Goal: Task Accomplishment & Management: Use online tool/utility

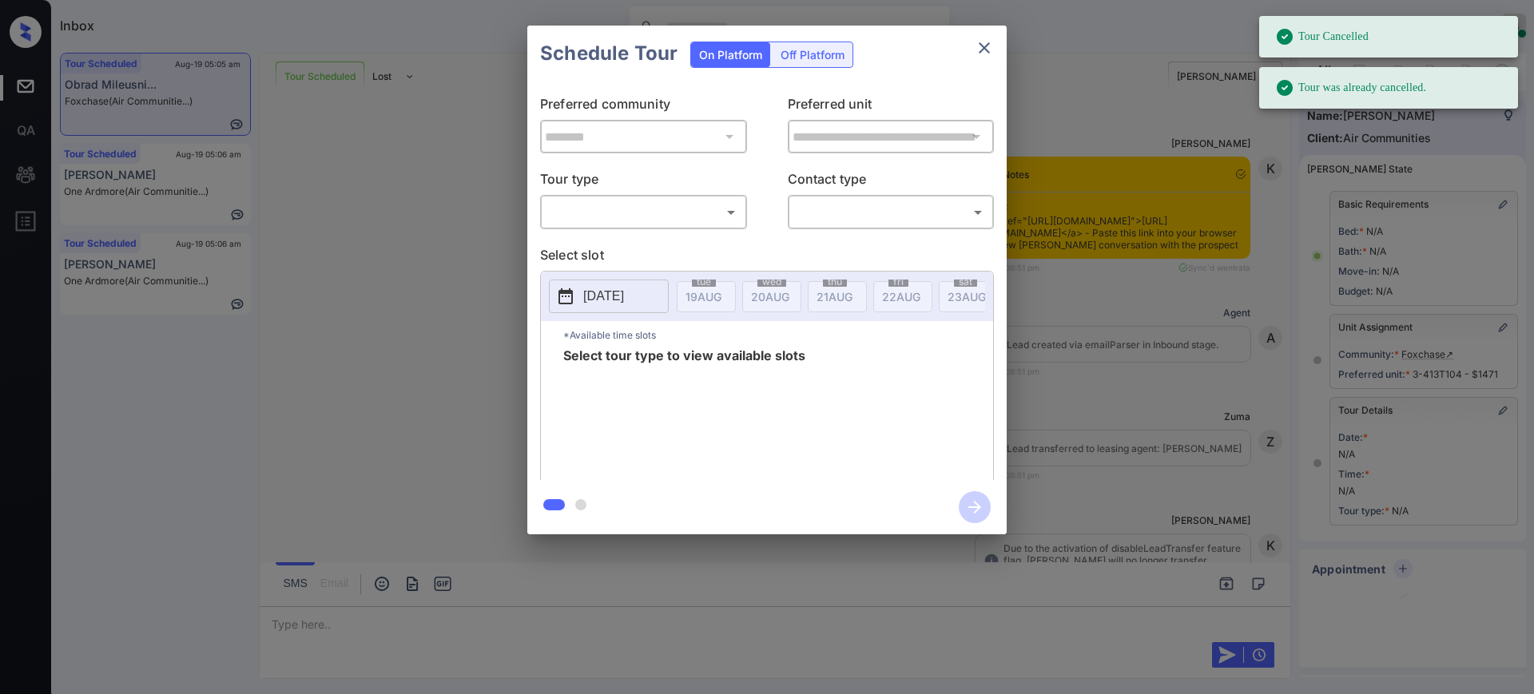
click at [606, 209] on body "Tour Cancelled Tour was already cancelled. Inbox Ajay Kumar Online Set yourself…" at bounding box center [767, 347] width 1534 height 694
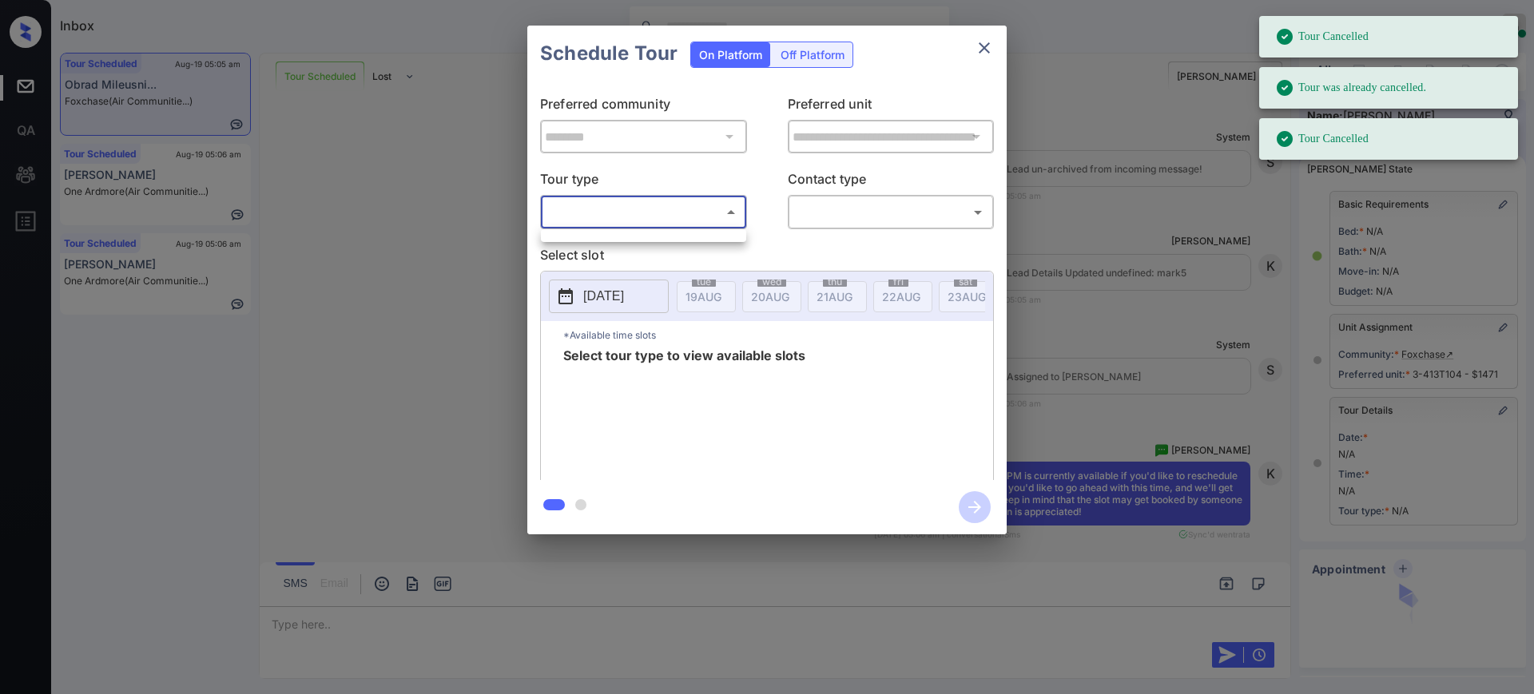
click at [1087, 268] on div at bounding box center [767, 347] width 1534 height 694
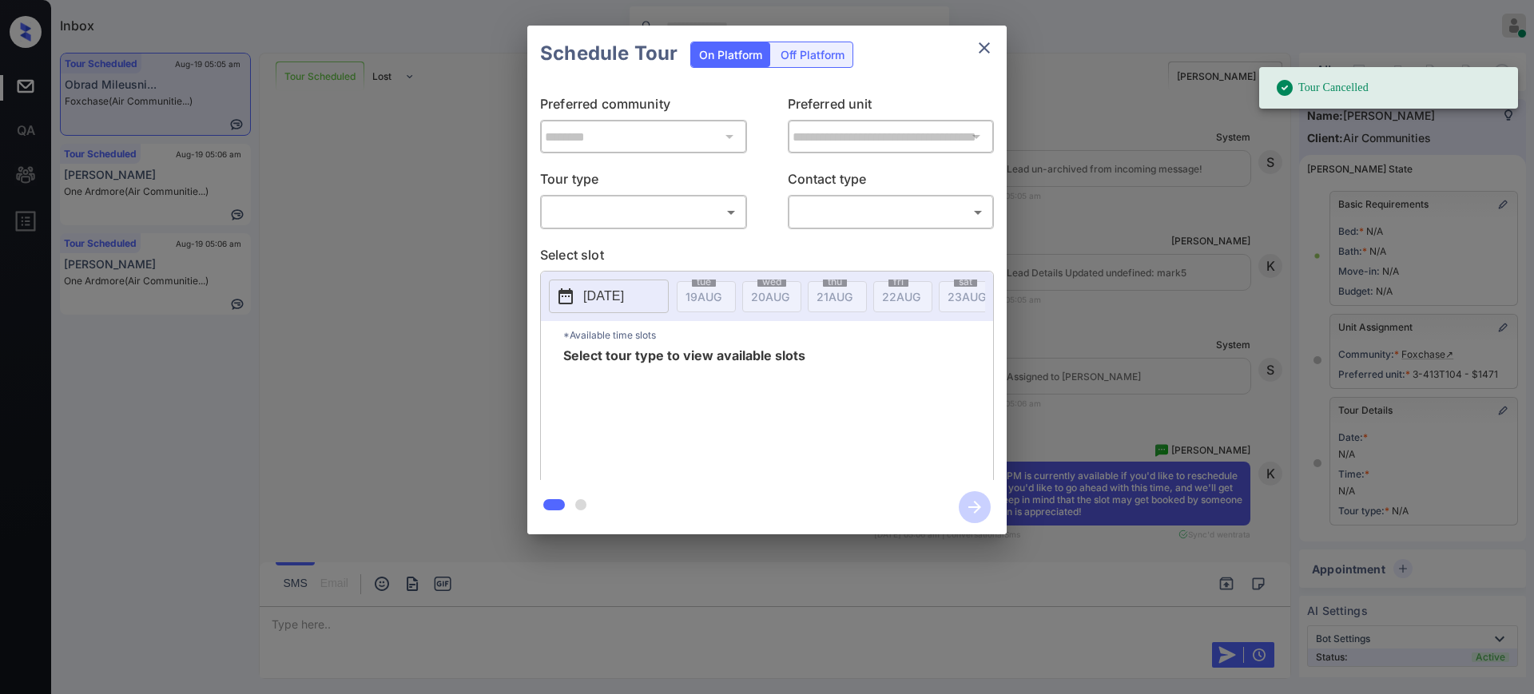
click at [1137, 370] on div "**********" at bounding box center [767, 280] width 1534 height 560
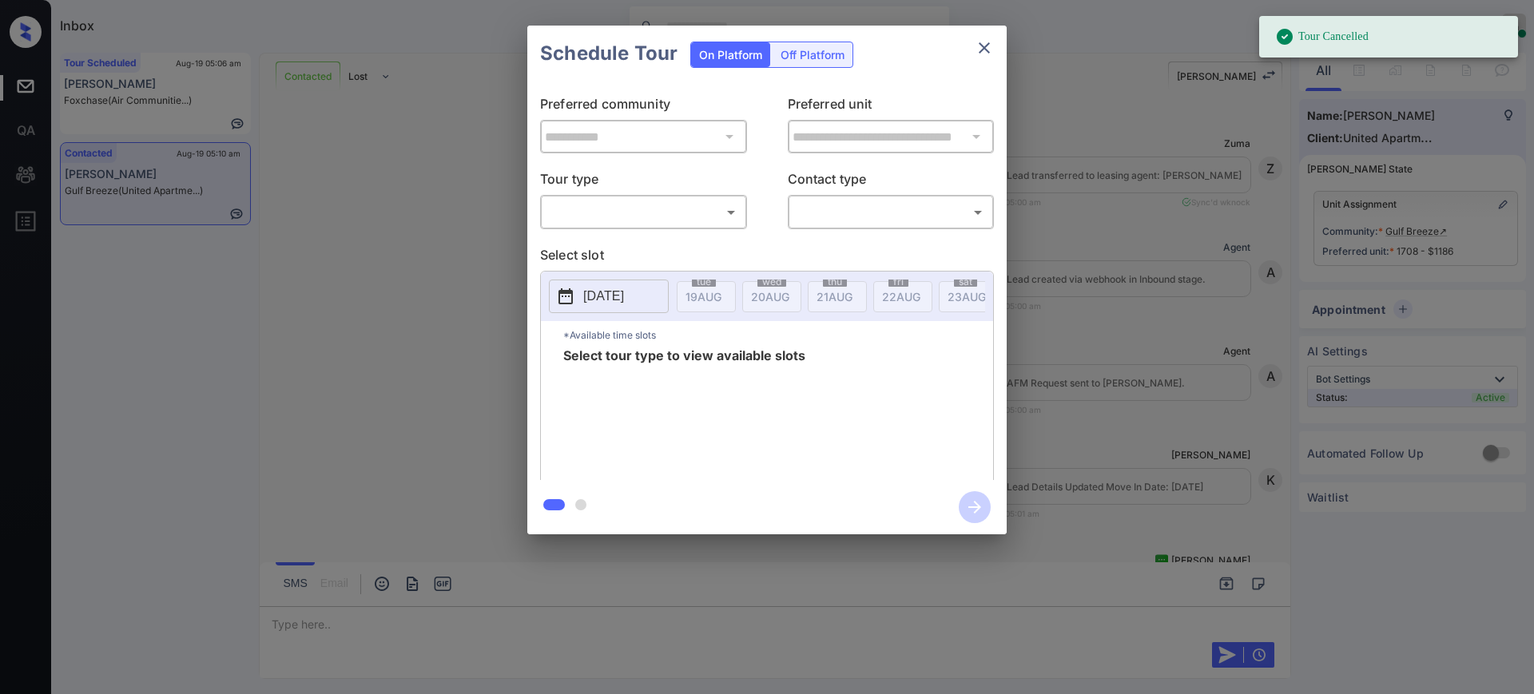
scroll to position [1537, 0]
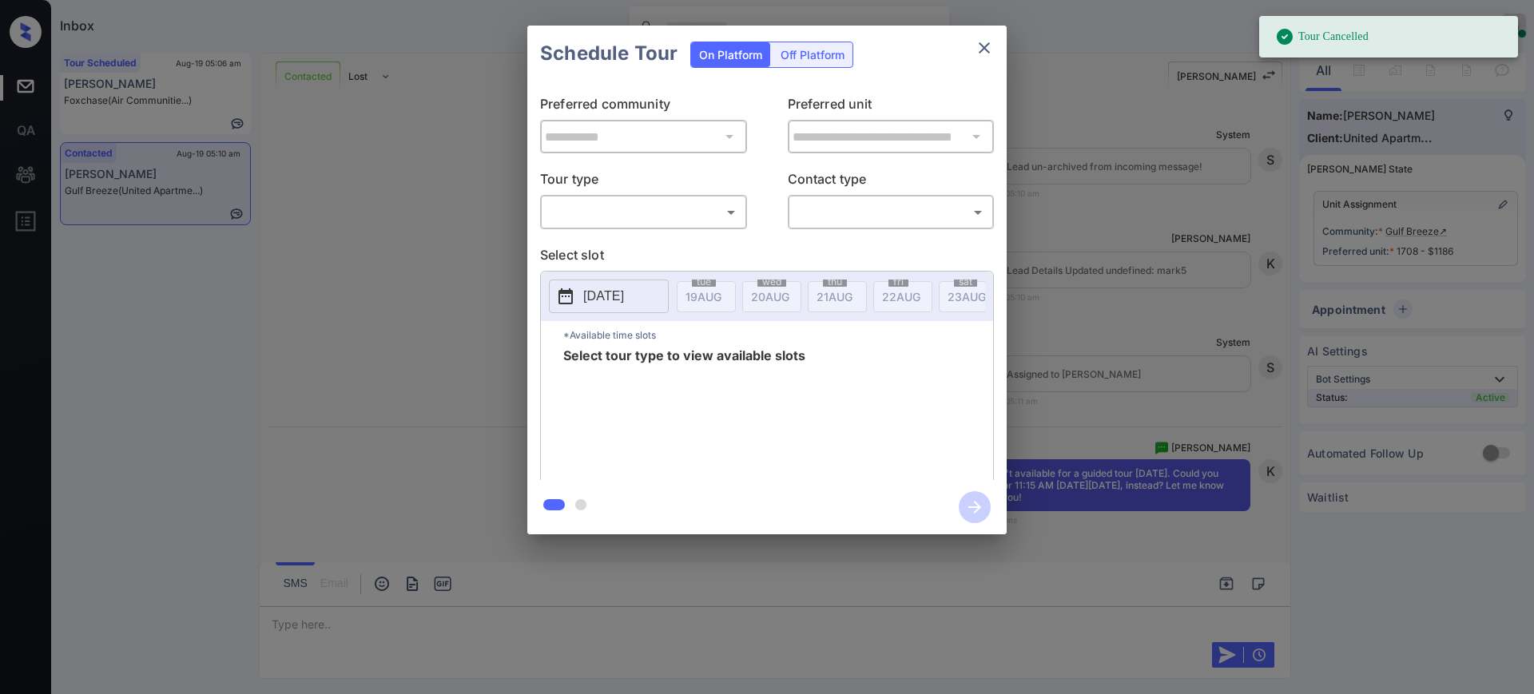
click at [1166, 300] on div "**********" at bounding box center [767, 280] width 1534 height 560
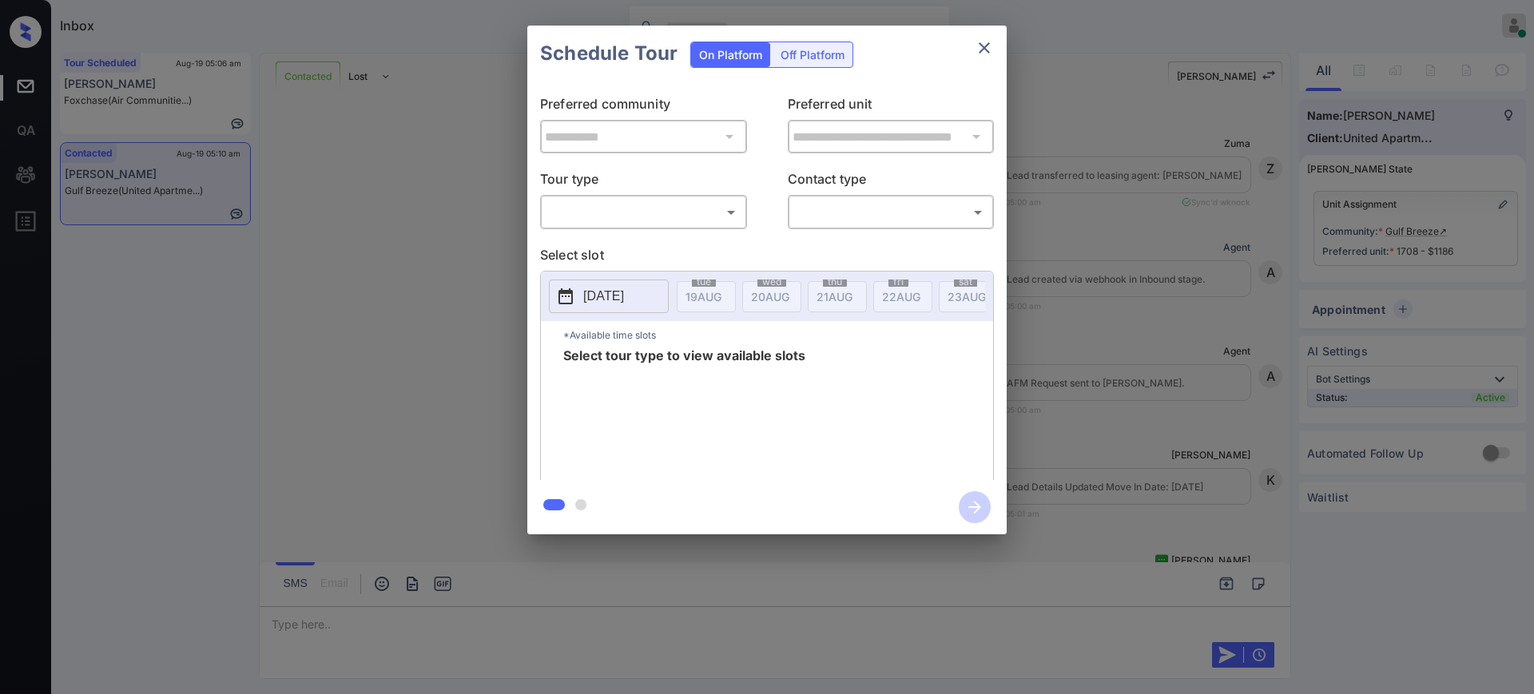
scroll to position [1643, 0]
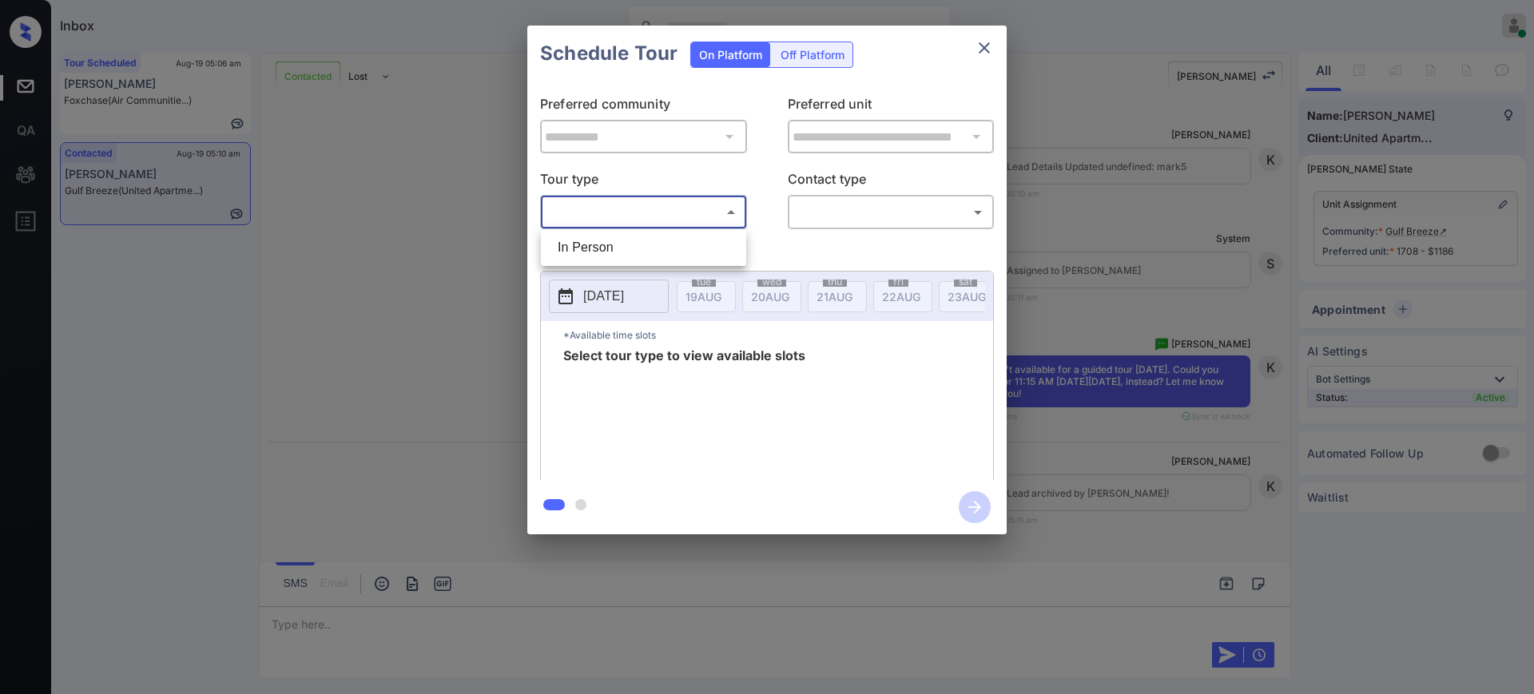
click at [619, 203] on body "Inbox Ajay Kumar Online Set yourself offline Set yourself on break Profile Swit…" at bounding box center [767, 347] width 1534 height 694
click at [613, 224] on div at bounding box center [767, 347] width 1534 height 694
click at [671, 223] on body "Inbox Ajay Kumar Online Set yourself offline Set yourself on break Profile Swit…" at bounding box center [767, 347] width 1534 height 694
click at [647, 260] on li "In Person" at bounding box center [643, 247] width 197 height 29
type input "********"
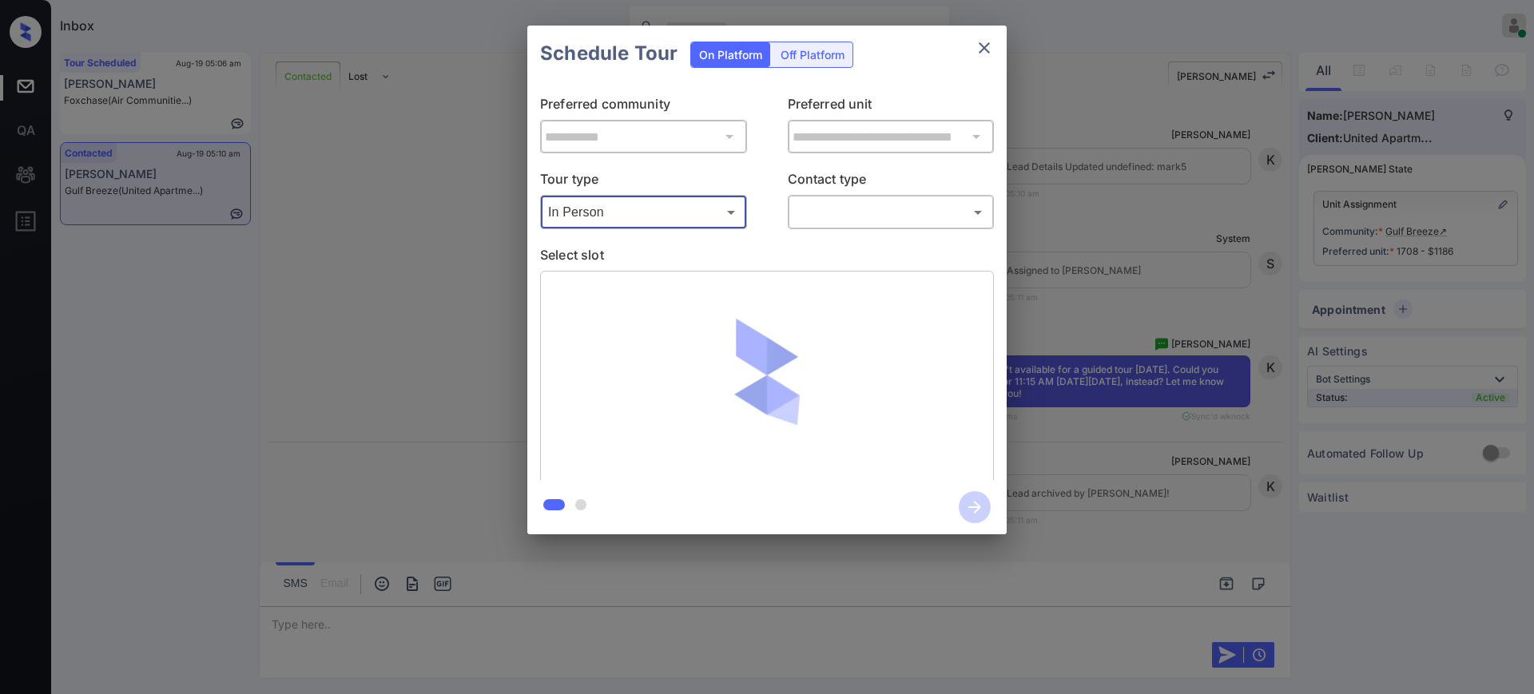
click at [814, 210] on body "Inbox Ajay Kumar Online Set yourself offline Set yourself on break Profile Swit…" at bounding box center [767, 347] width 1534 height 694
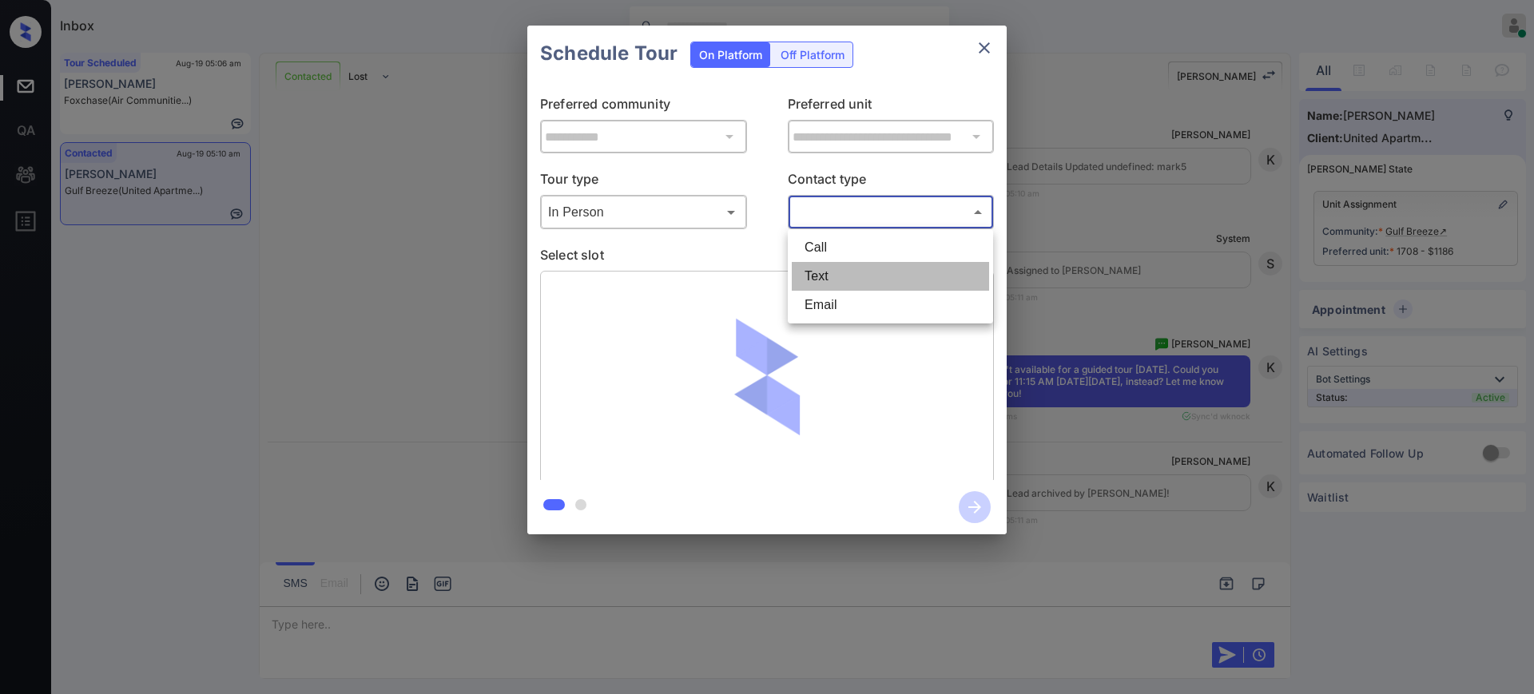
click at [813, 276] on li "Text" at bounding box center [890, 276] width 197 height 29
type input "****"
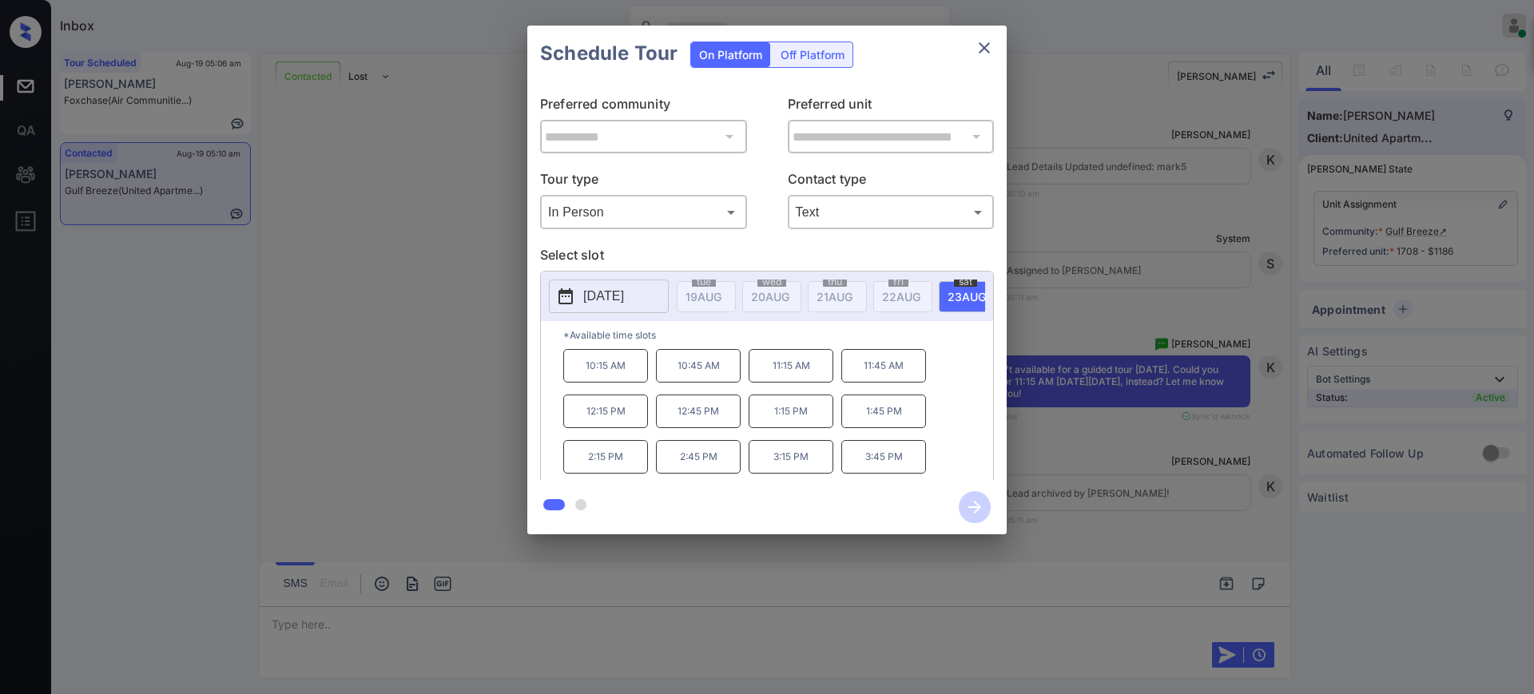
click at [1078, 452] on div "**********" at bounding box center [767, 280] width 1534 height 560
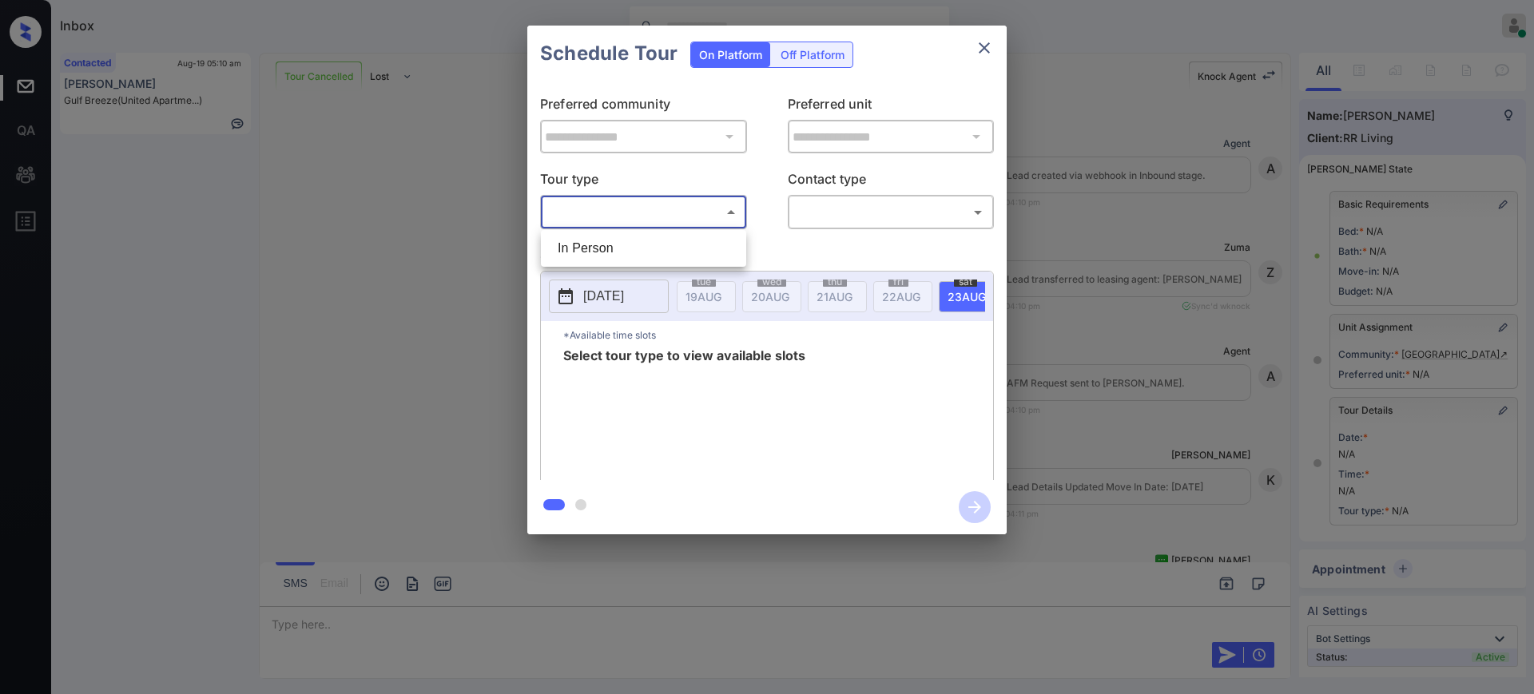
click at [552, 219] on body "Inbox Ajay Kumar Online Set yourself offline Set yourself on break Profile Swit…" at bounding box center [767, 347] width 1534 height 694
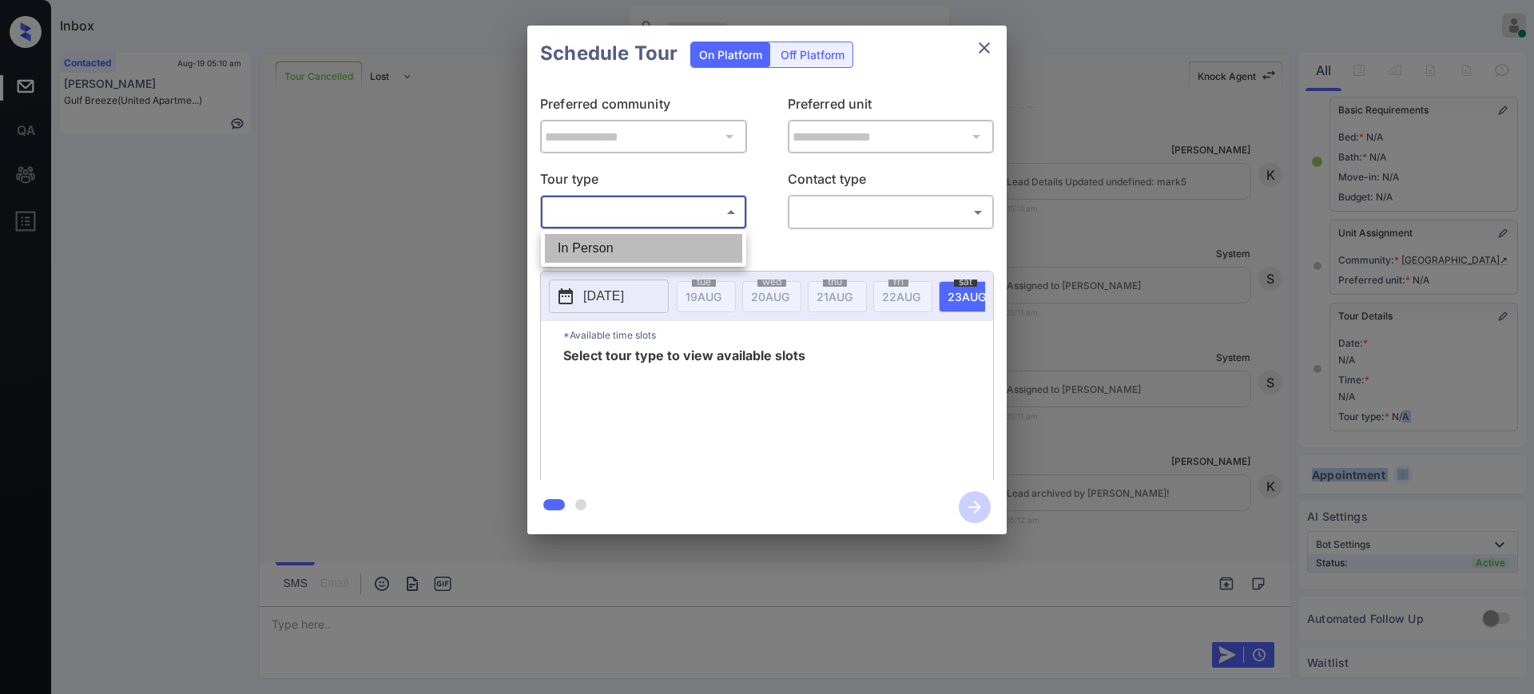
click at [574, 236] on li "In Person" at bounding box center [643, 248] width 197 height 29
type input "********"
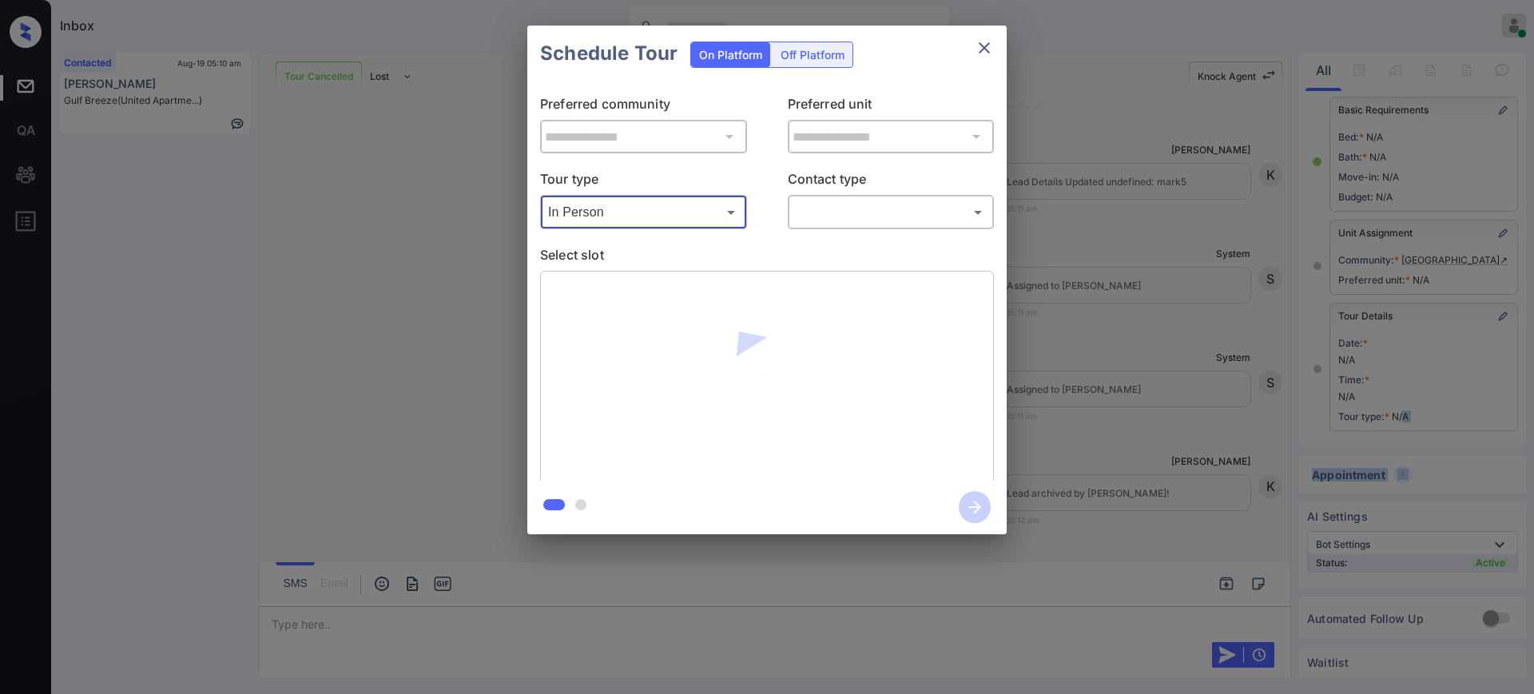
click at [806, 212] on body "Inbox Ajay Kumar Online Set yourself offline Set yourself on break Profile Swit…" at bounding box center [767, 347] width 1534 height 694
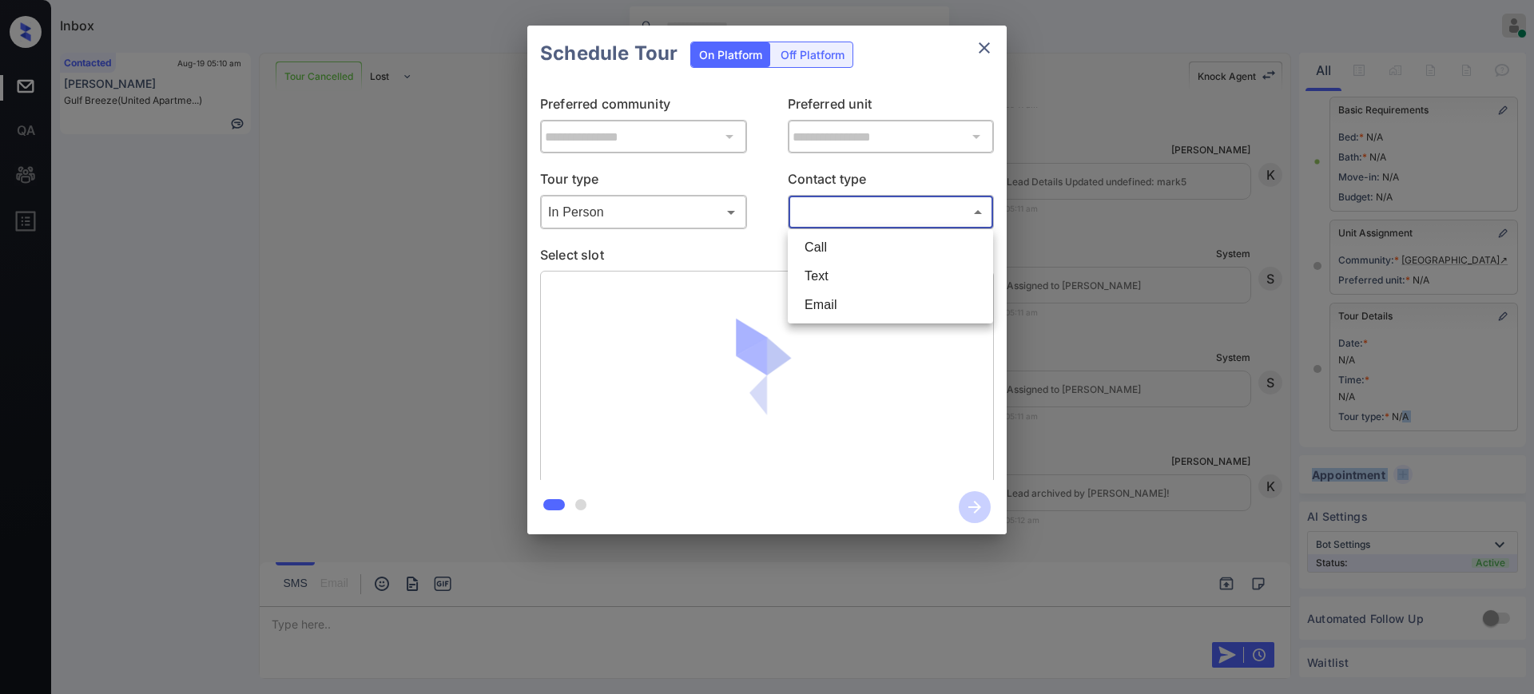
click at [816, 271] on li "Text" at bounding box center [890, 276] width 197 height 29
type input "****"
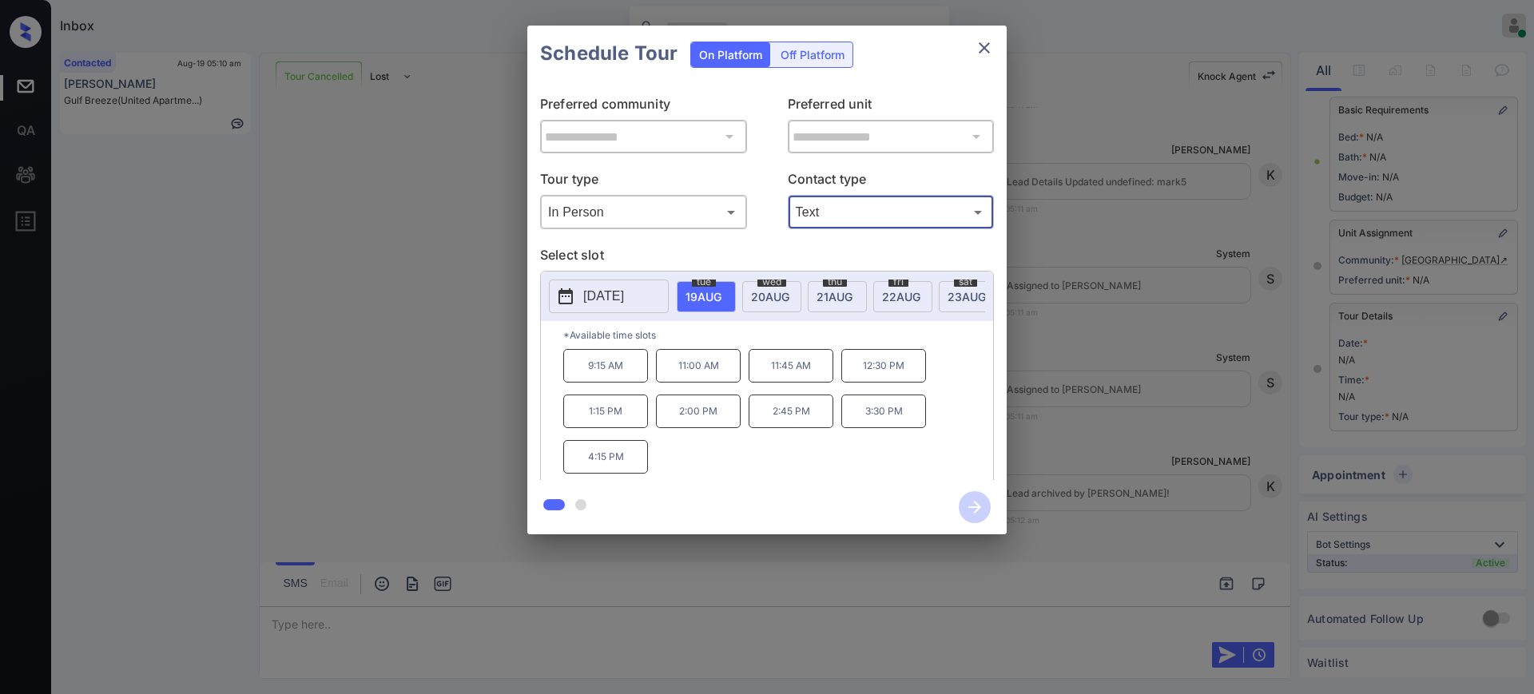
click at [1151, 381] on div "**********" at bounding box center [767, 280] width 1534 height 560
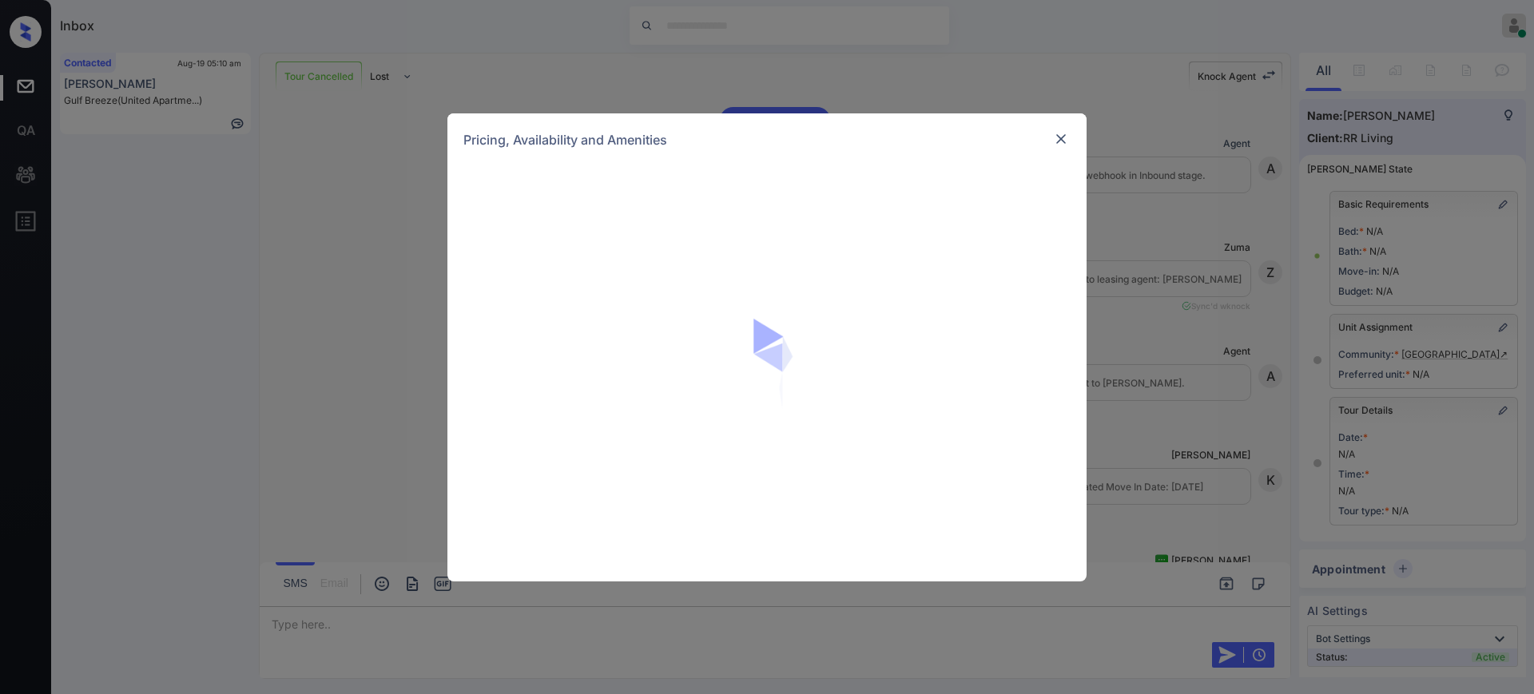
scroll to position [110, 0]
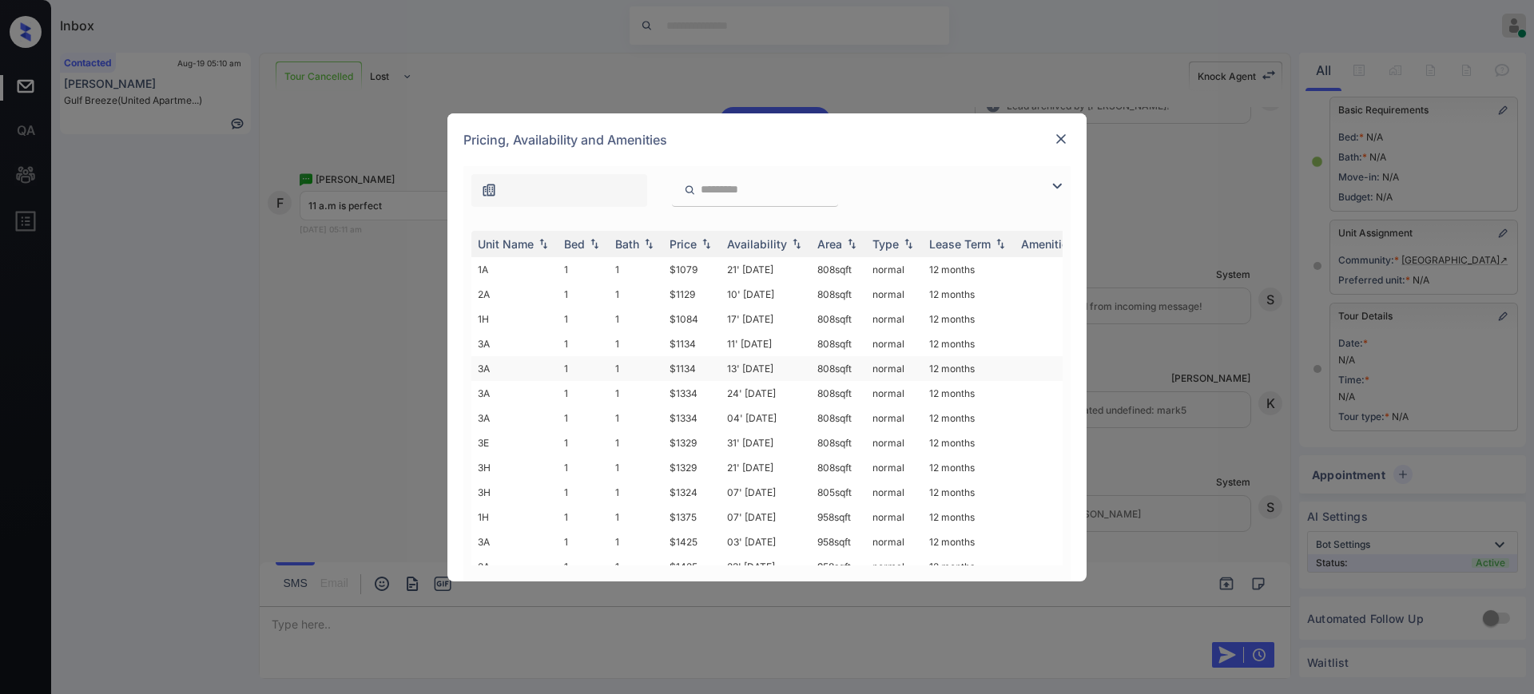
click at [672, 368] on td "$1134" at bounding box center [692, 368] width 58 height 25
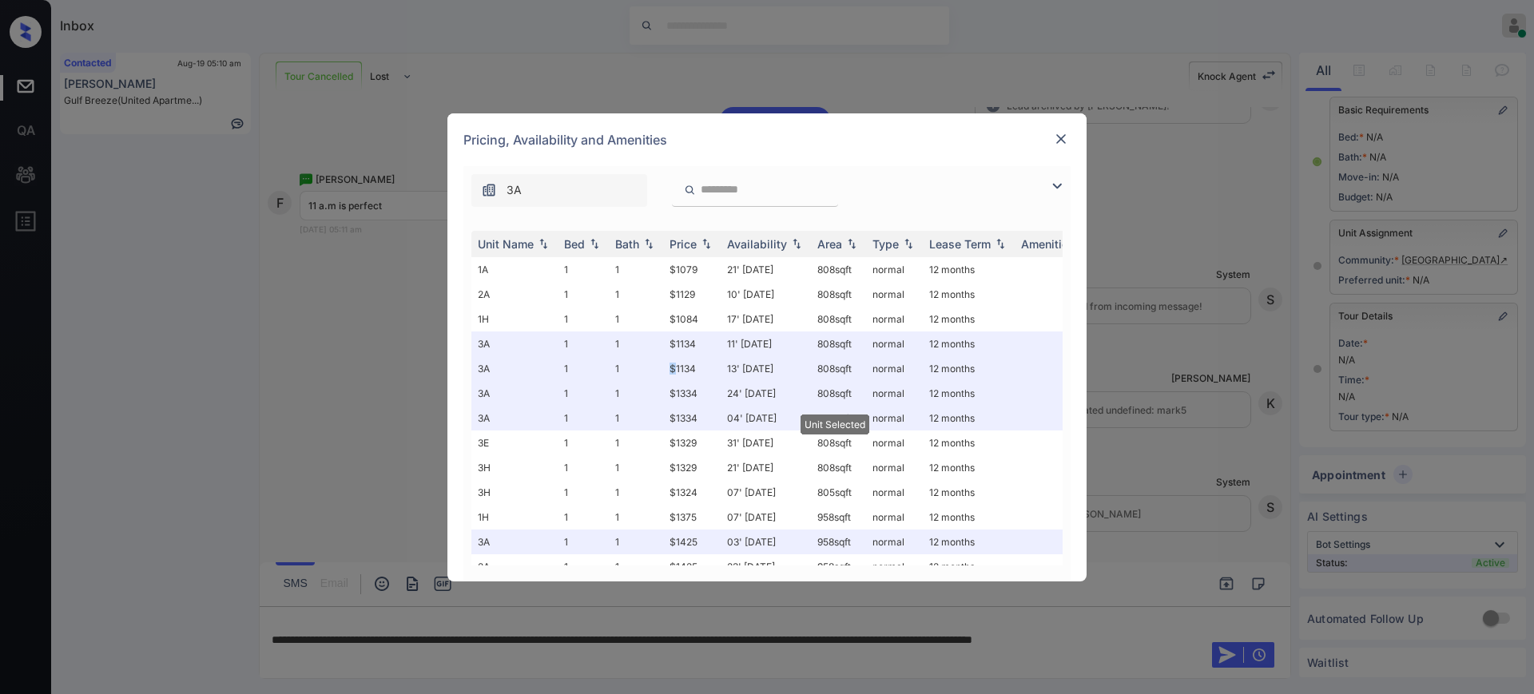
click at [1063, 131] on img at bounding box center [1061, 139] width 16 height 16
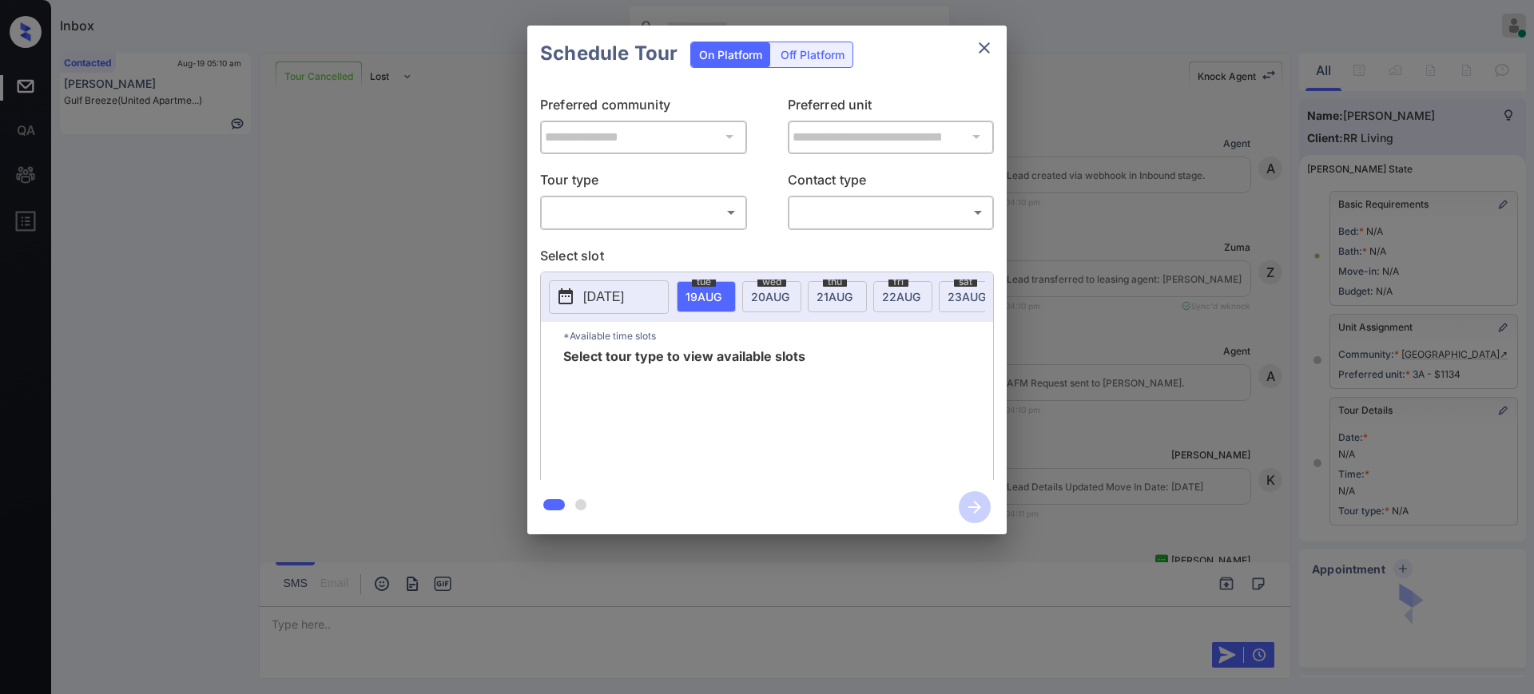
click at [670, 211] on body "Inbox [PERSON_NAME] Online Set yourself offline Set yourself on break Profile S…" at bounding box center [767, 347] width 1534 height 694
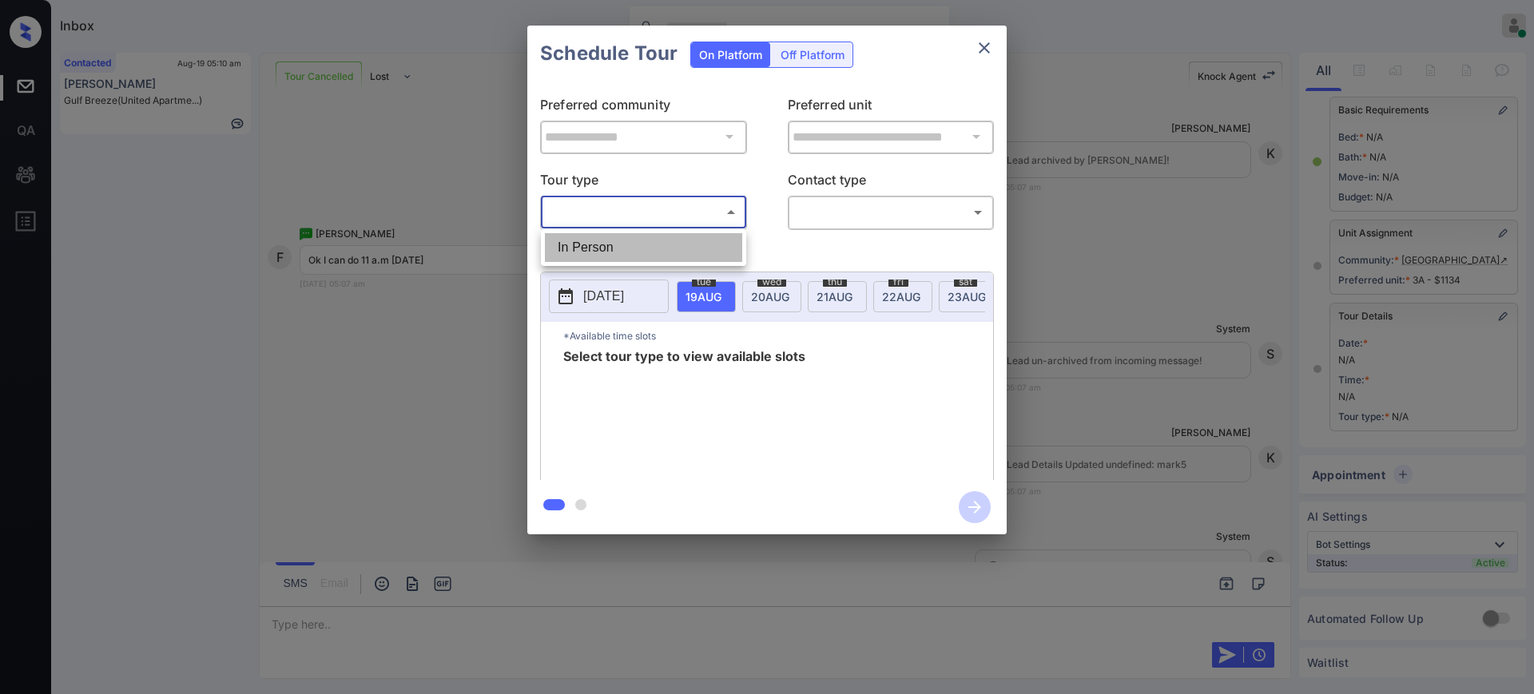
click at [649, 241] on li "In Person" at bounding box center [643, 247] width 197 height 29
type input "********"
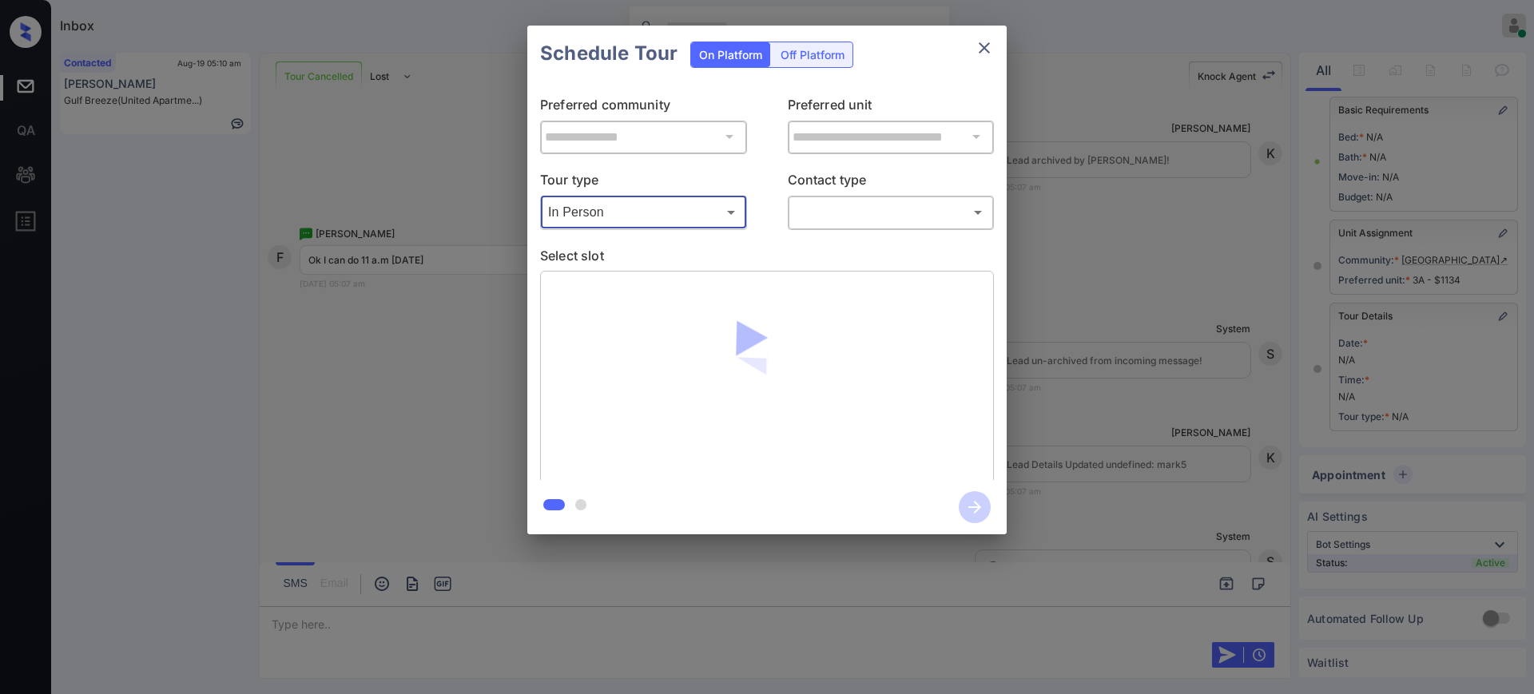
click at [885, 209] on body "Inbox Ajay Kumar Online Set yourself offline Set yourself on break Profile Swit…" at bounding box center [767, 347] width 1534 height 694
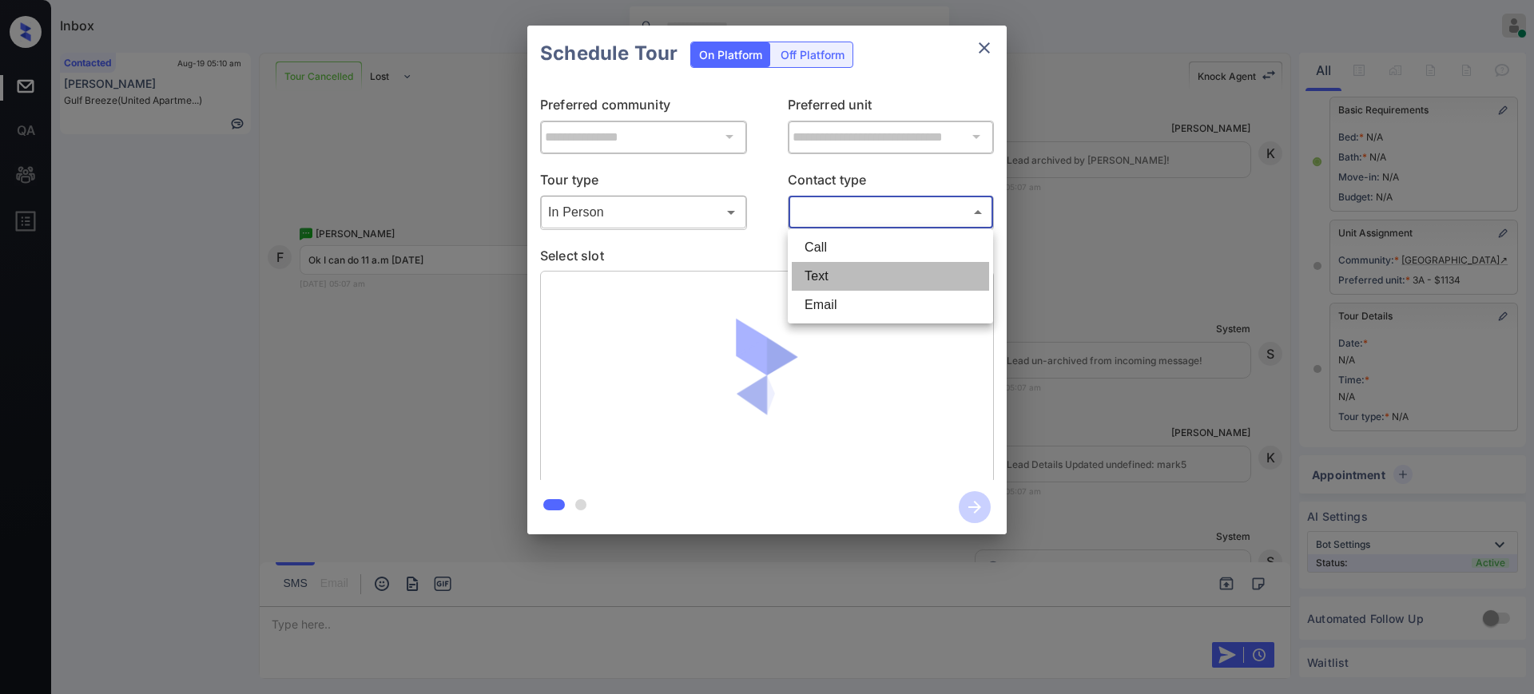
click at [857, 268] on li "Text" at bounding box center [890, 276] width 197 height 29
type input "****"
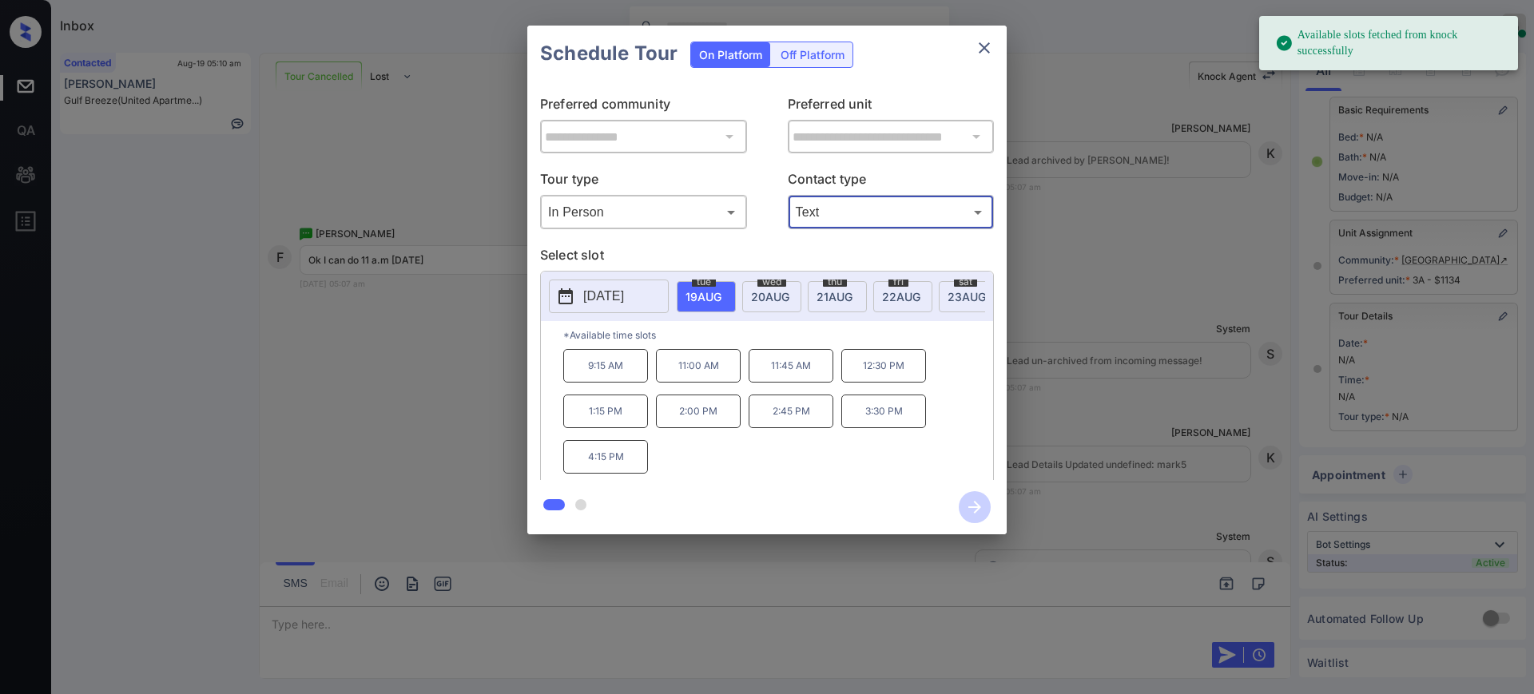
click at [685, 293] on span "19 AUG" at bounding box center [703, 297] width 36 height 14
click at [691, 383] on p "11:00 AM" at bounding box center [698, 366] width 85 height 34
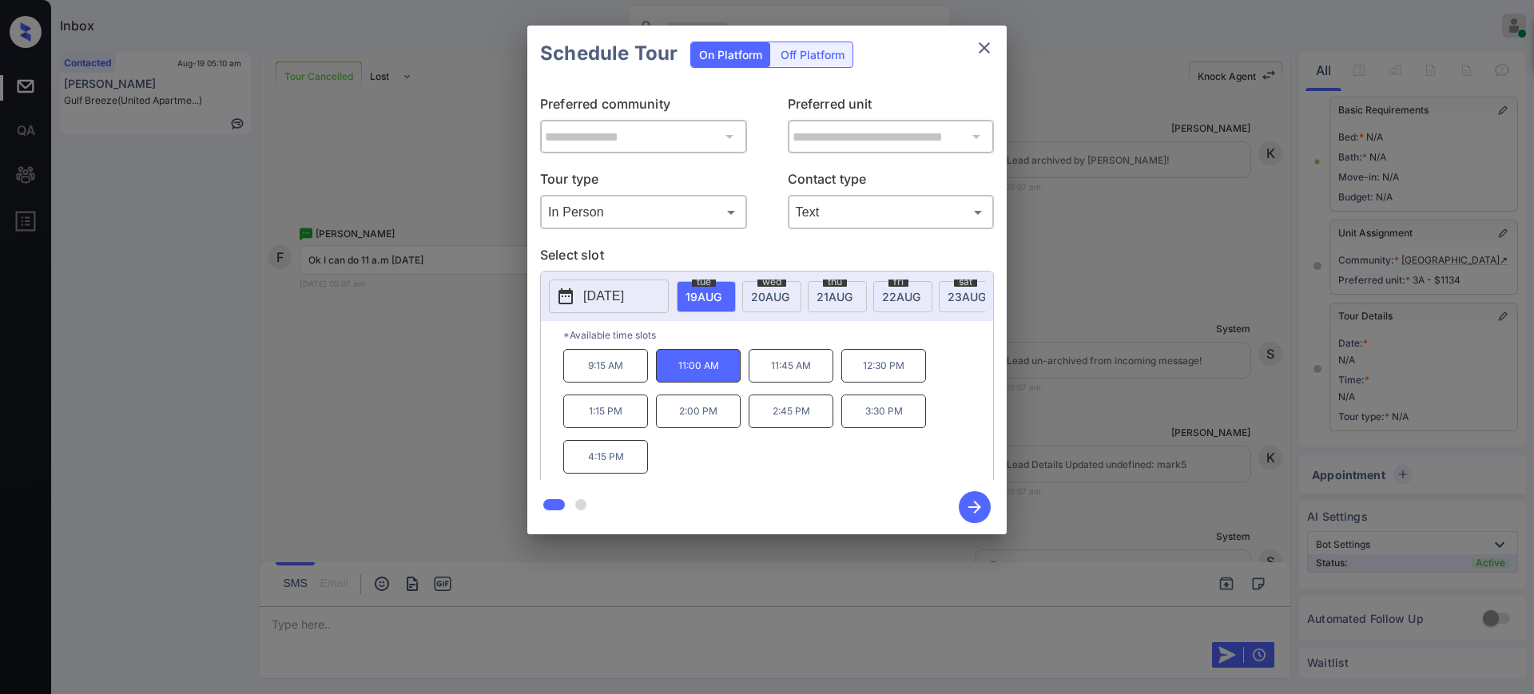
click at [970, 499] on icon "button" at bounding box center [975, 507] width 32 height 32
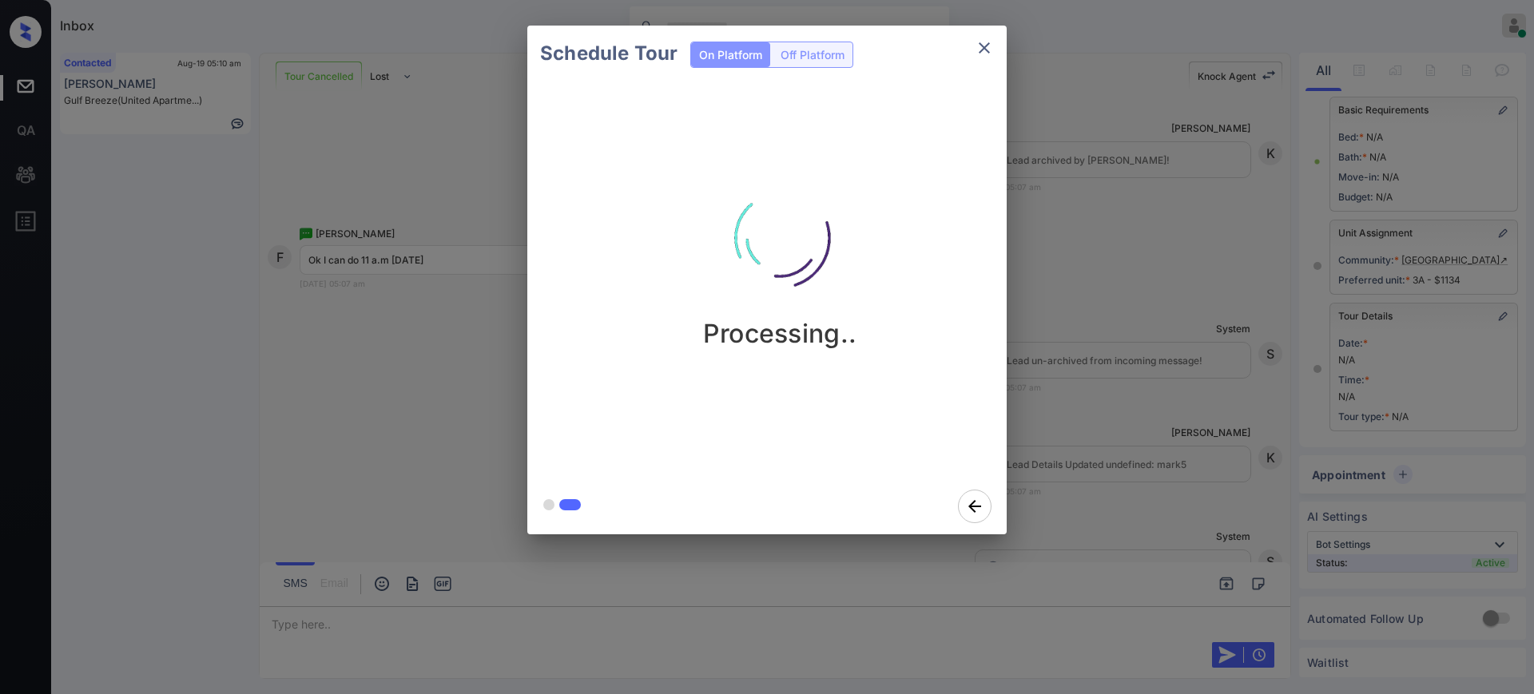
click at [1084, 441] on div "Schedule Tour On Platform Off Platform Processing.." at bounding box center [767, 280] width 1534 height 560
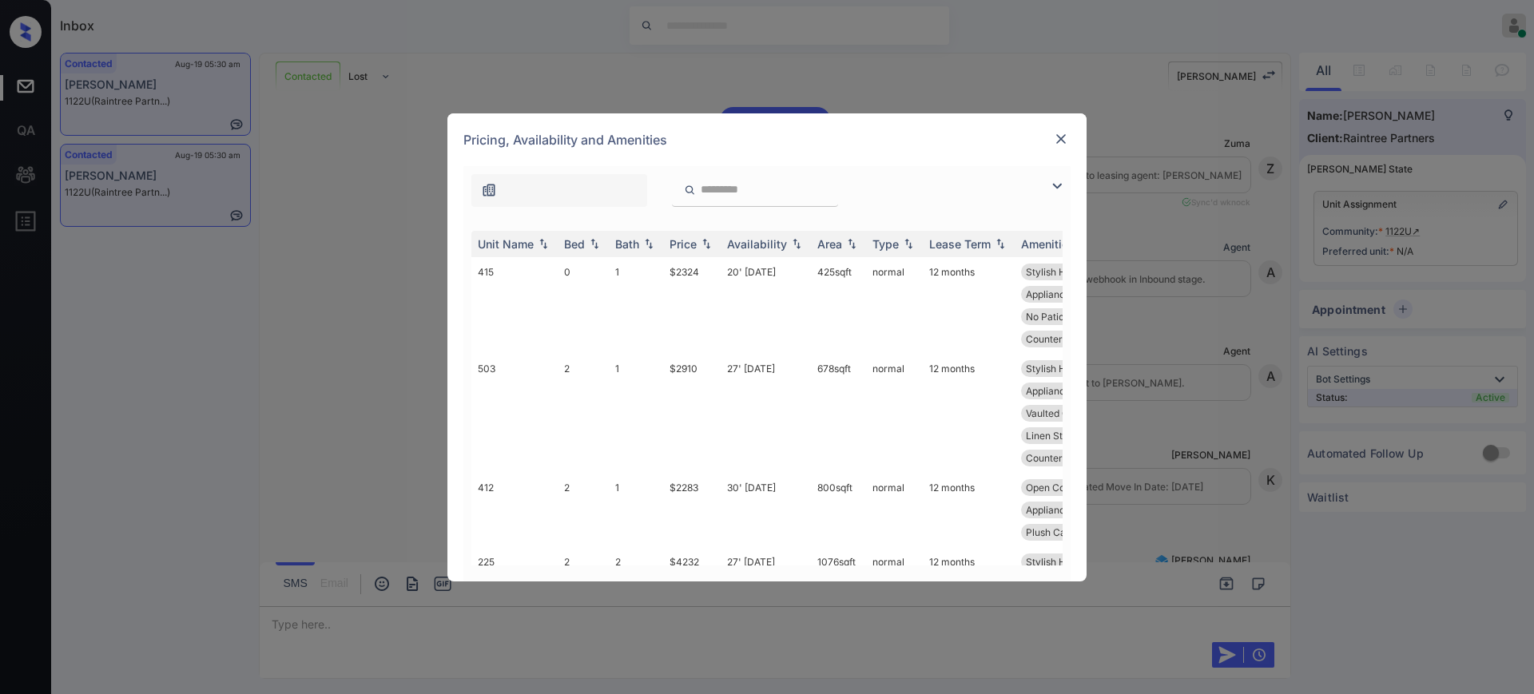
scroll to position [699, 0]
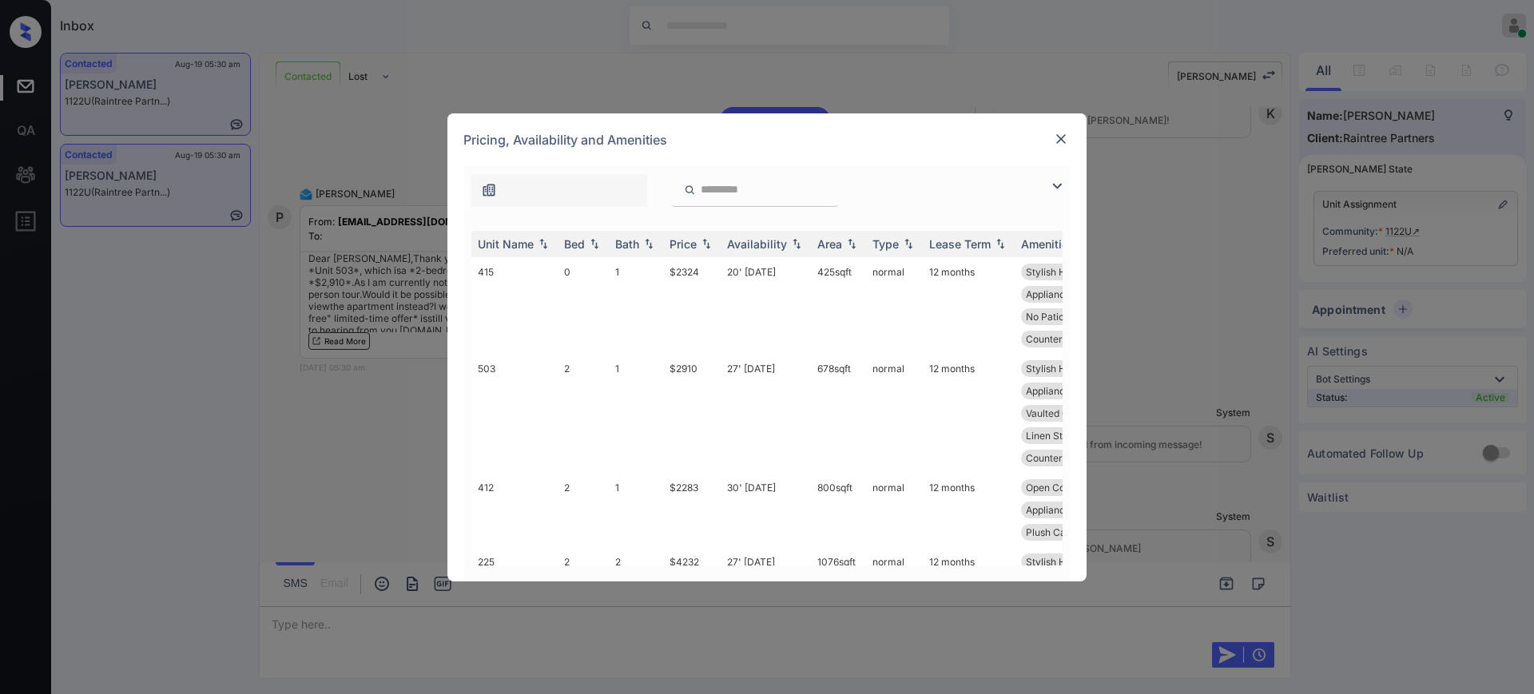
click at [722, 197] on input "search" at bounding box center [764, 190] width 131 height 14
paste input "***"
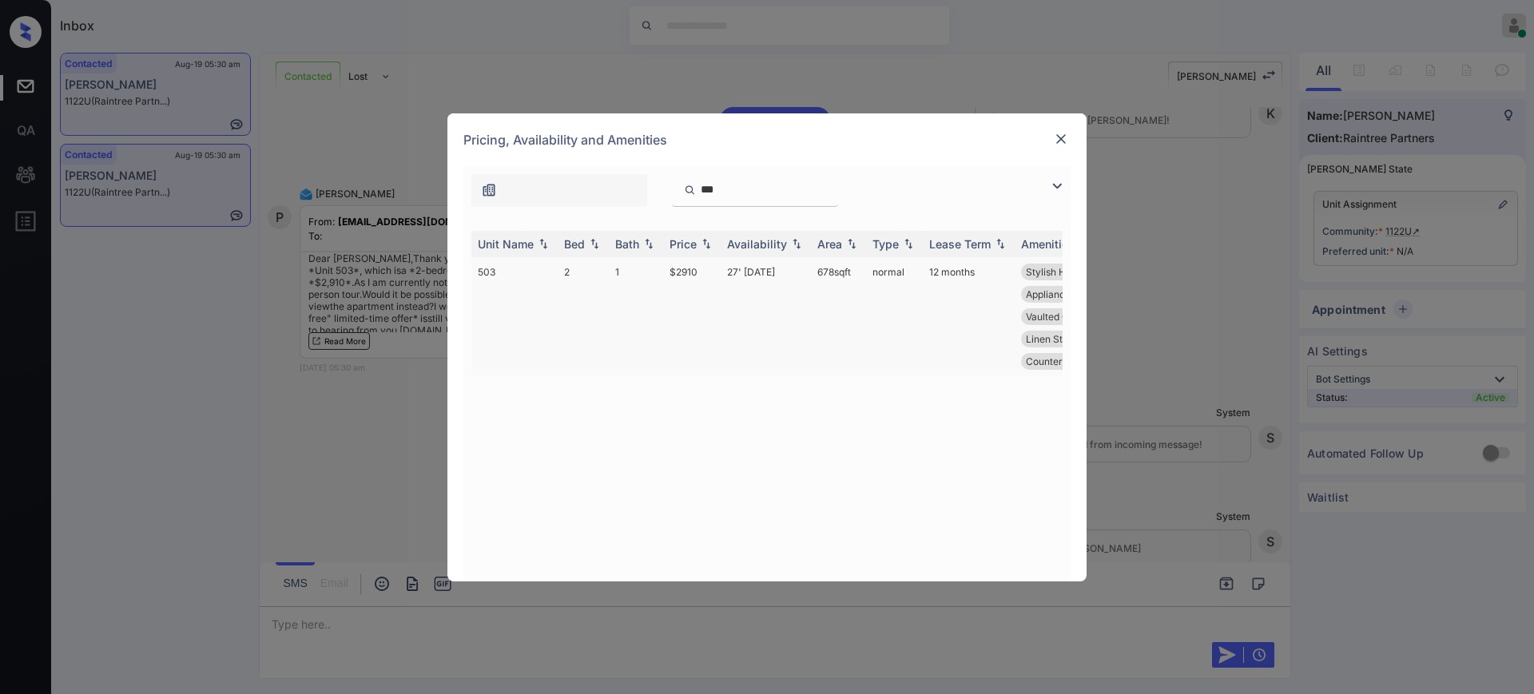
type input "***"
drag, startPoint x: 658, startPoint y: 277, endPoint x: 852, endPoint y: 225, distance: 201.0
click at [751, 276] on tr "503 2 1 $2910 27' [DATE] 678 sqft normal 12 months Stylish Hardwar... Open Conc…" at bounding box center [888, 316] width 835 height 119
click at [736, 299] on td "27' [DATE]" at bounding box center [766, 316] width 90 height 119
drag, startPoint x: 660, startPoint y: 279, endPoint x: 768, endPoint y: 267, distance: 108.5
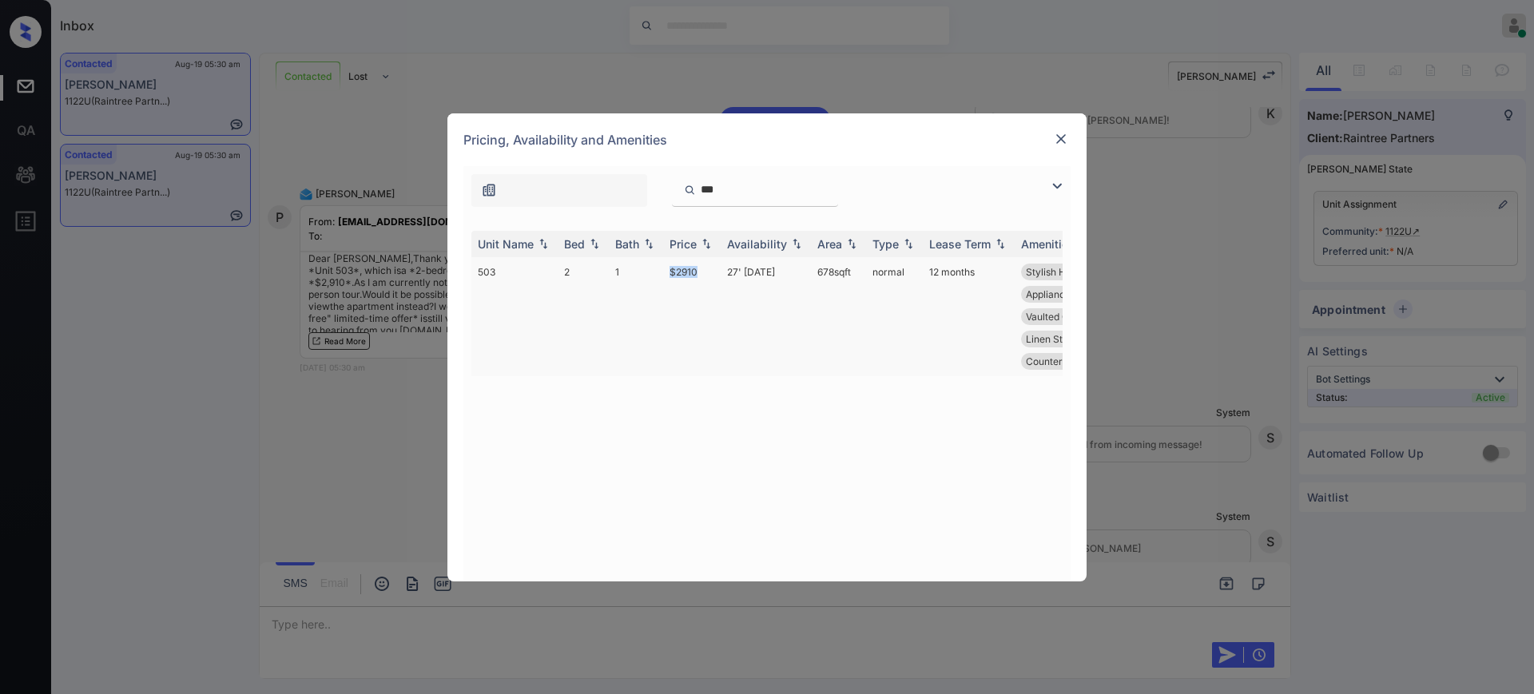
click at [708, 274] on tr "503 2 1 $2910 27' [DATE] 678 sqft normal 12 months Stylish Hardwar... Open Conc…" at bounding box center [888, 316] width 835 height 119
copy tr "$2910"
click at [1057, 142] on img at bounding box center [1061, 139] width 16 height 16
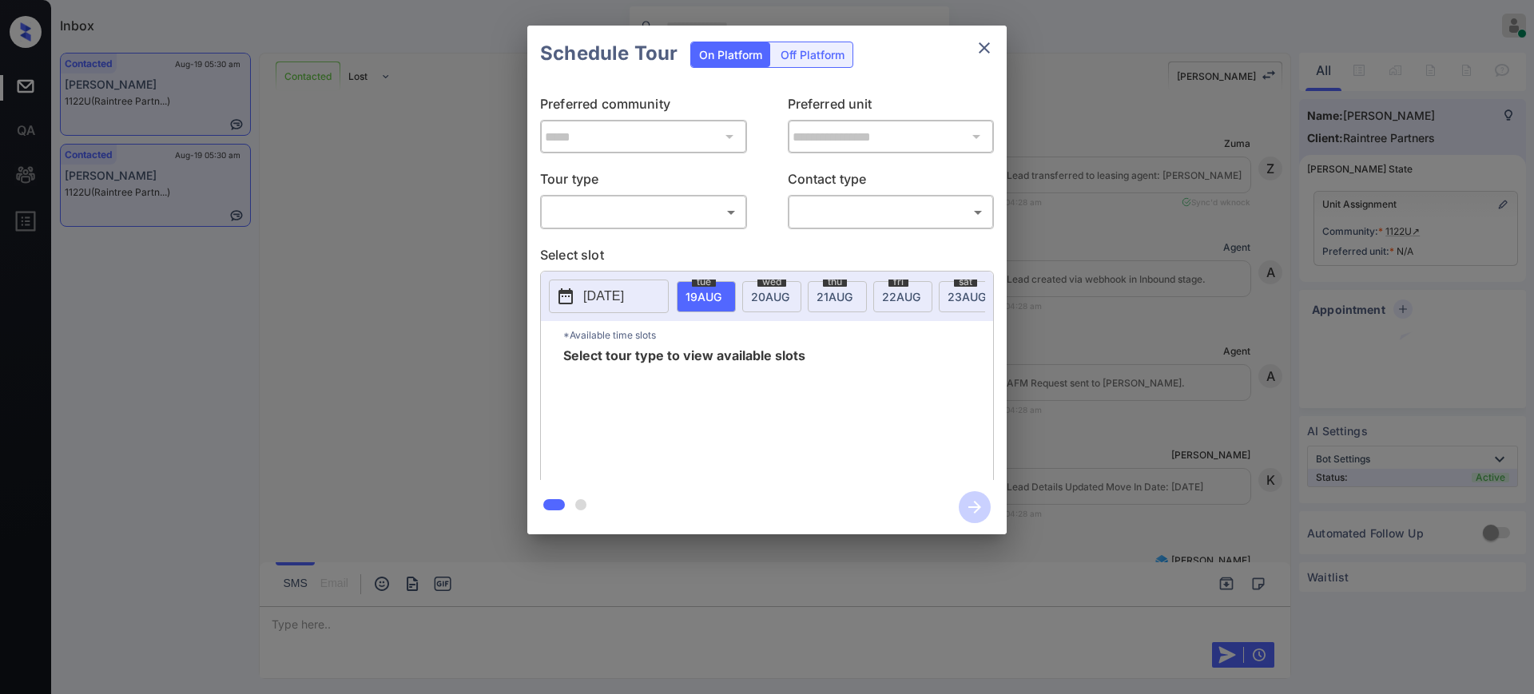
drag, startPoint x: 0, startPoint y: 0, endPoint x: 623, endPoint y: 209, distance: 657.4
click at [625, 197] on div "​ ​" at bounding box center [643, 212] width 207 height 34
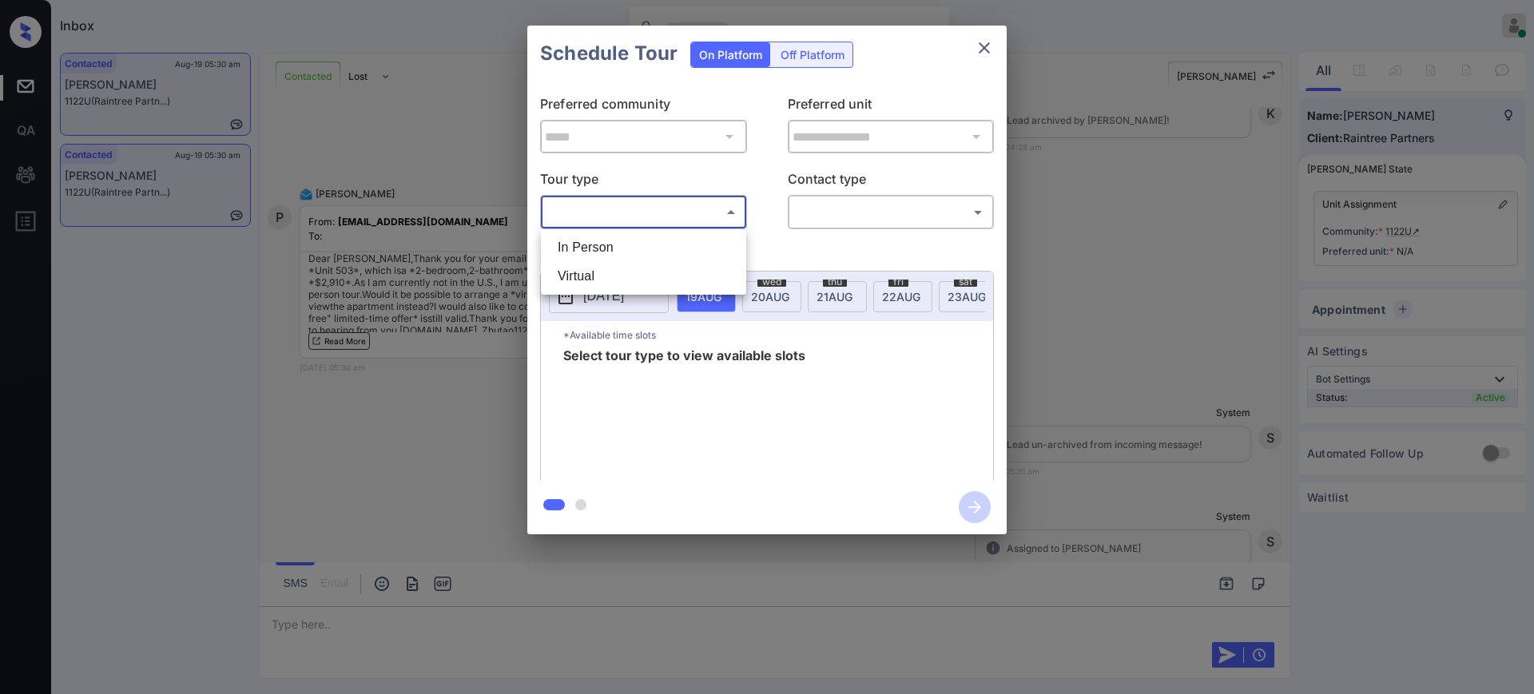
click at [623, 211] on body "Inbox Ajay Kumar Online Set yourself offline Set yourself on break Profile Swit…" at bounding box center [767, 347] width 1534 height 694
click at [614, 269] on li "Virtual" at bounding box center [643, 276] width 197 height 29
type input "*******"
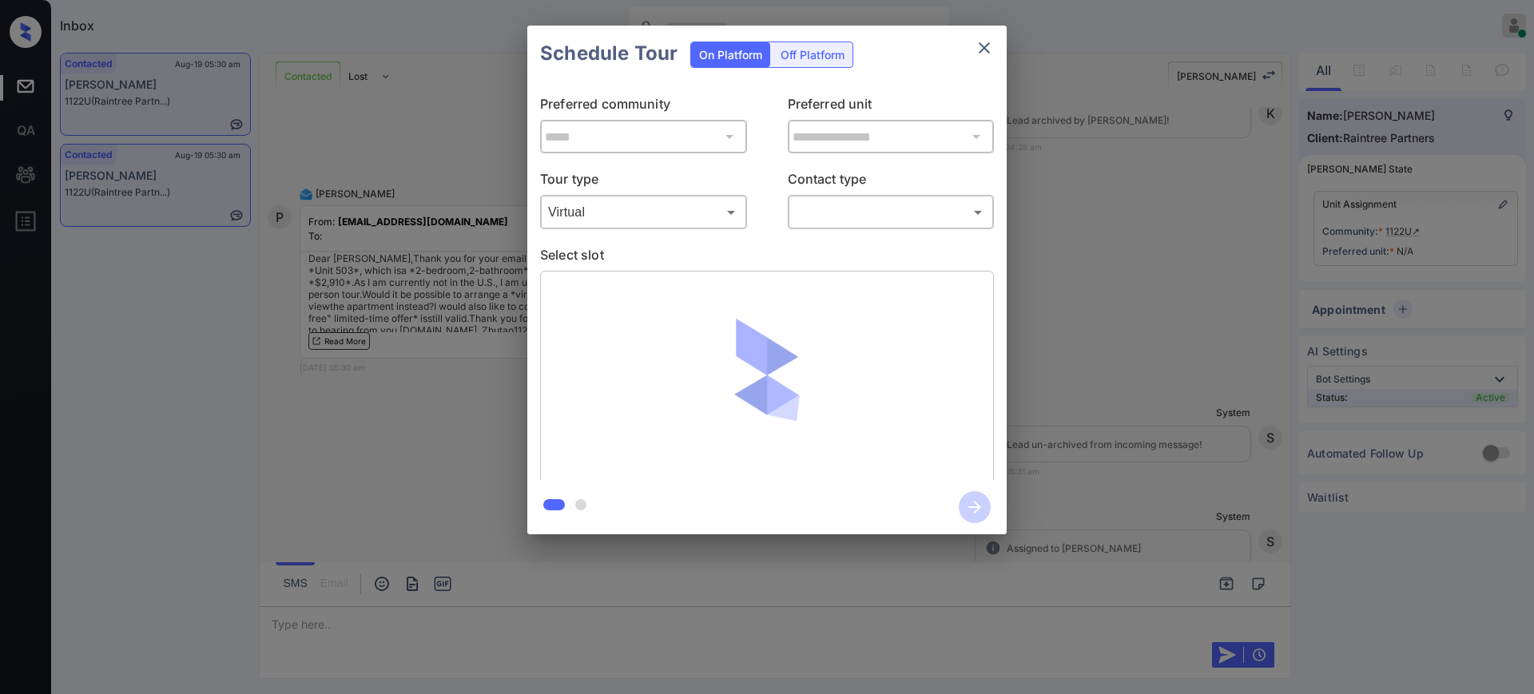
click at [1135, 318] on div "**********" at bounding box center [767, 280] width 1534 height 560
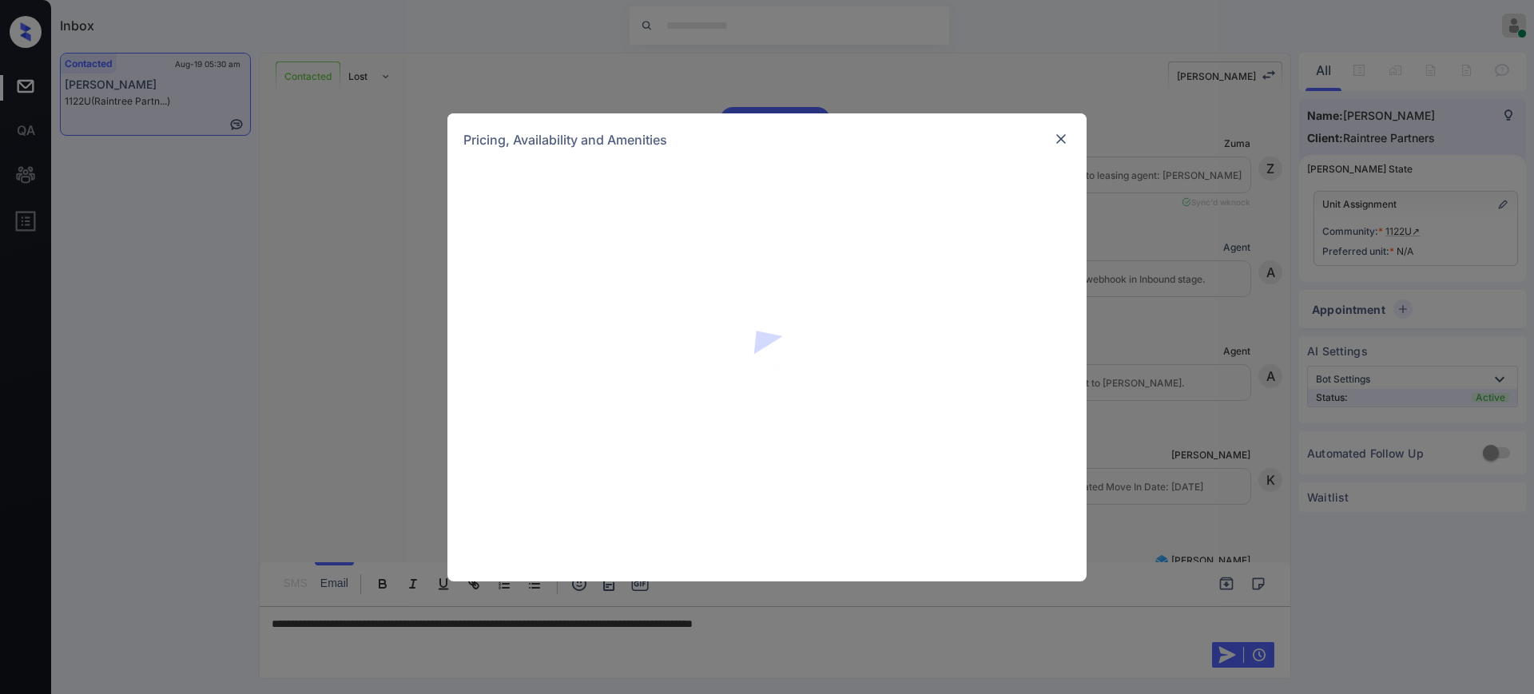
scroll to position [512, 0]
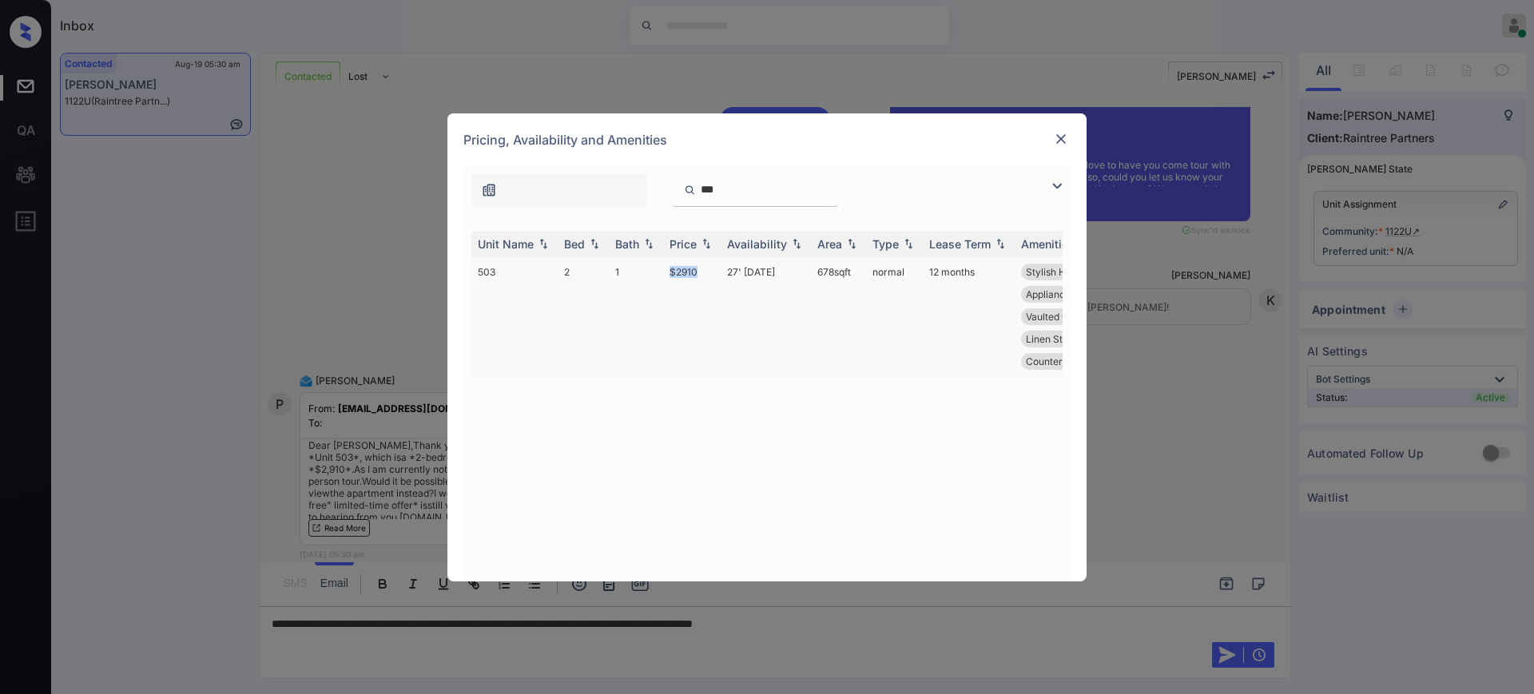
drag, startPoint x: 659, startPoint y: 265, endPoint x: 725, endPoint y: 272, distance: 66.6
click at [707, 272] on tr "503 2 1 $2910 27' [DATE] 678 sqft normal 12 months Stylish Hardwar... Open Conc…" at bounding box center [888, 316] width 835 height 119
copy tr "$2910"
click at [1066, 135] on img at bounding box center [1061, 139] width 16 height 16
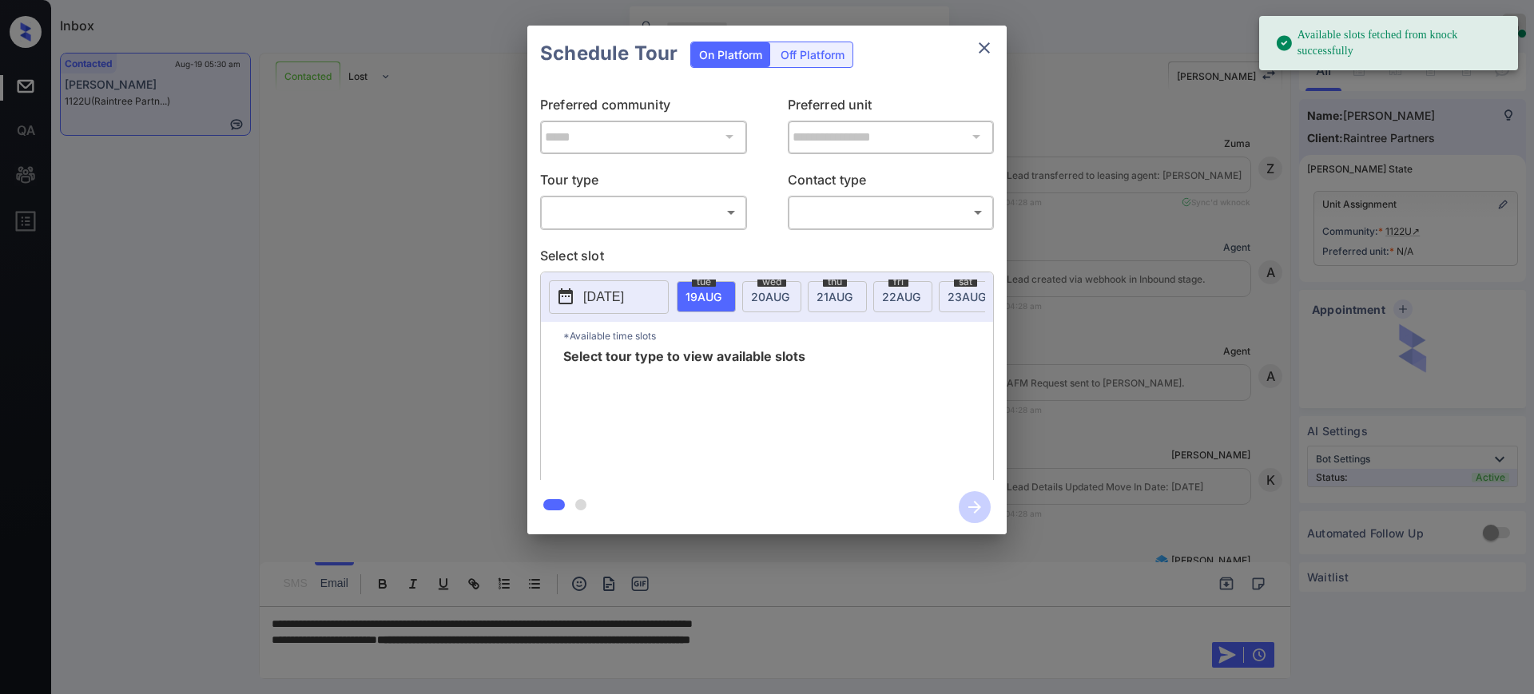
click at [601, 229] on div "​ ​" at bounding box center [643, 212] width 207 height 34
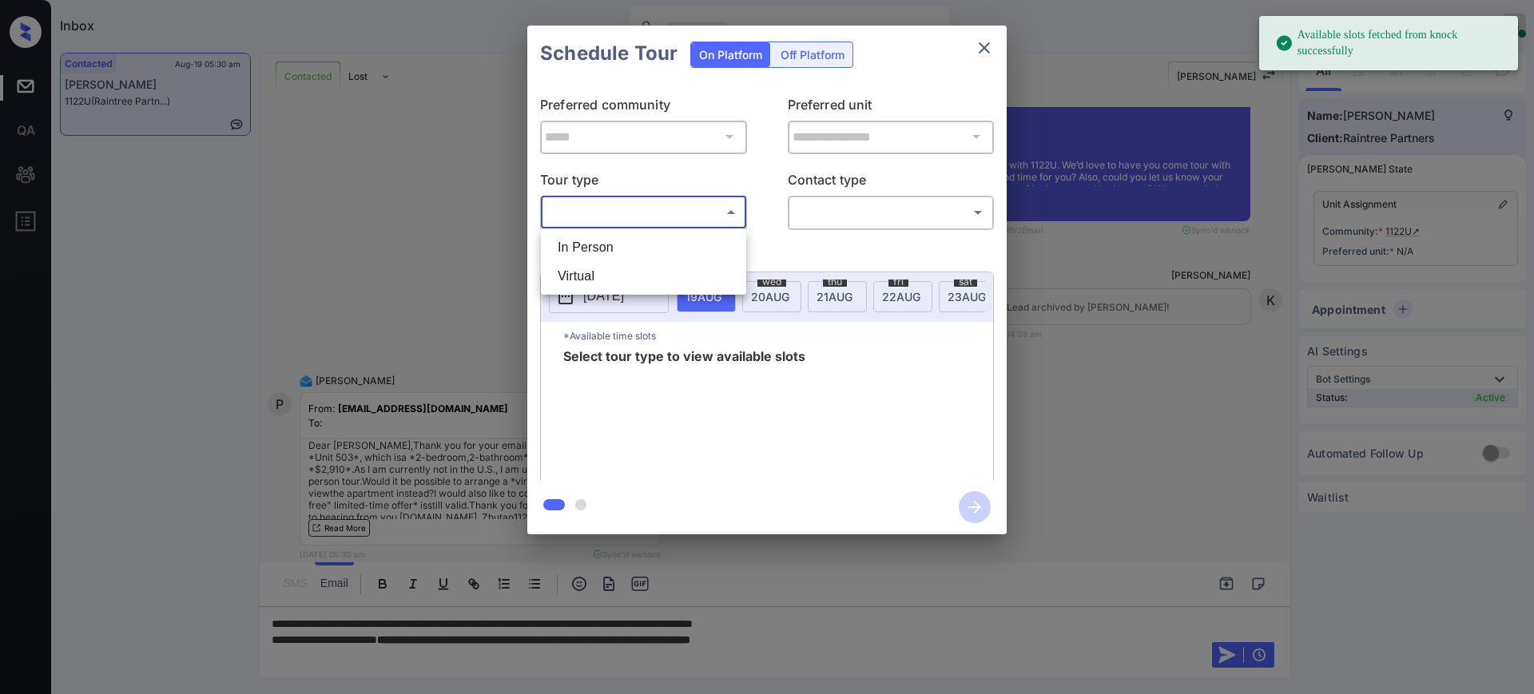
click at [617, 211] on body "Available slots fetched from knock successfully Inbox Ajay Kumar Online Set you…" at bounding box center [767, 347] width 1534 height 694
click at [590, 274] on li "Virtual" at bounding box center [643, 276] width 197 height 29
type input "*******"
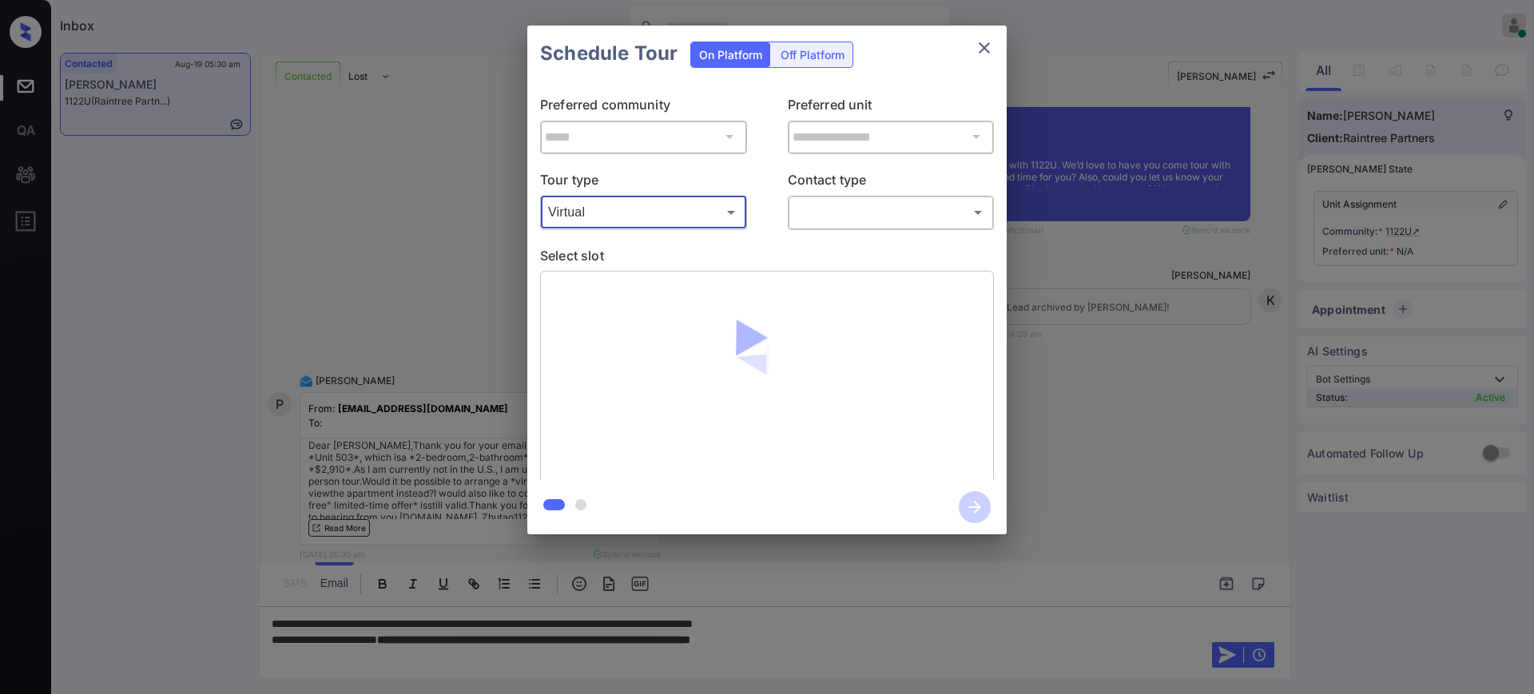
click at [825, 203] on body "Available slots fetched from knock successfully Inbox Ajay Kumar Online Set you…" at bounding box center [767, 347] width 1534 height 694
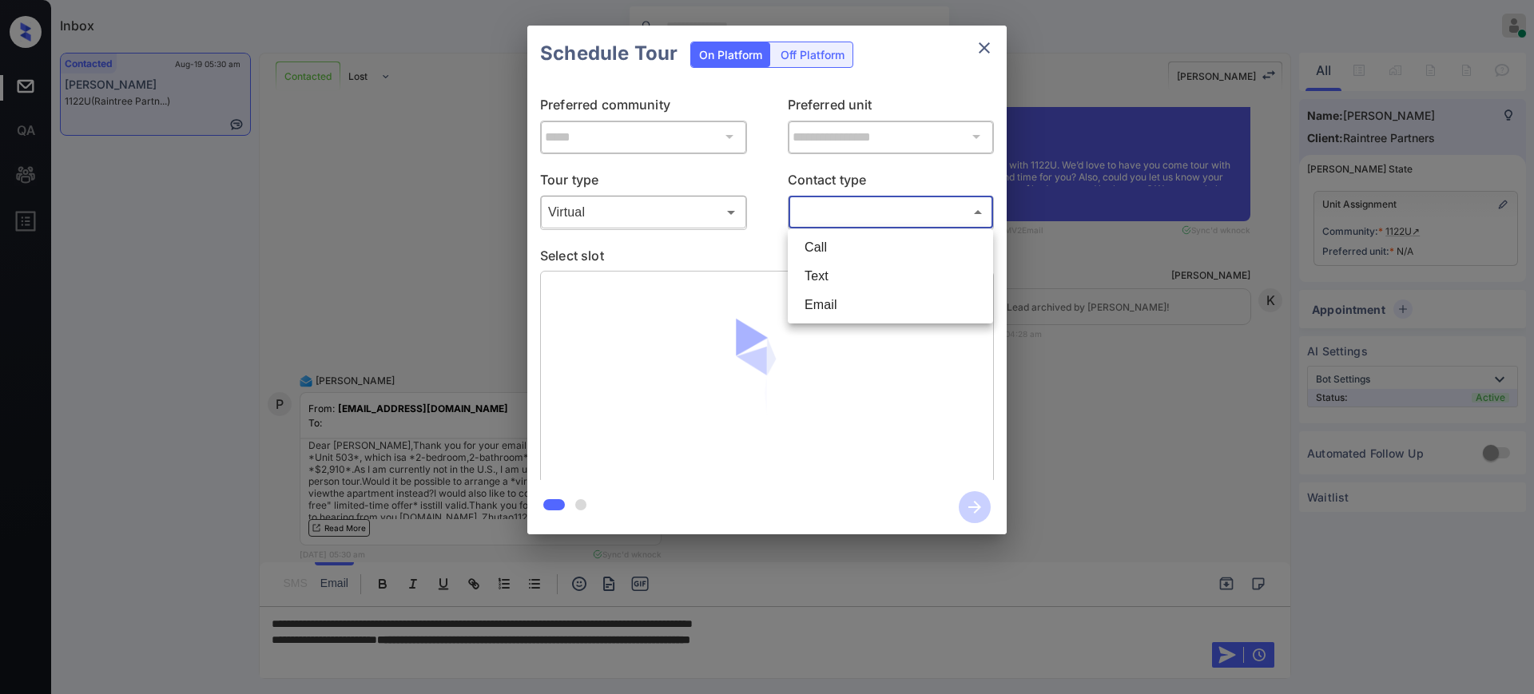
click at [818, 278] on li "Text" at bounding box center [890, 276] width 197 height 29
type input "****"
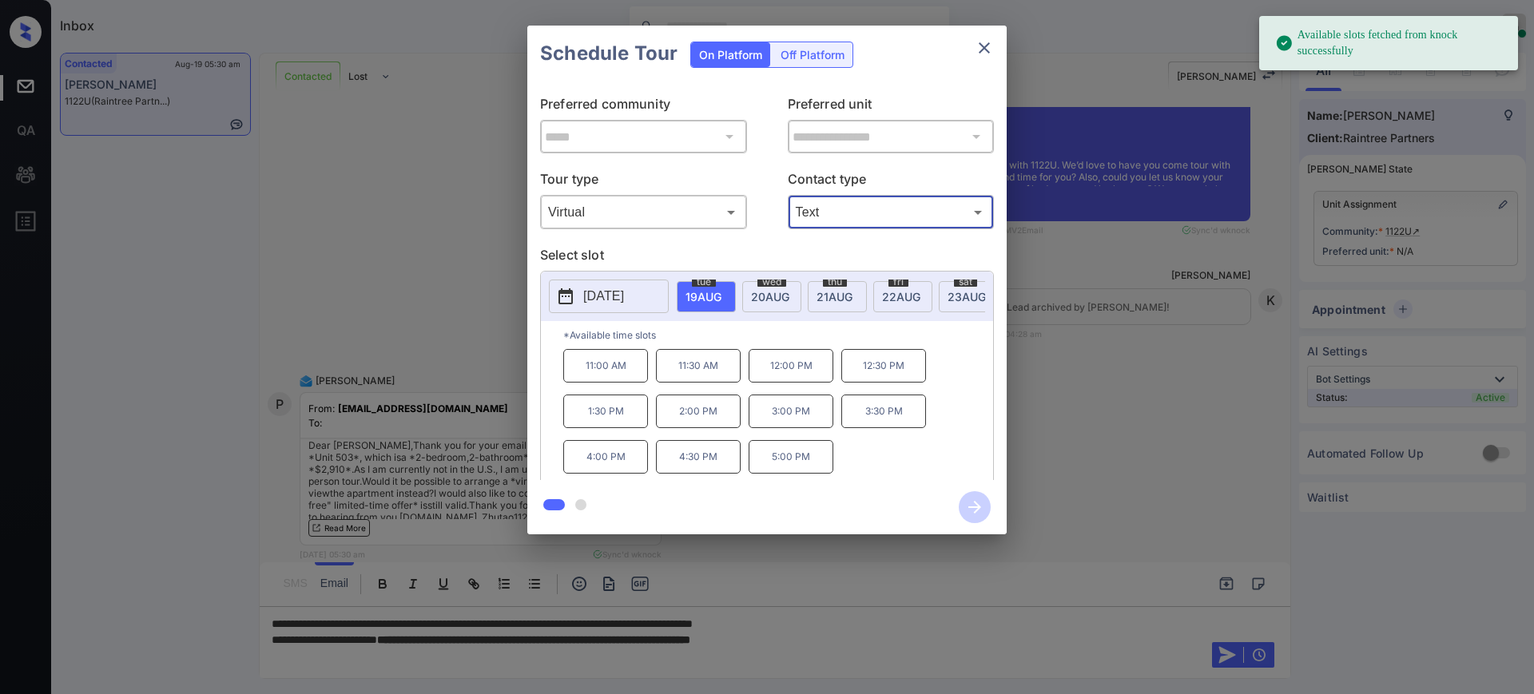
click at [618, 290] on p "[DATE]" at bounding box center [603, 296] width 41 height 19
click at [717, 284] on div "tue 19 AUG" at bounding box center [706, 296] width 59 height 31
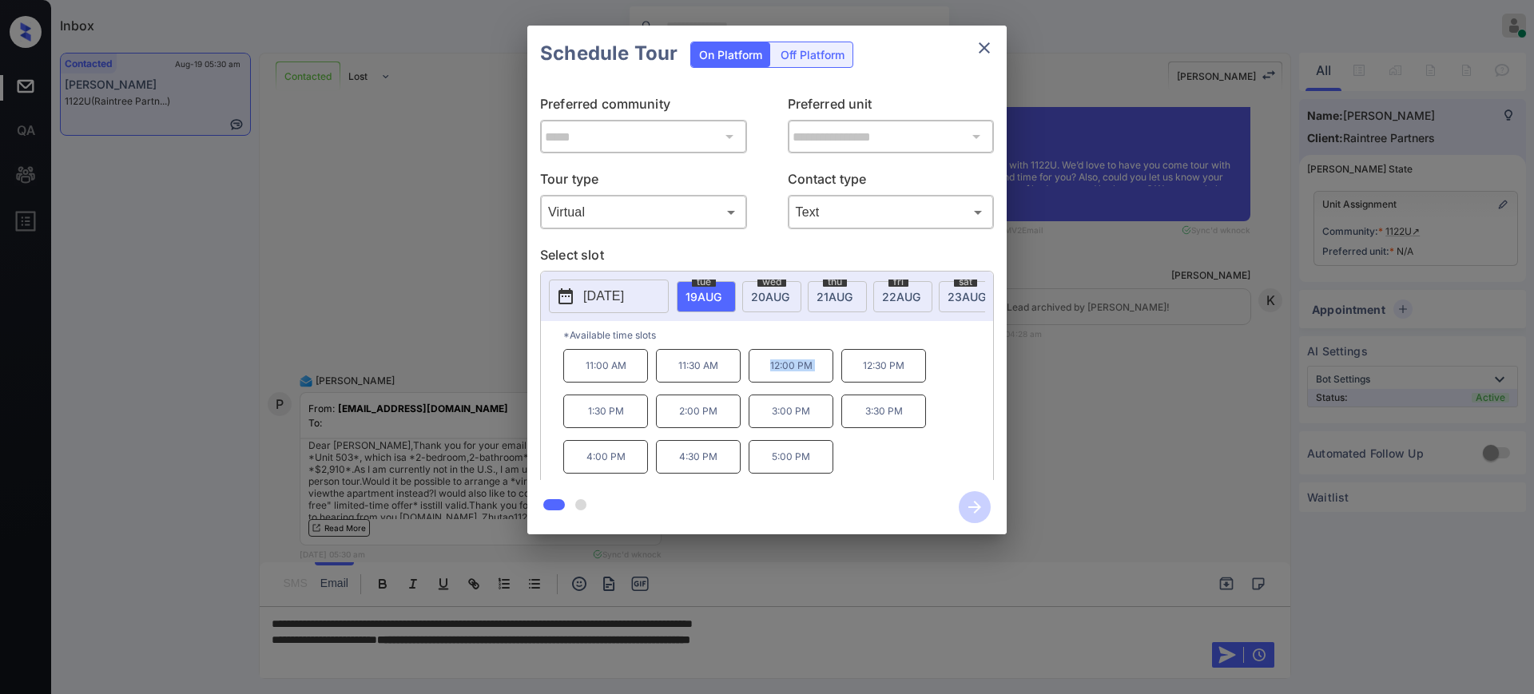
drag, startPoint x: 769, startPoint y: 382, endPoint x: 912, endPoint y: 287, distance: 171.7
click at [846, 378] on div "11:00 AM 11:30 AM 12:00 PM 12:30 PM 1:30 PM 2:00 PM 3:00 PM 3:30 PM 4:00 PM 4:3…" at bounding box center [778, 413] width 430 height 128
copy p "12:00 PM"
click at [990, 41] on icon "close" at bounding box center [984, 47] width 19 height 19
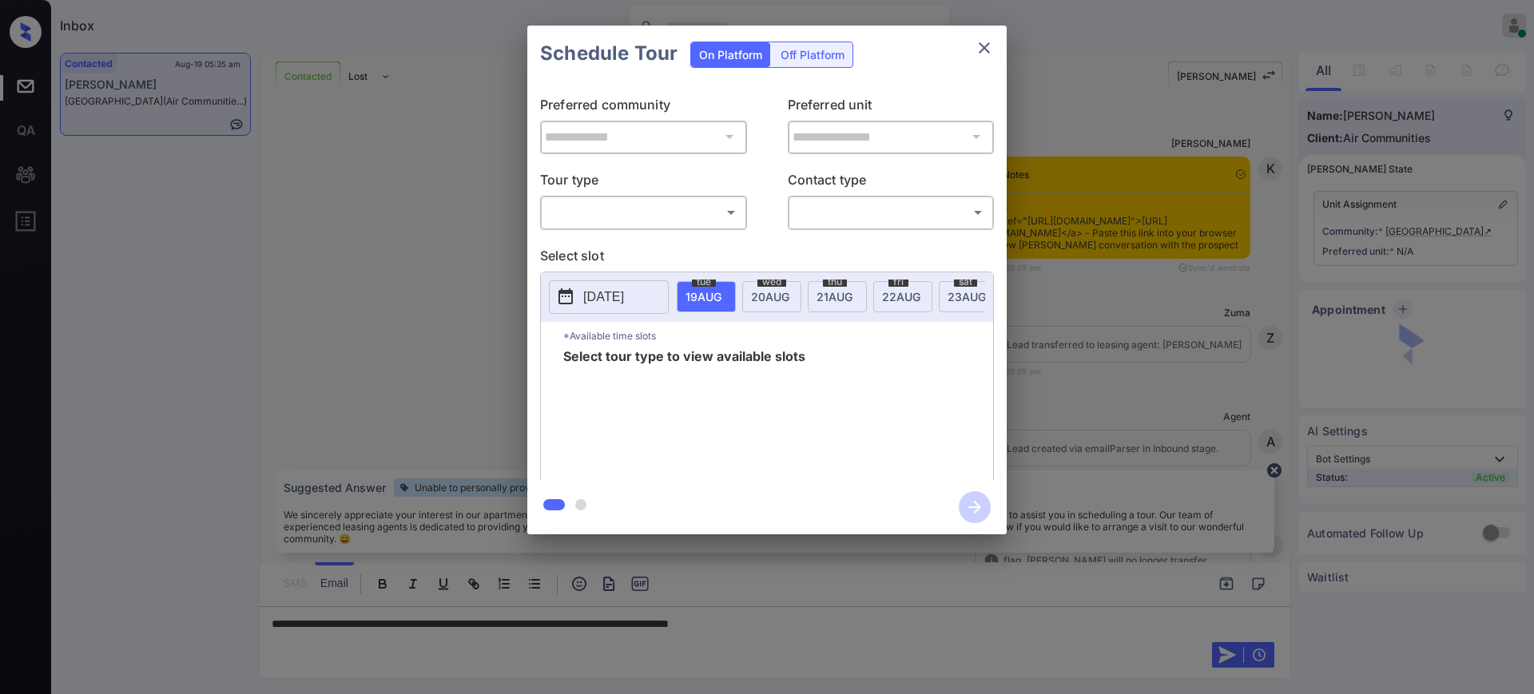
scroll to position [1152, 0]
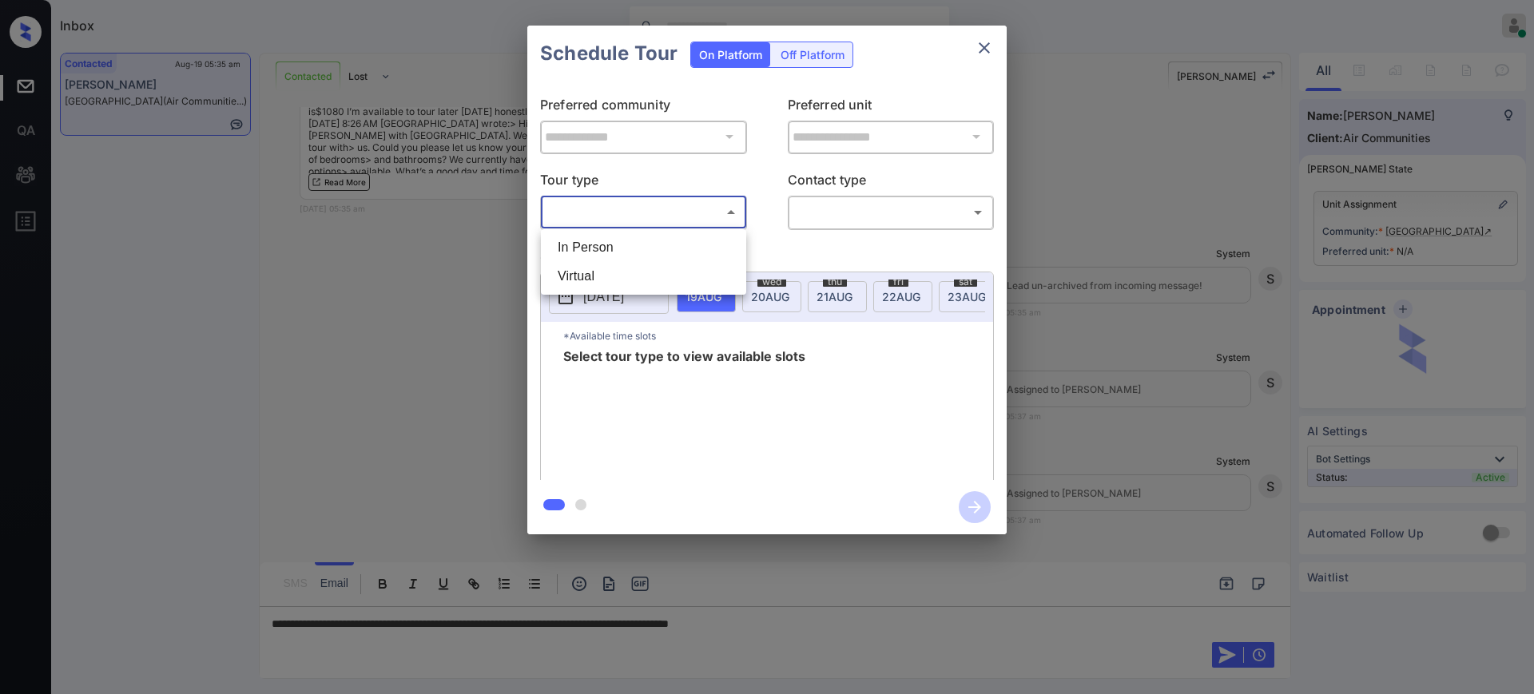
click at [641, 210] on body "Inbox [PERSON_NAME] Online Set yourself offline Set yourself on break Profile S…" at bounding box center [767, 347] width 1534 height 694
drag, startPoint x: 632, startPoint y: 254, endPoint x: 765, endPoint y: 225, distance: 136.7
click at [635, 254] on li "In Person" at bounding box center [643, 247] width 197 height 29
type input "********"
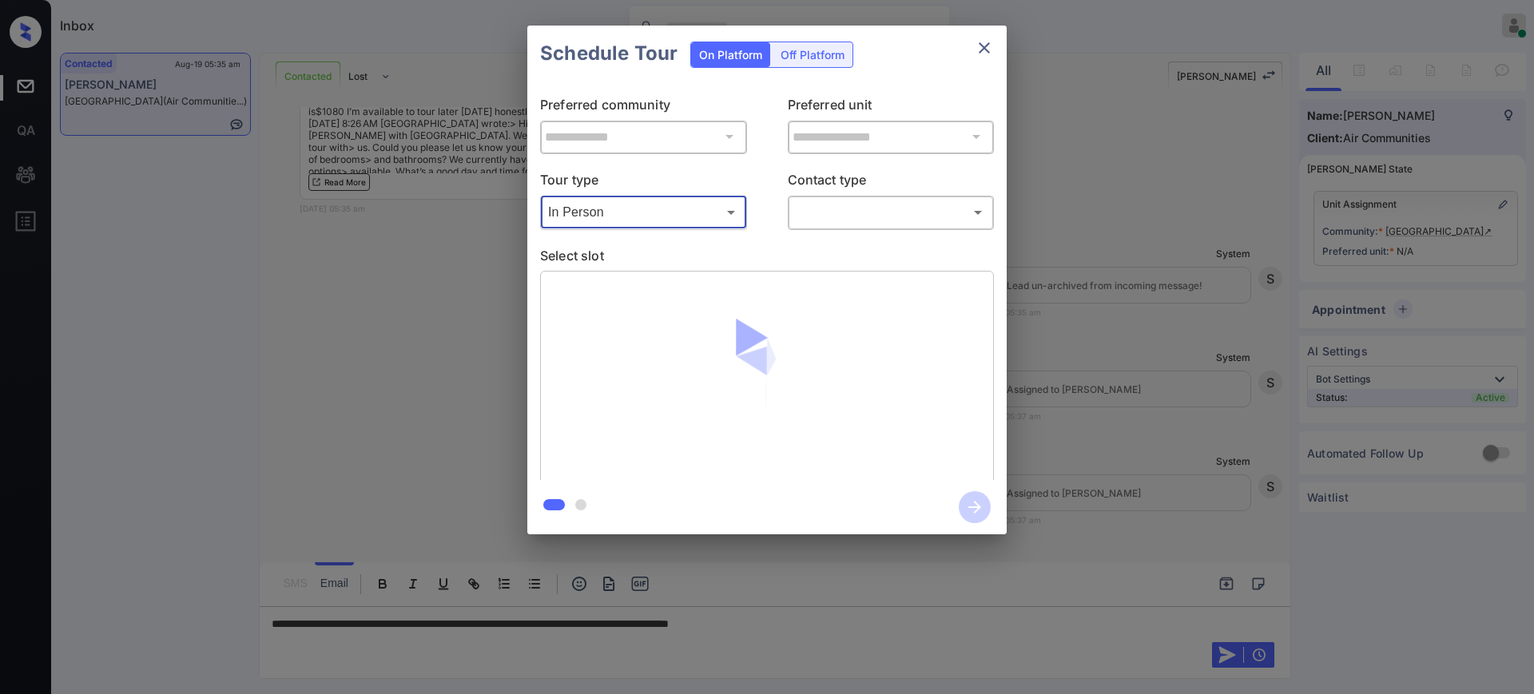
click at [847, 198] on body "Inbox [PERSON_NAME] Online Set yourself offline Set yourself on break Profile S…" at bounding box center [767, 347] width 1534 height 694
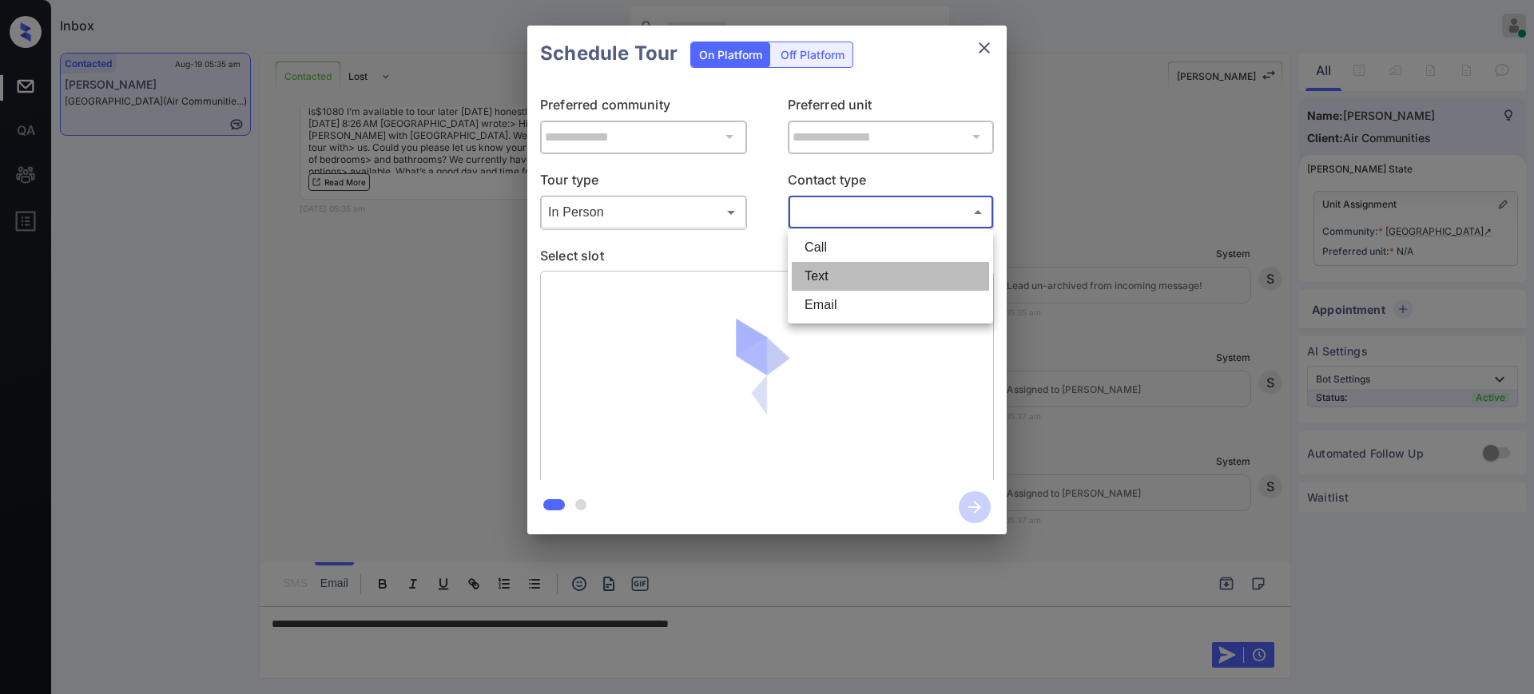
click at [833, 268] on li "Text" at bounding box center [890, 276] width 197 height 29
type input "****"
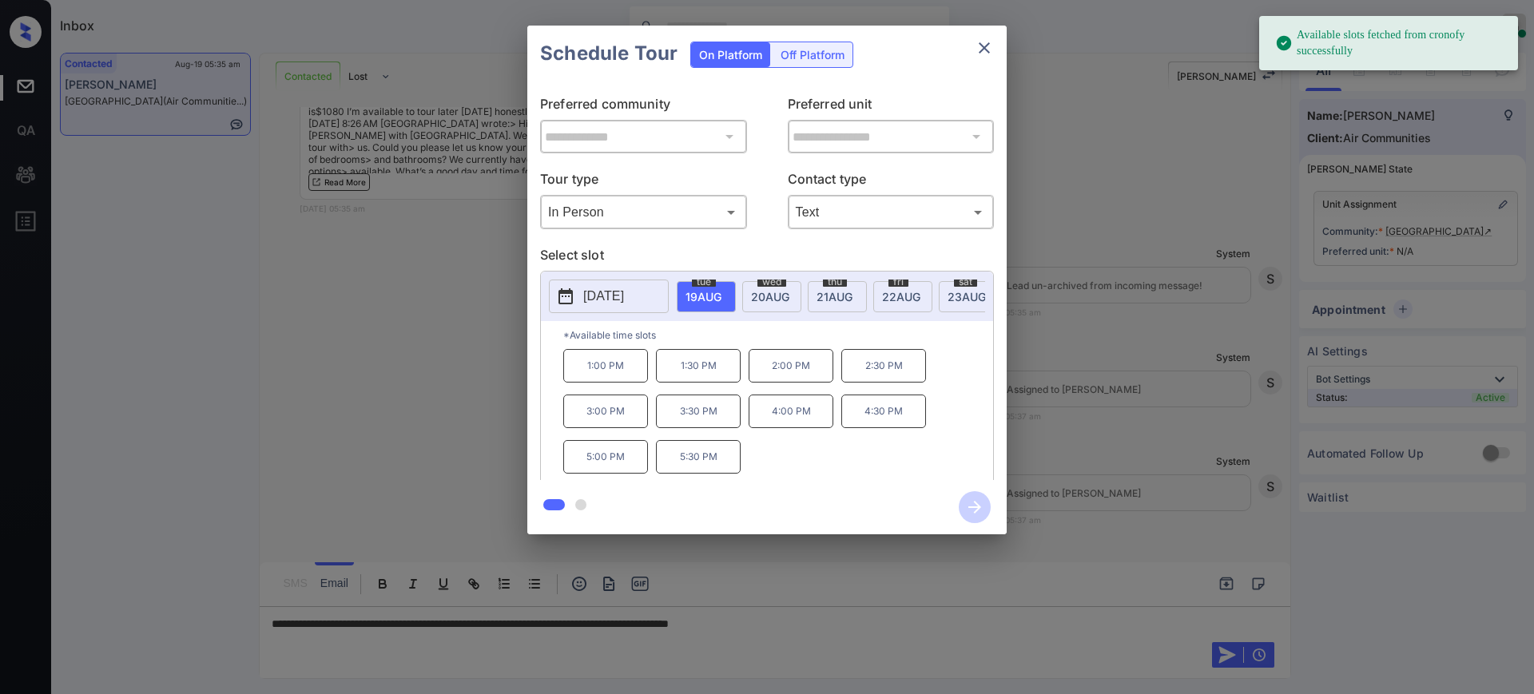
drag, startPoint x: 704, startPoint y: 297, endPoint x: 732, endPoint y: 387, distance: 93.7
click at [704, 296] on span "[DATE]" at bounding box center [703, 297] width 36 height 14
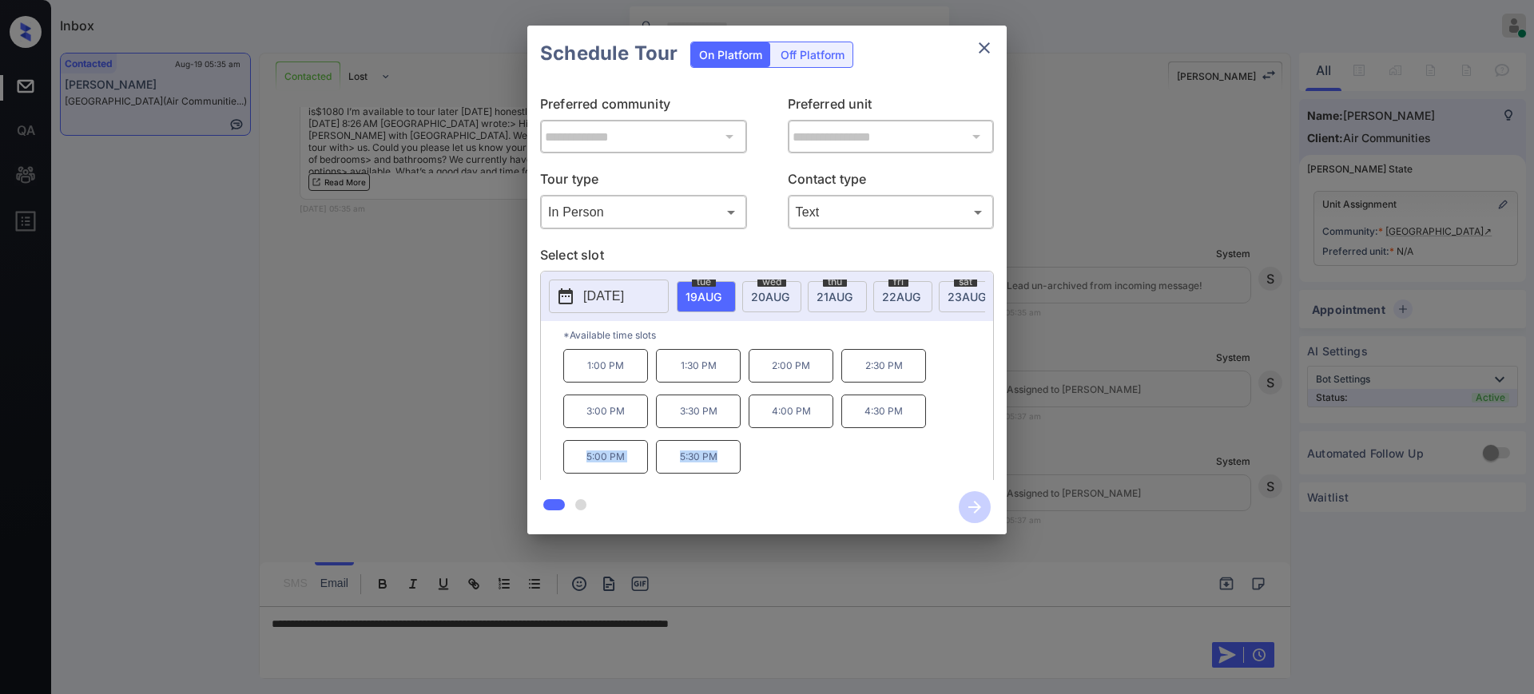
drag, startPoint x: 624, startPoint y: 470, endPoint x: 917, endPoint y: 245, distance: 369.3
click at [752, 467] on div "1:00 PM 1:30 PM 2:00 PM 2:30 PM 3:00 PM 3:30 PM 4:00 PM 4:30 PM 5:00 PM 5:30 PM" at bounding box center [778, 413] width 430 height 128
copy div "5:00 PM 5:30 PM"
click at [981, 47] on icon "close" at bounding box center [984, 47] width 19 height 19
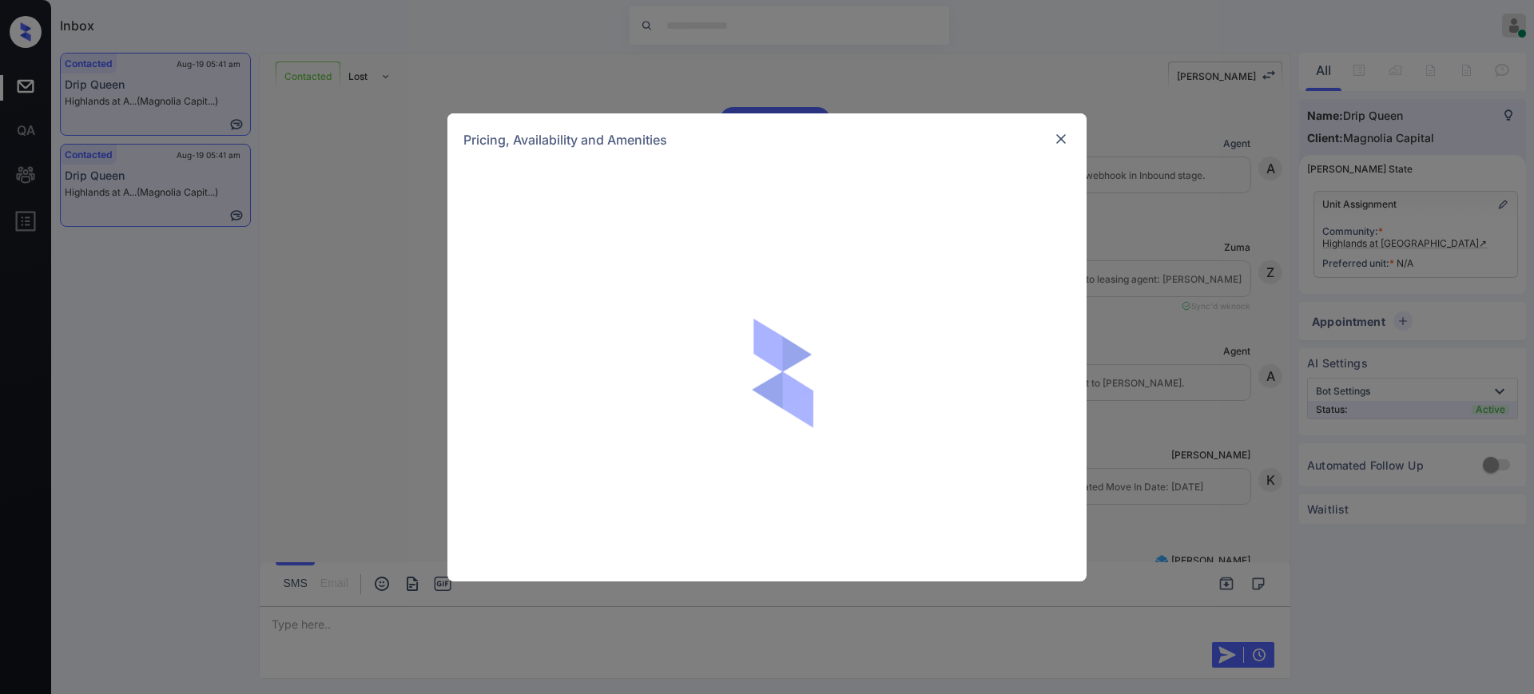
scroll to position [799, 0]
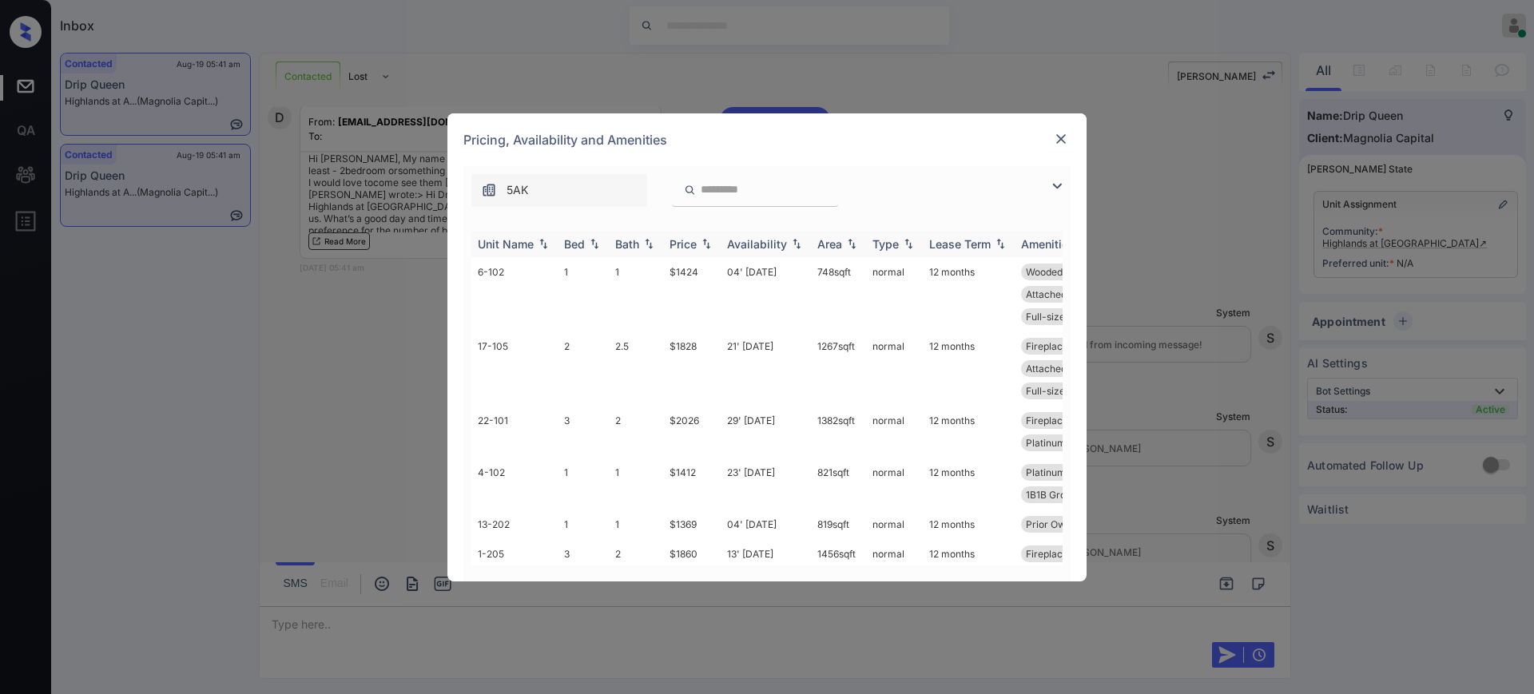
click at [581, 252] on th "Bed" at bounding box center [583, 244] width 51 height 26
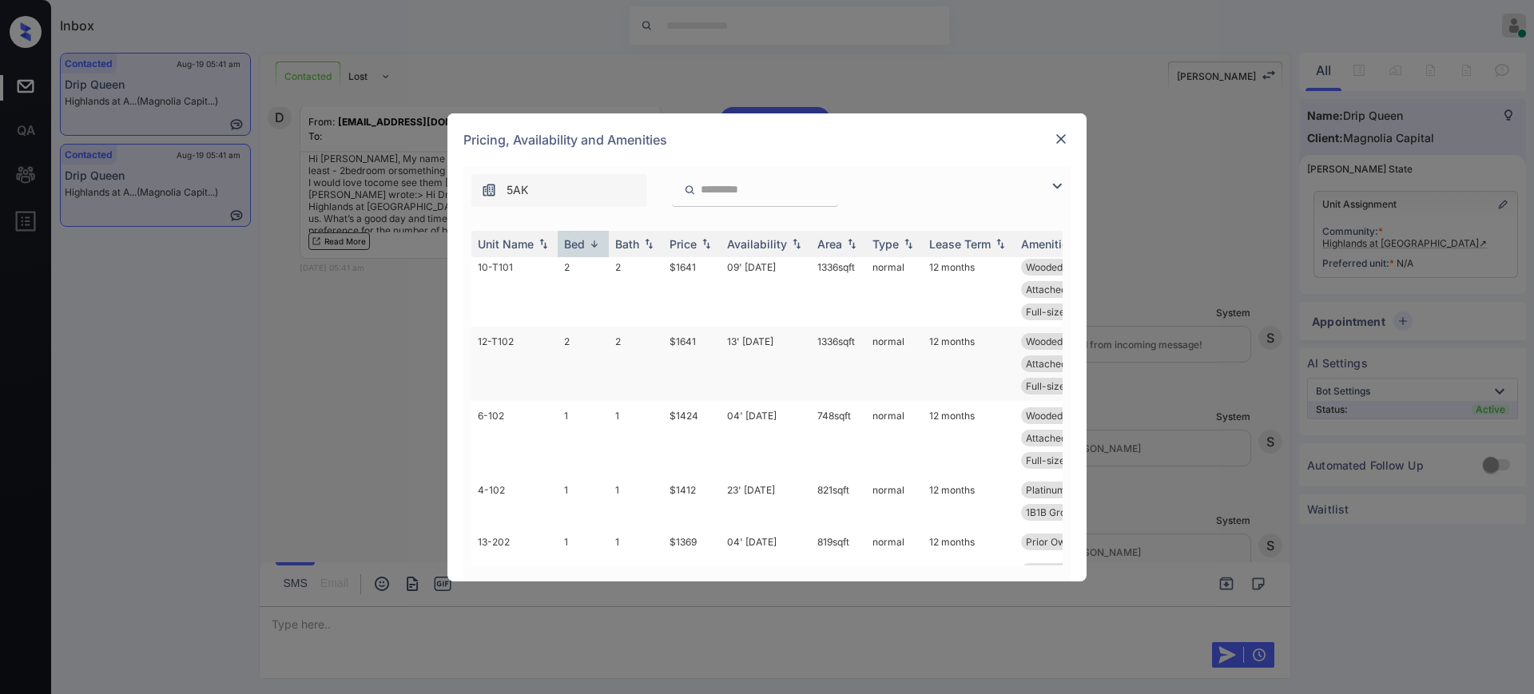
scroll to position [1198, 0]
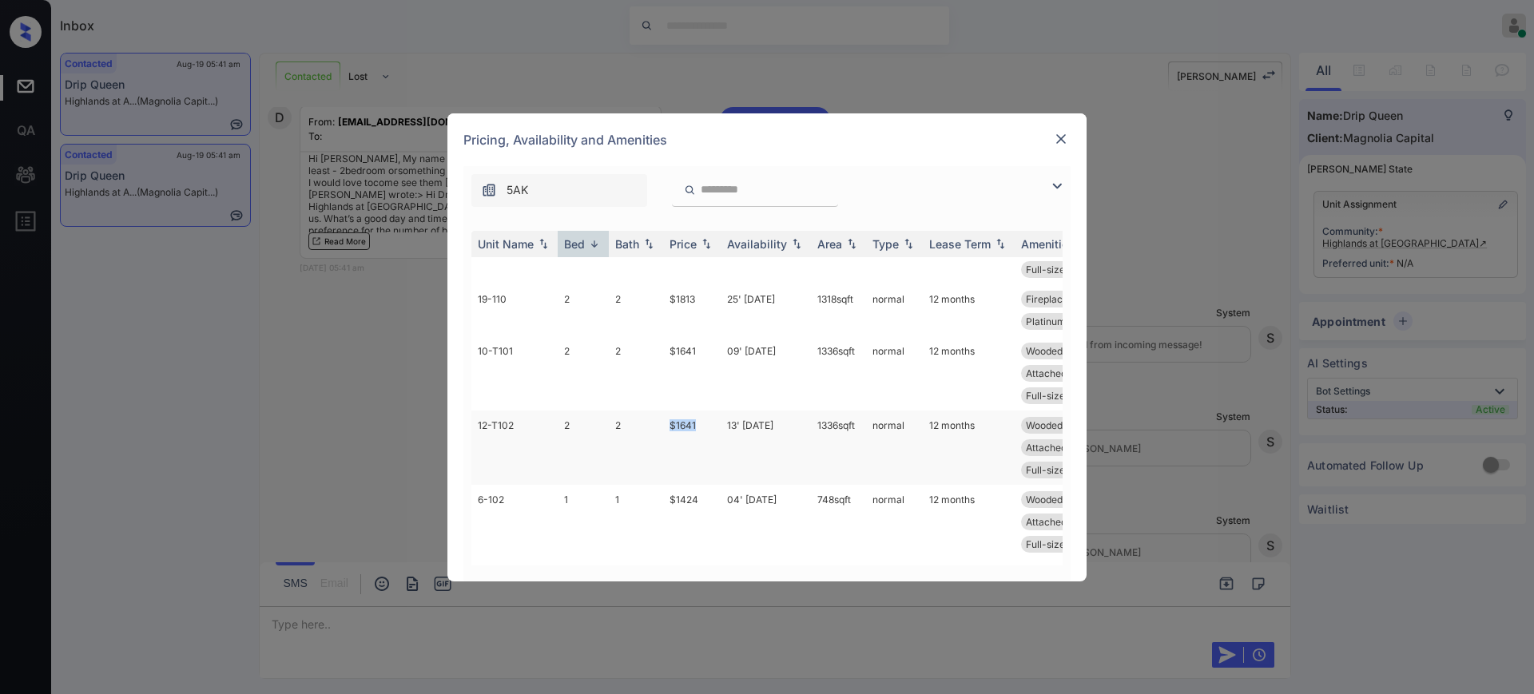
drag, startPoint x: 665, startPoint y: 477, endPoint x: 752, endPoint y: 483, distance: 87.3
click at [705, 473] on td "$1641" at bounding box center [692, 448] width 58 height 74
copy td "$1641"
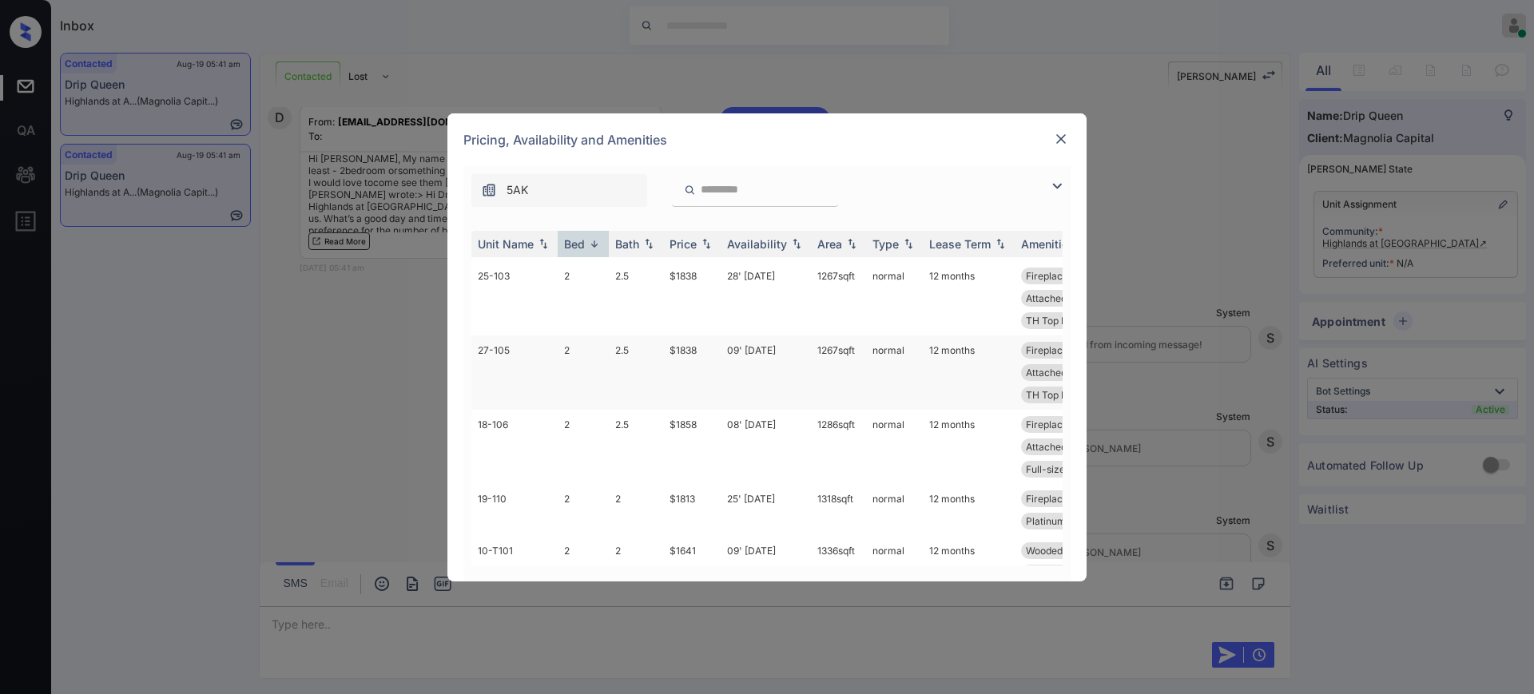
scroll to position [899, 0]
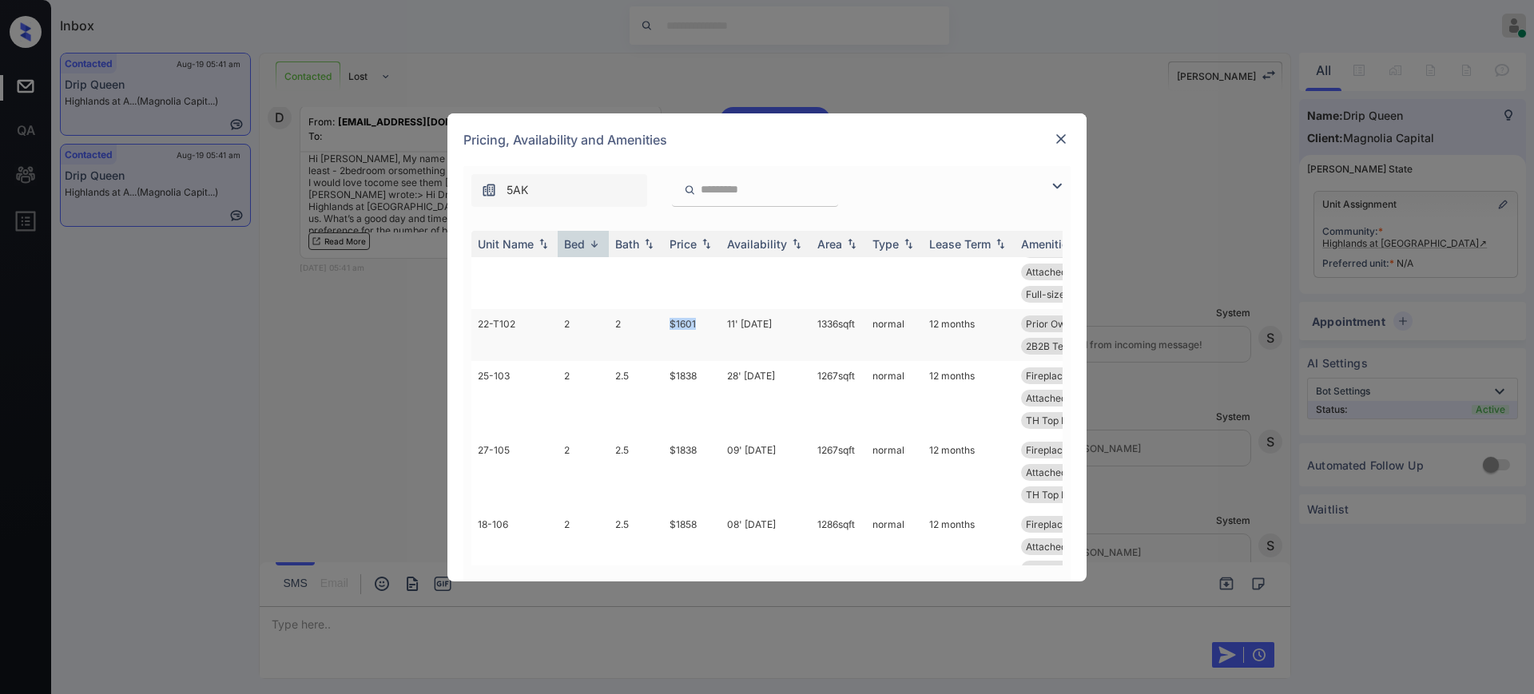
drag, startPoint x: 661, startPoint y: 364, endPoint x: 733, endPoint y: 366, distance: 72.7
click at [714, 361] on tr "22-T102 2 2 $1601 11' Oct 25 1336 sqft normal 12 months Prior Owner - G... Atta…" at bounding box center [888, 335] width 835 height 52
copy tr "$1601"
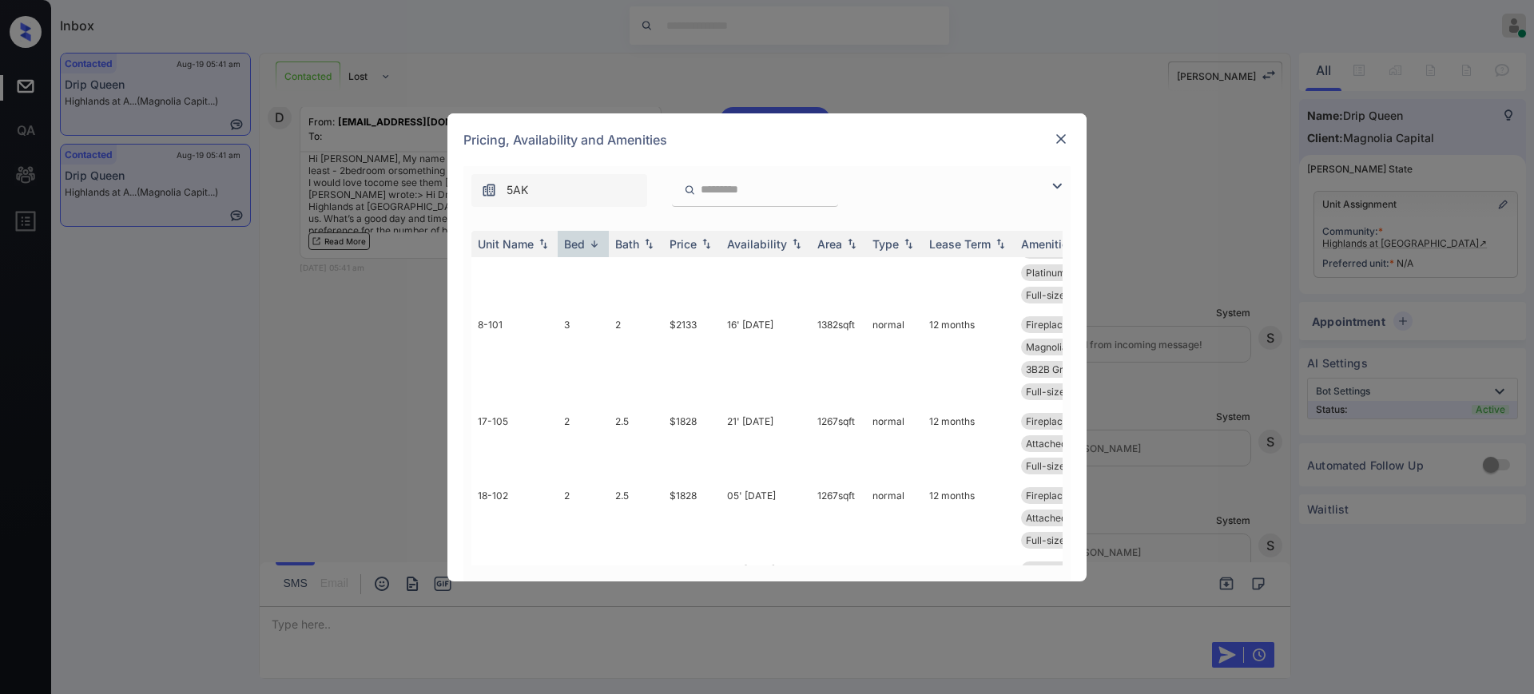
scroll to position [399, 0]
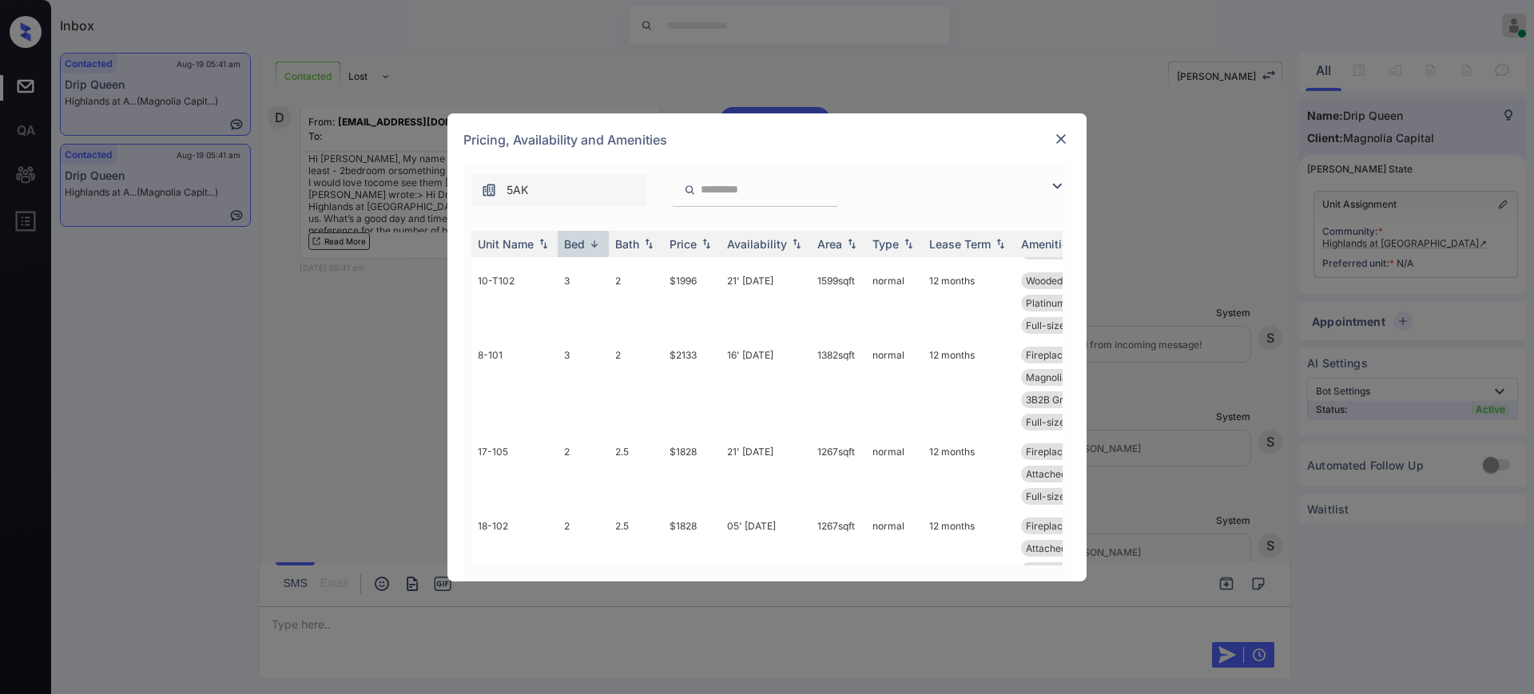
click at [1061, 134] on img at bounding box center [1061, 139] width 16 height 16
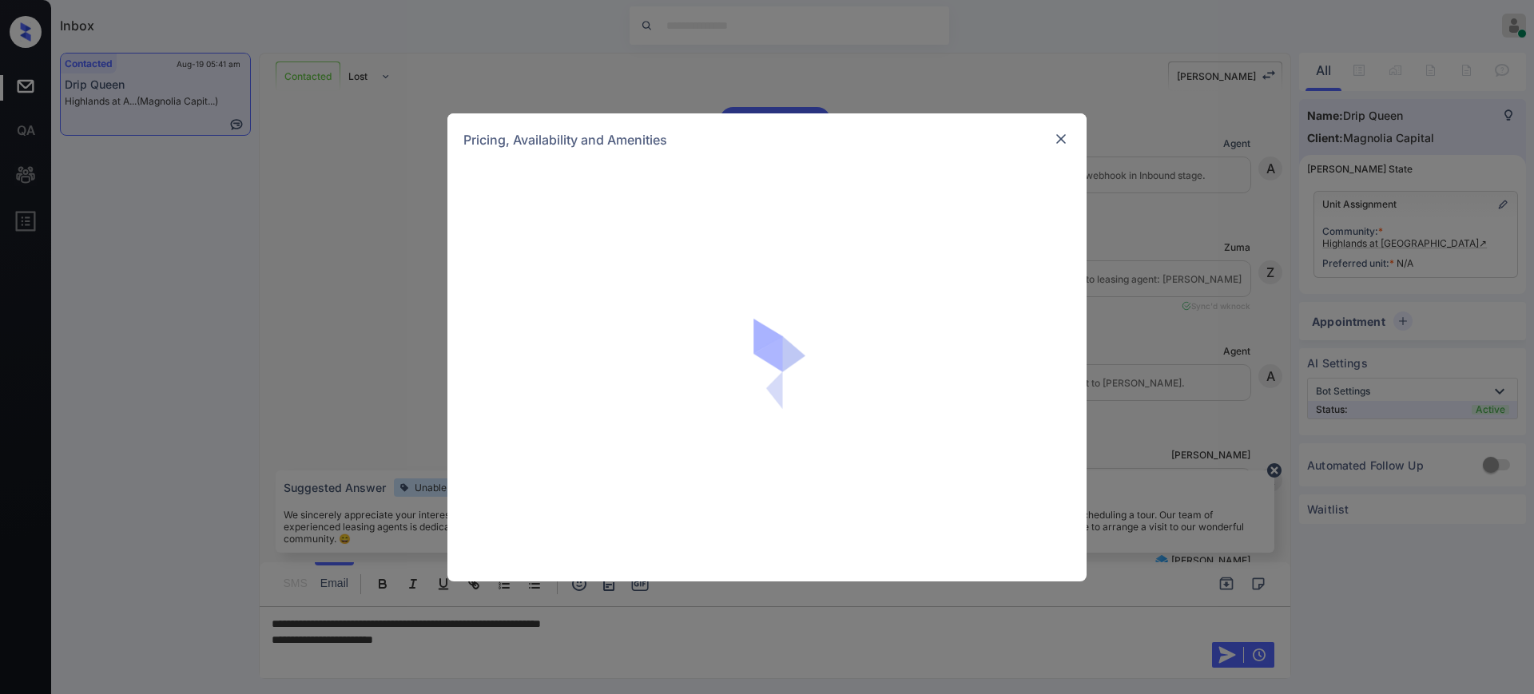
scroll to position [912, 0]
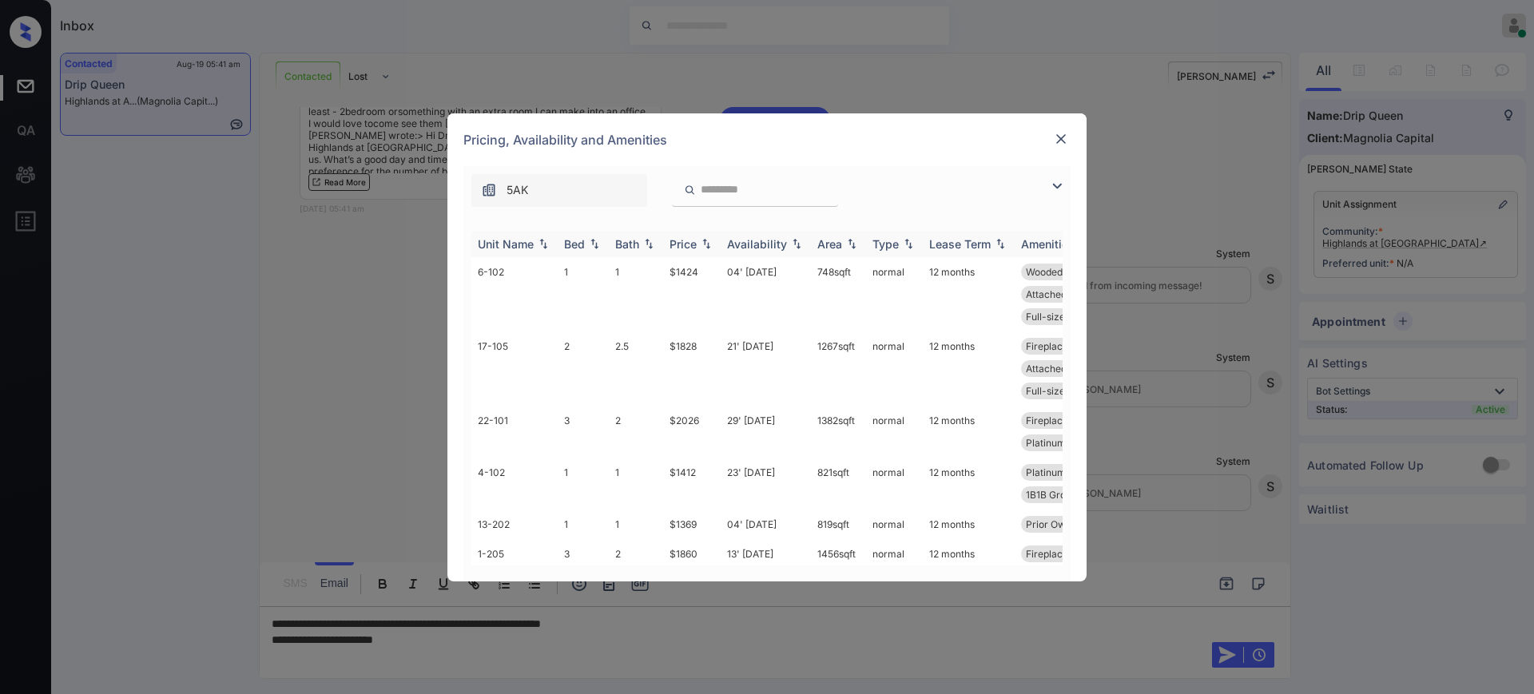
click at [577, 237] on div "Bed" at bounding box center [574, 244] width 21 height 14
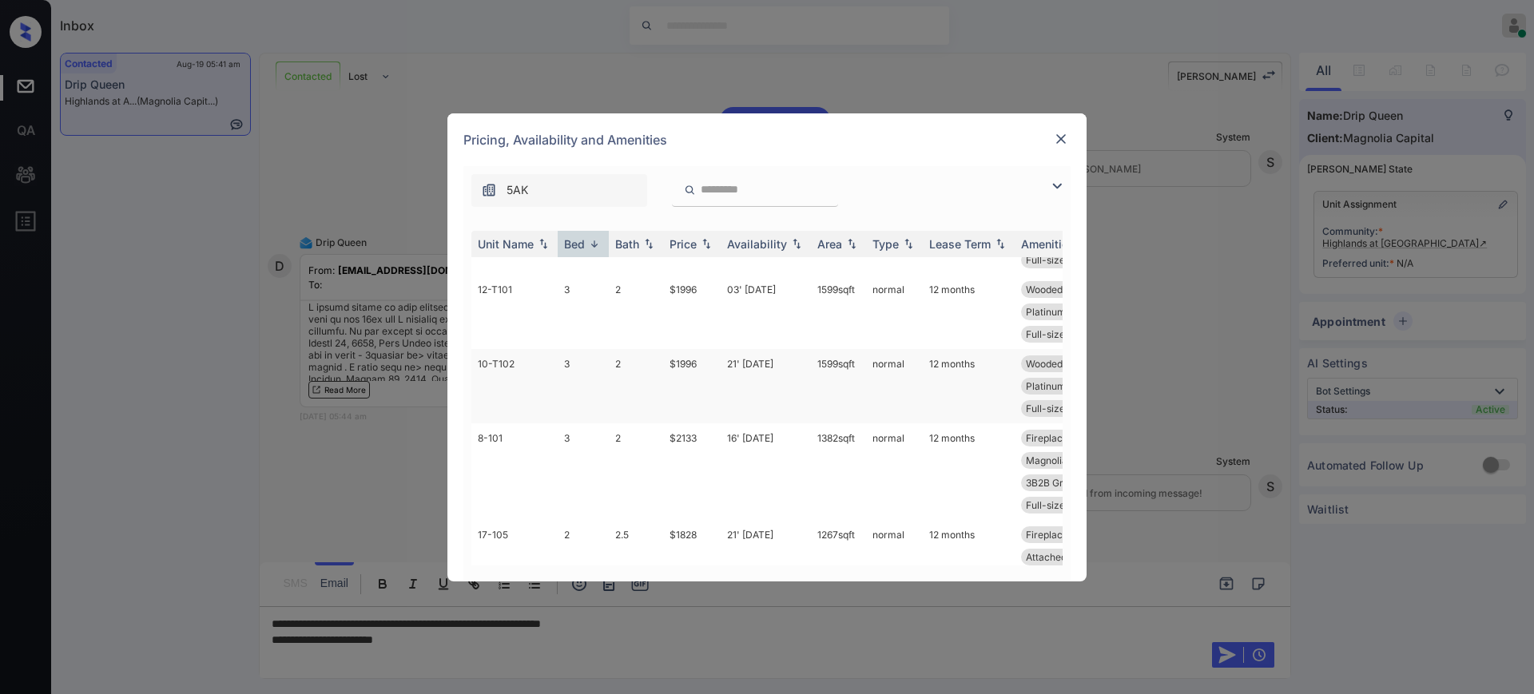
scroll to position [0, 0]
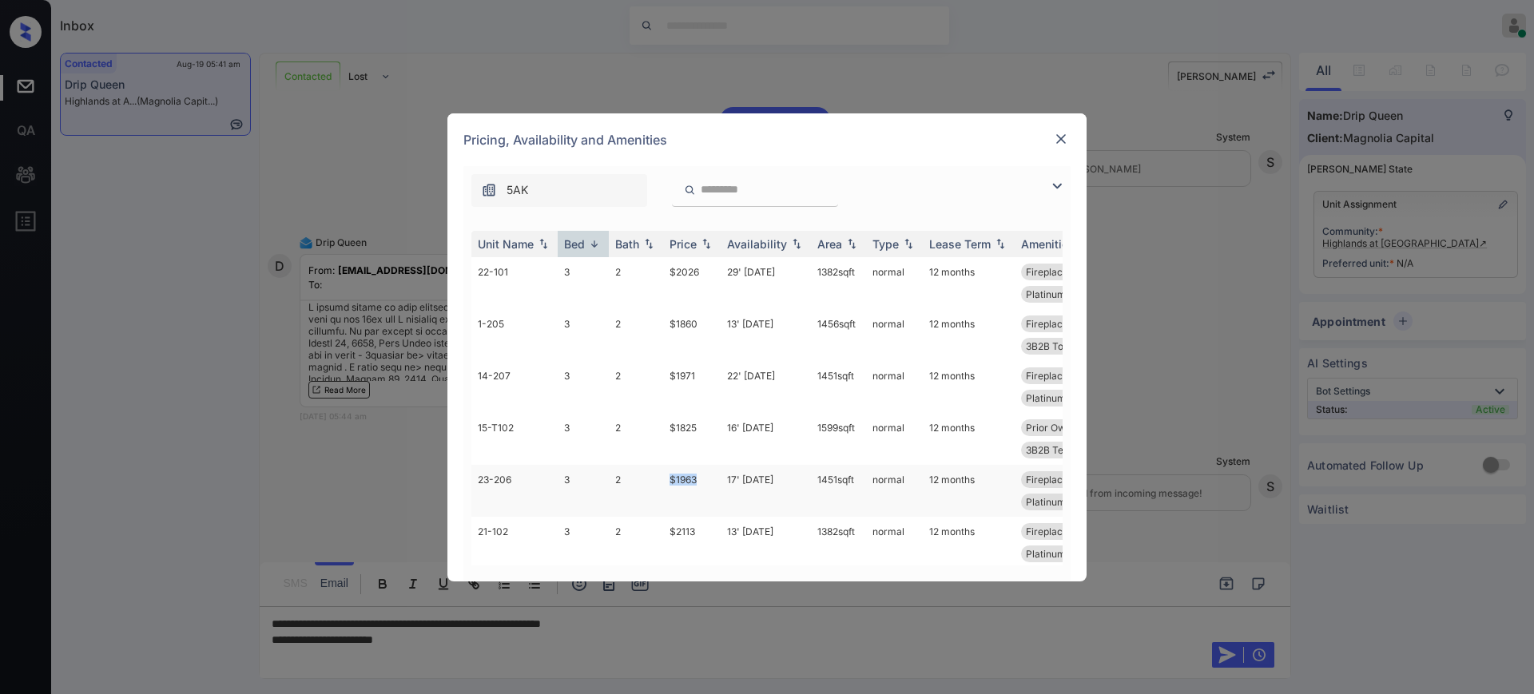
drag, startPoint x: 669, startPoint y: 506, endPoint x: 703, endPoint y: 503, distance: 34.4
click at [703, 503] on td "$1963" at bounding box center [692, 491] width 58 height 52
copy td "$1963"
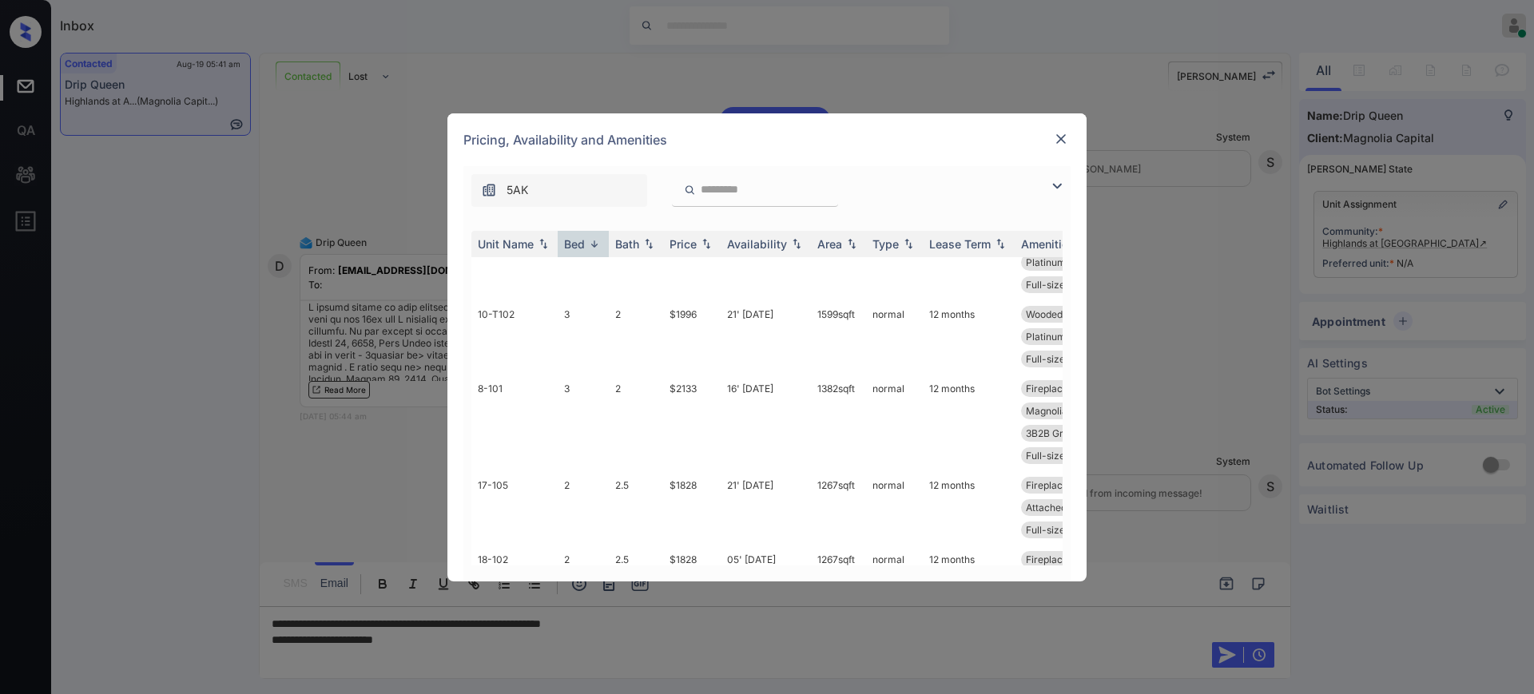
scroll to position [399, 0]
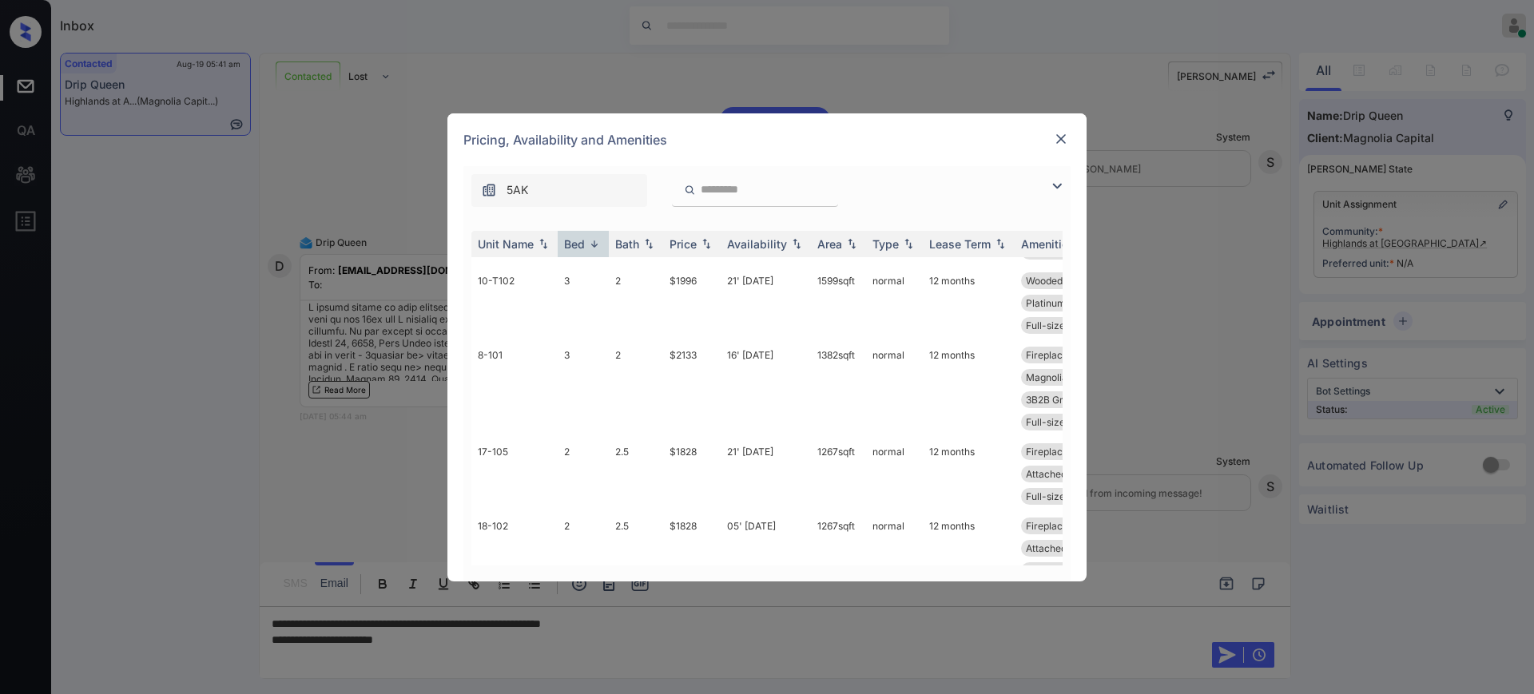
click at [1063, 134] on img at bounding box center [1061, 139] width 16 height 16
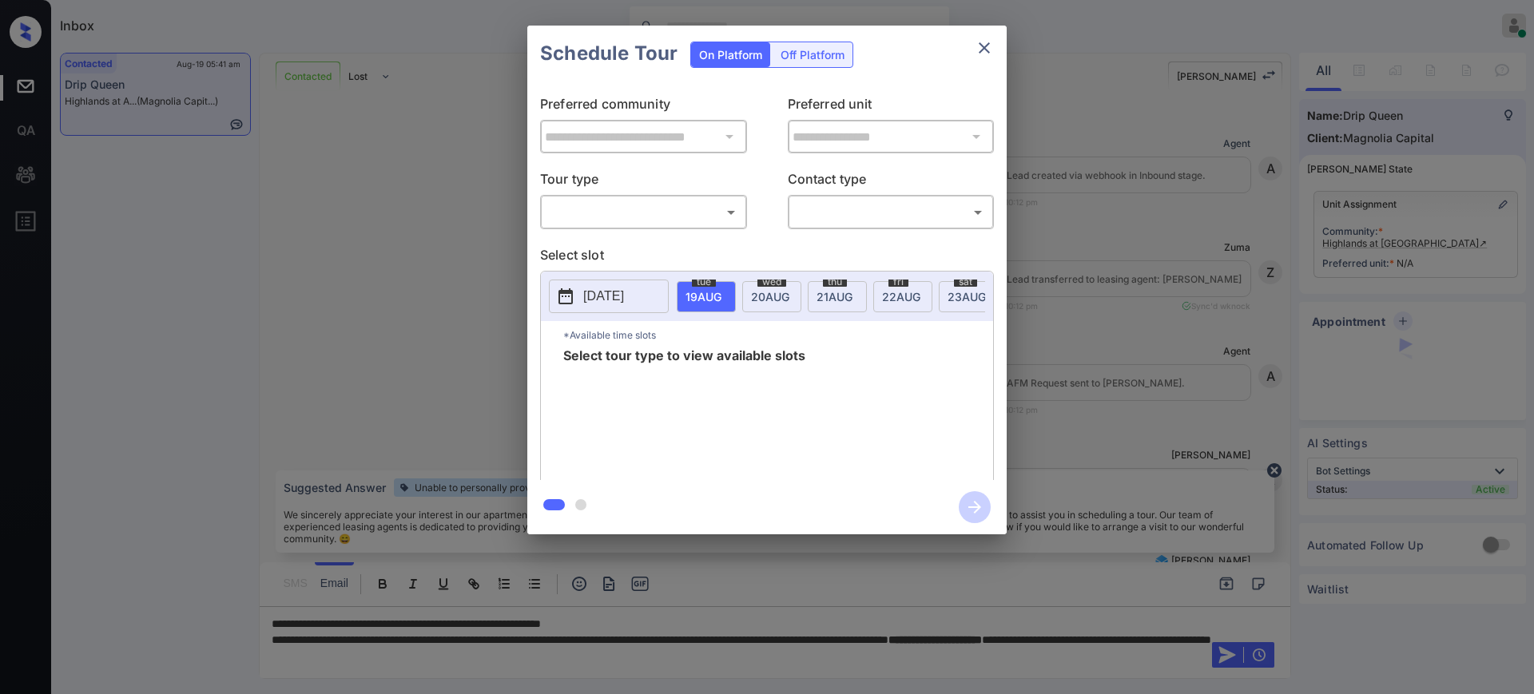
click at [598, 222] on body "Inbox Ajay Kumar Online Set yourself offline Set yourself on break Profile Swit…" at bounding box center [767, 347] width 1534 height 694
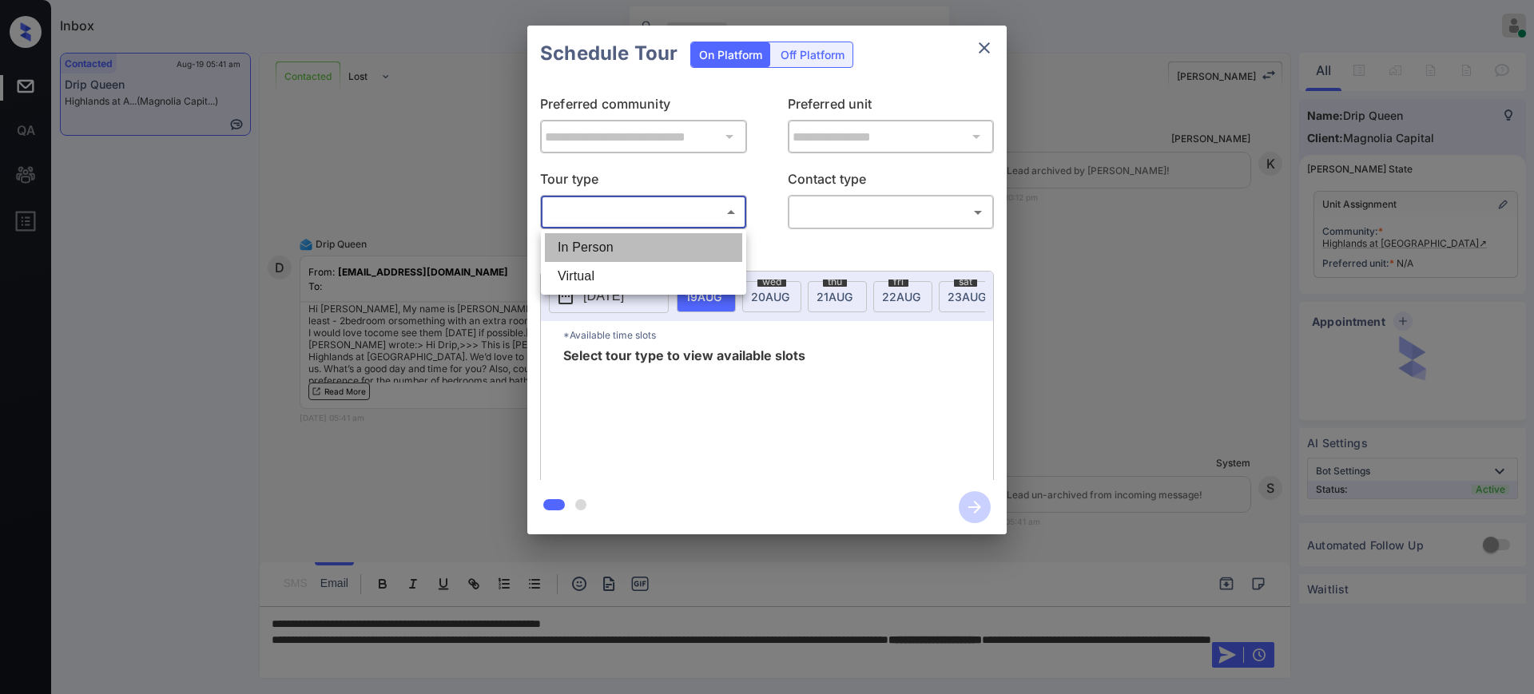
click at [598, 246] on li "In Person" at bounding box center [643, 247] width 197 height 29
type input "********"
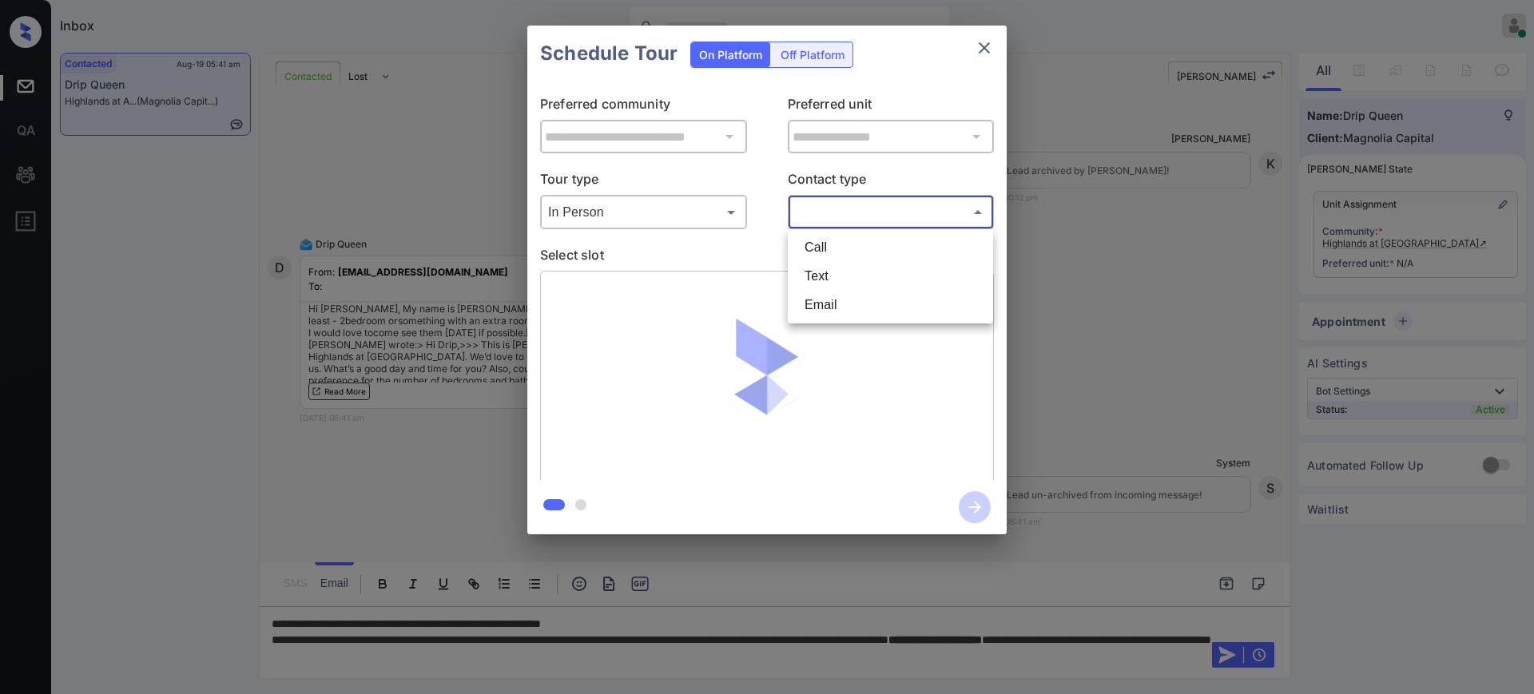
click at [819, 208] on body "Inbox Ajay Kumar Online Set yourself offline Set yourself on break Profile Swit…" at bounding box center [767, 347] width 1534 height 694
click at [827, 269] on li "Text" at bounding box center [890, 276] width 197 height 29
type input "****"
click at [693, 255] on p "Select slot" at bounding box center [767, 258] width 454 height 26
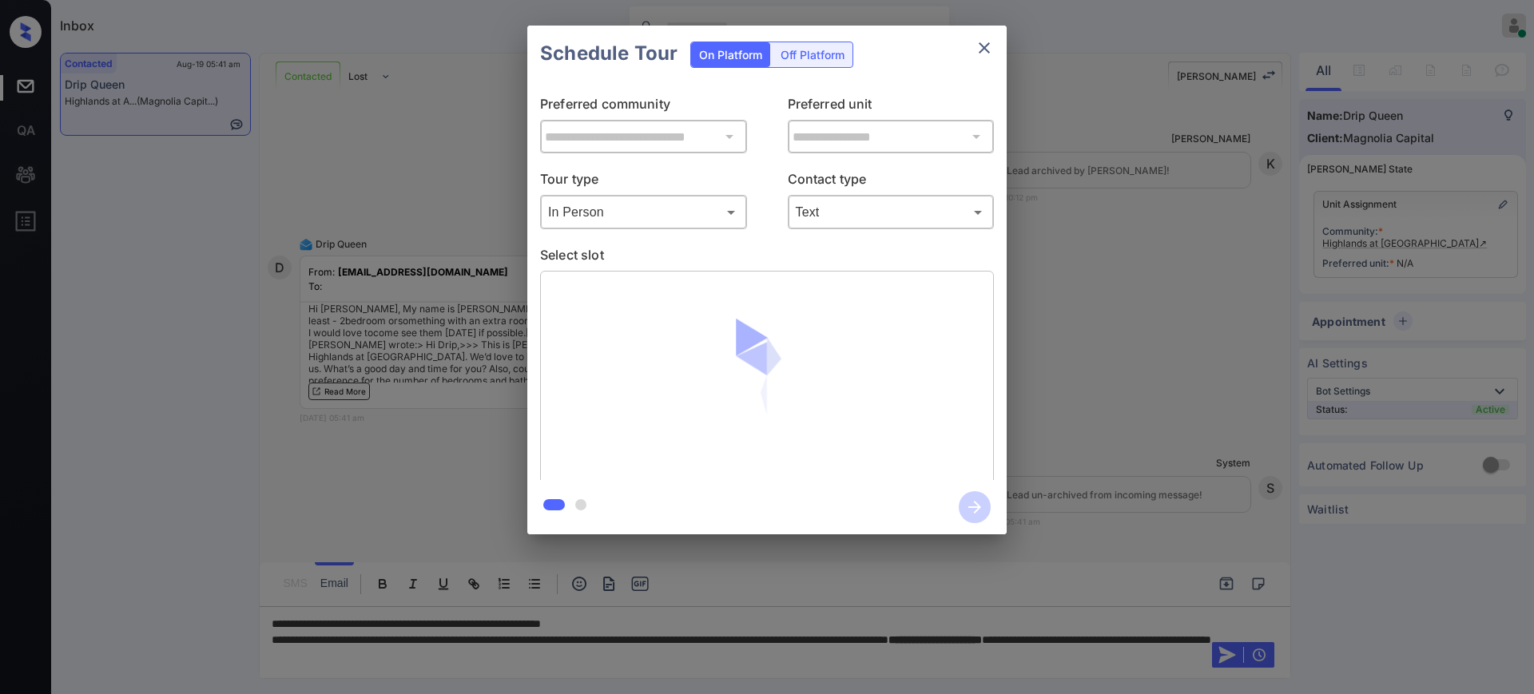
click at [712, 240] on div "**********" at bounding box center [766, 280] width 479 height 399
click at [717, 245] on p "Select slot" at bounding box center [767, 258] width 454 height 26
click at [710, 262] on p "Select slot" at bounding box center [767, 258] width 454 height 26
click at [706, 257] on p "Select slot" at bounding box center [767, 258] width 454 height 26
click at [981, 42] on icon "close" at bounding box center [984, 47] width 19 height 19
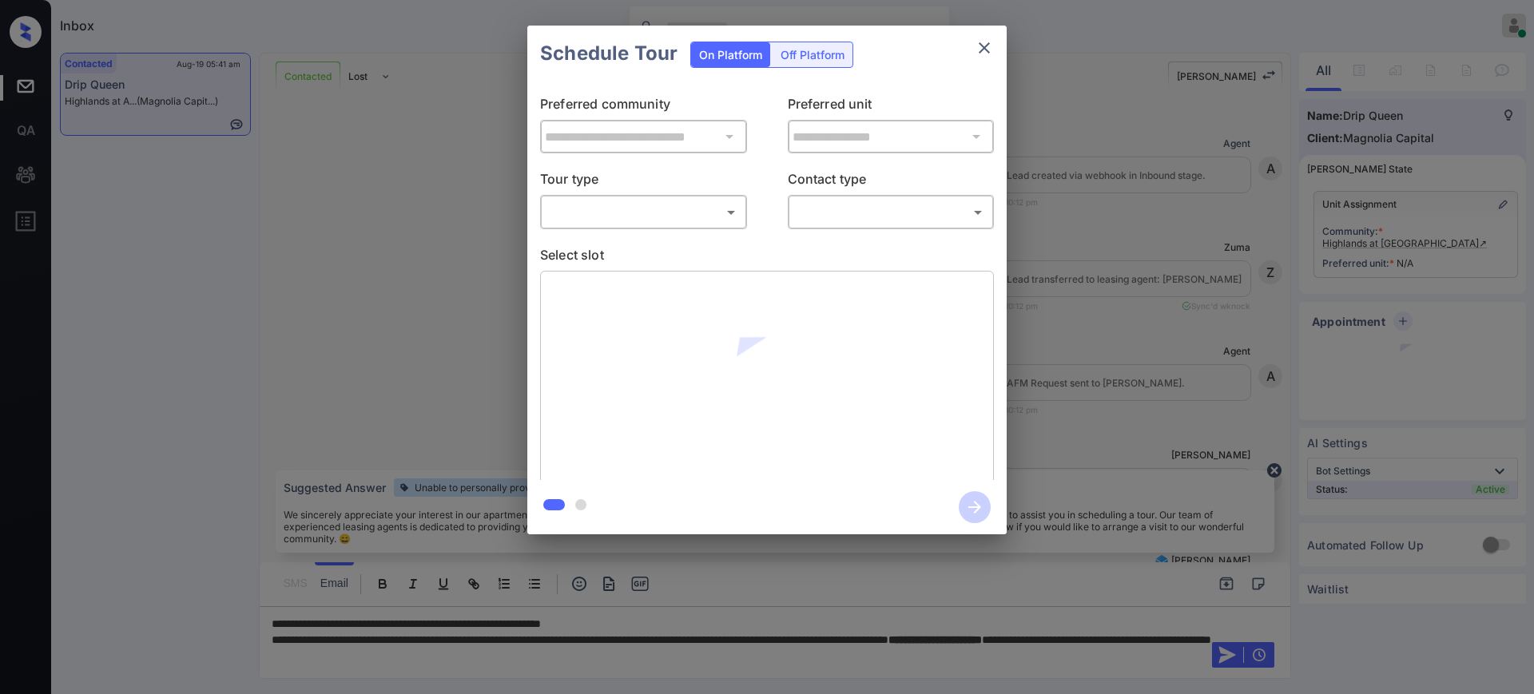
click at [678, 202] on body "Inbox [PERSON_NAME] Online Set yourself offline Set yourself on break Profile S…" at bounding box center [767, 347] width 1534 height 694
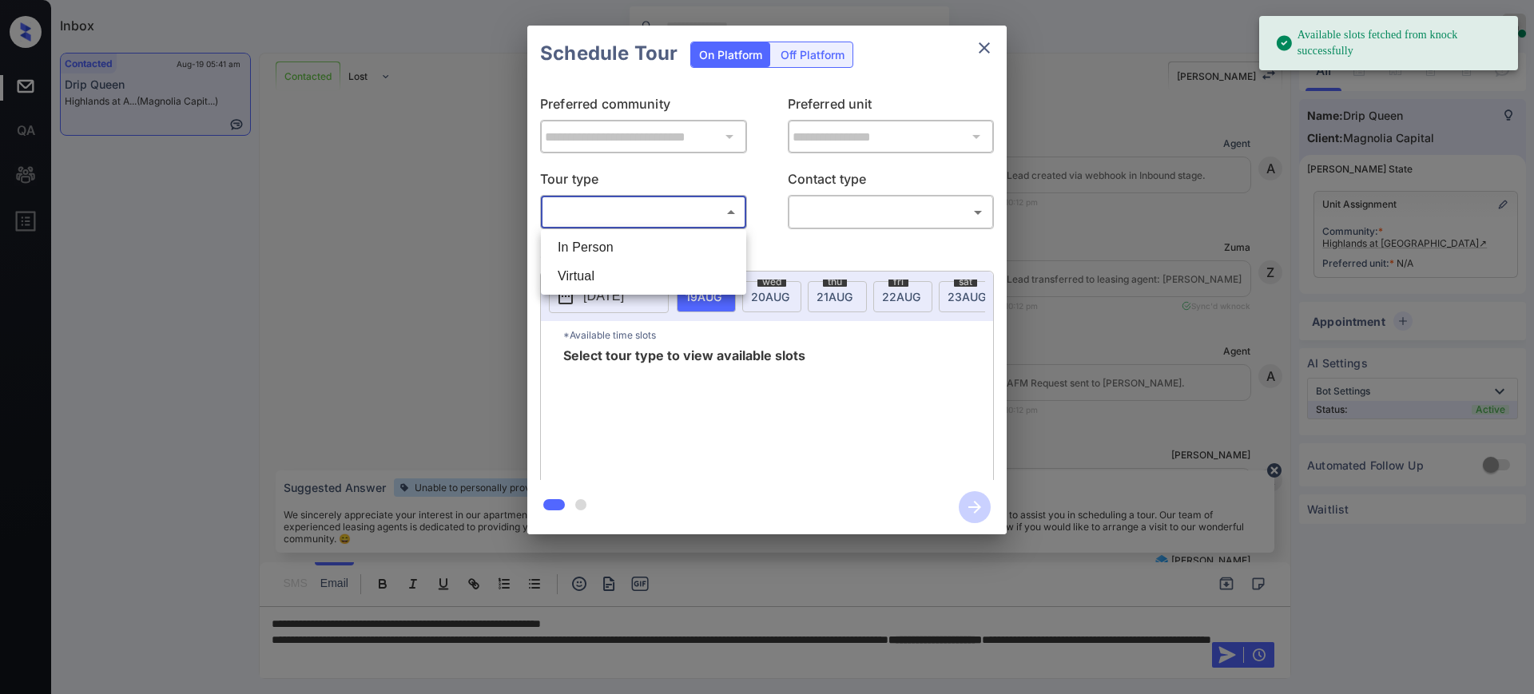
scroll to position [649, 0]
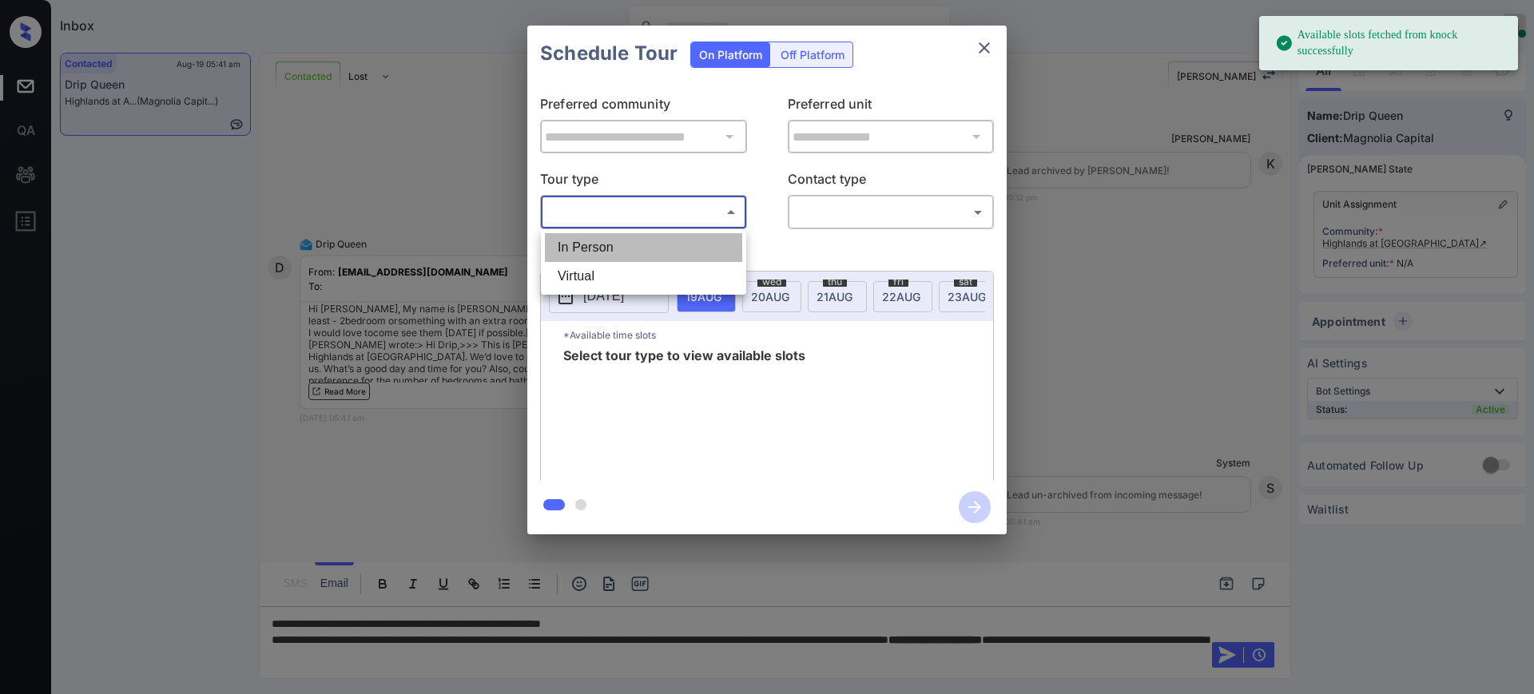
click at [632, 244] on li "In Person" at bounding box center [643, 247] width 197 height 29
type input "********"
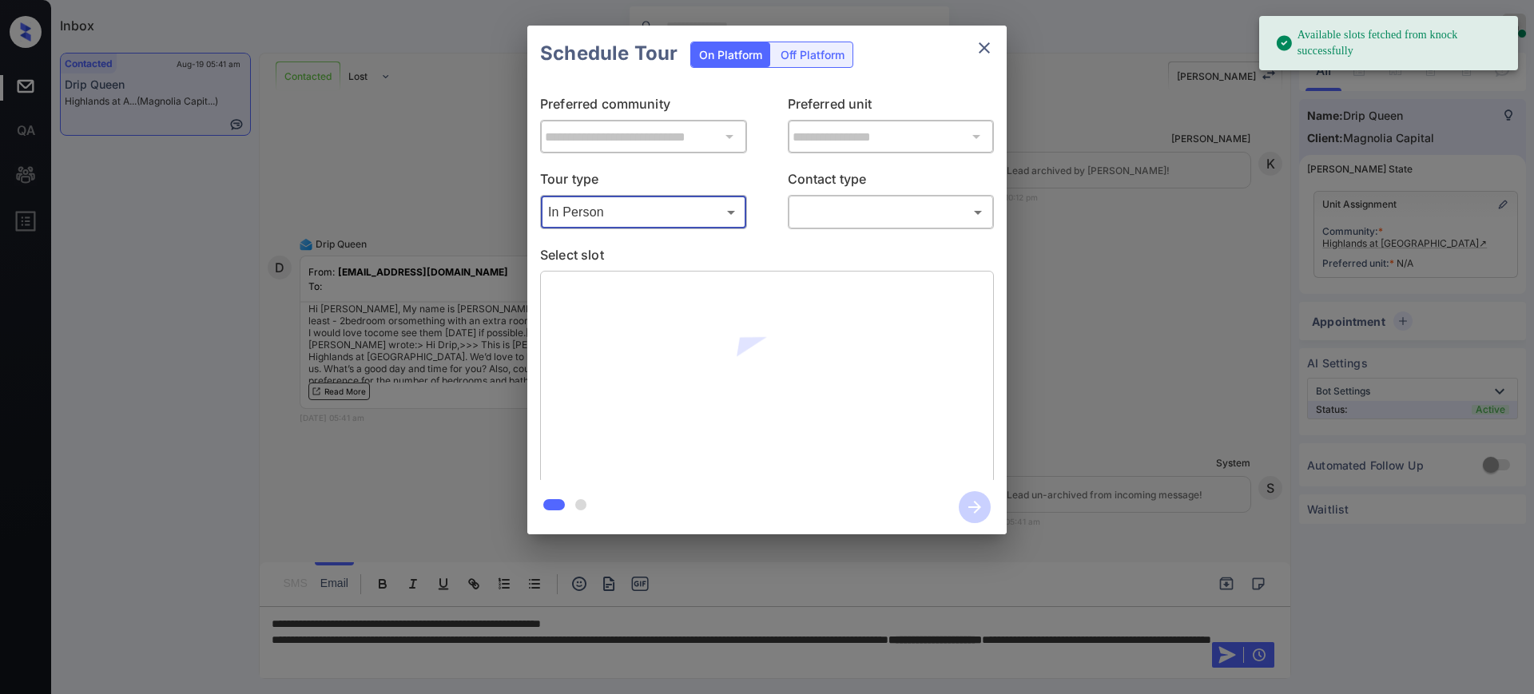
click at [875, 209] on body "Available slots fetched from knock successfully Inbox [PERSON_NAME] Online Set …" at bounding box center [767, 347] width 1534 height 694
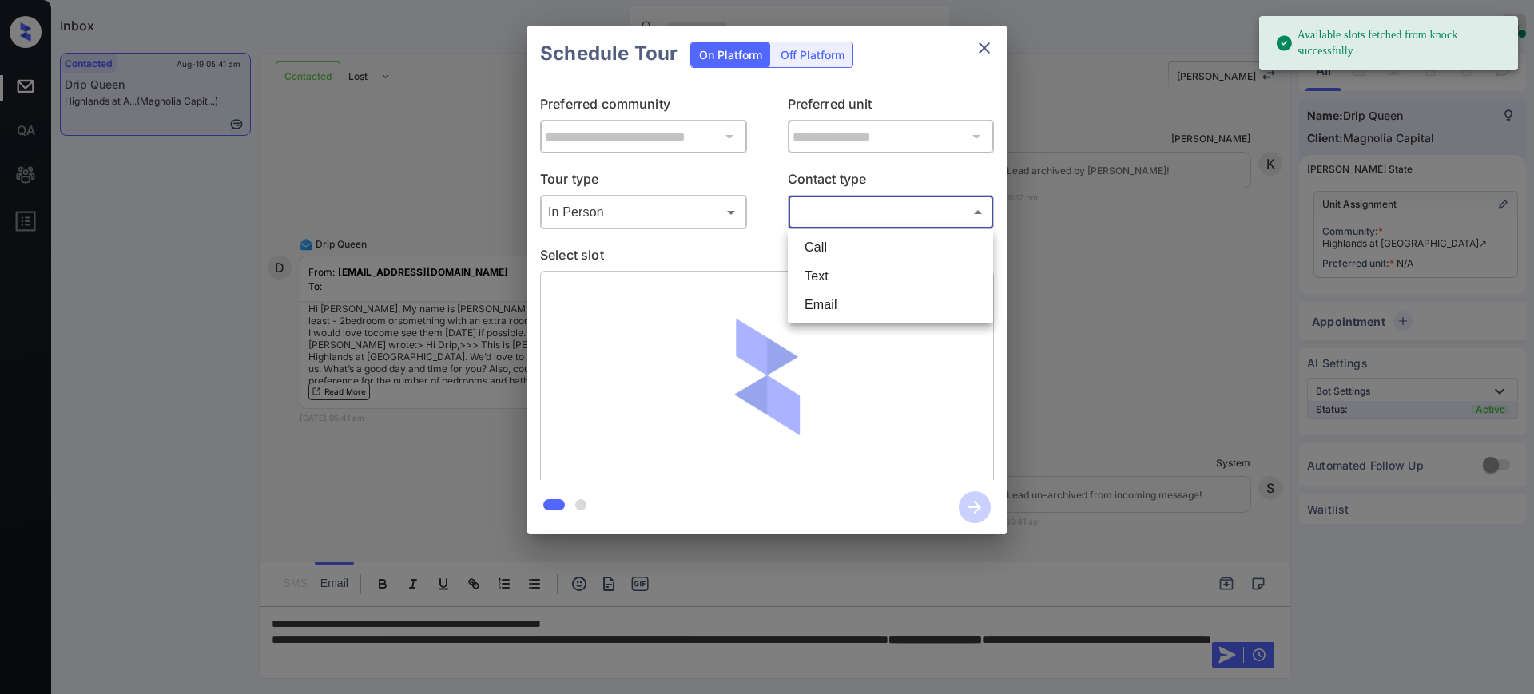
click at [829, 275] on li "Text" at bounding box center [890, 276] width 197 height 29
type input "****"
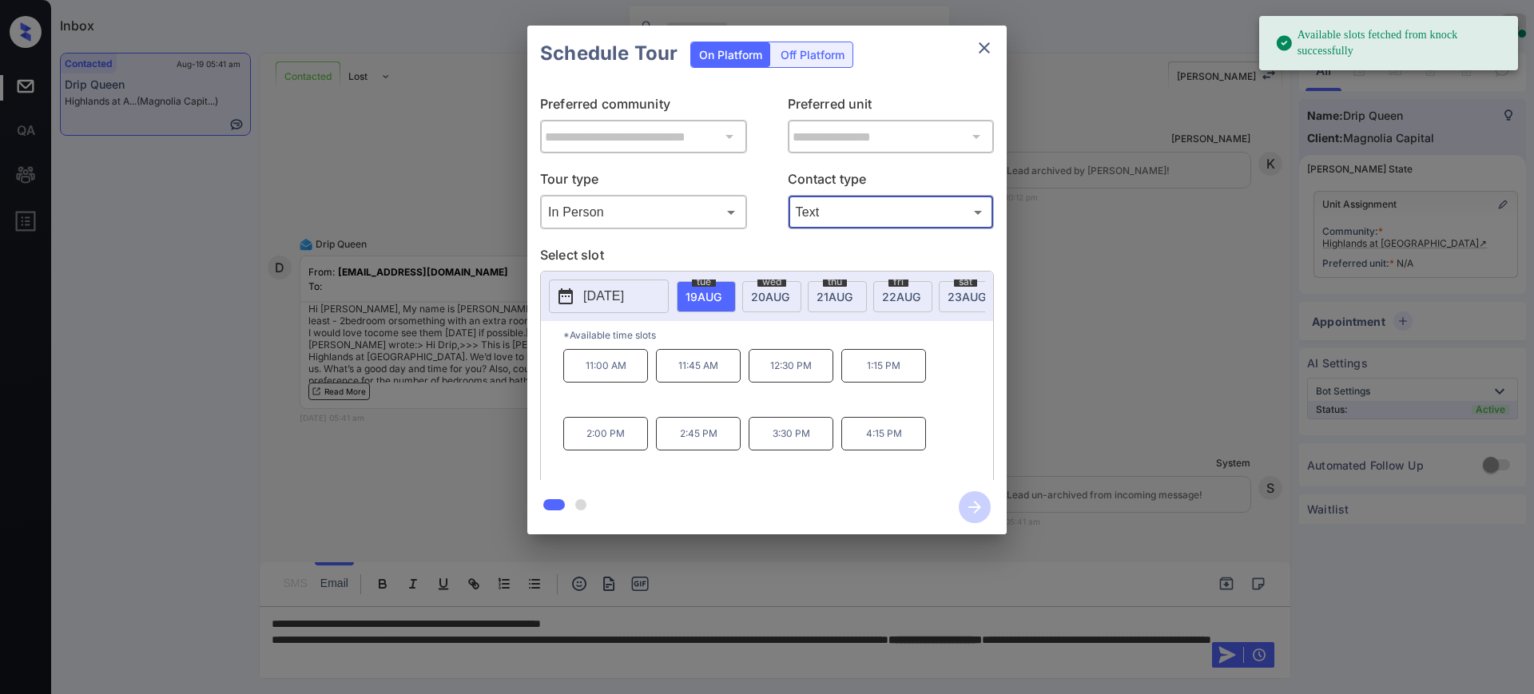
click at [621, 290] on p "[DATE]" at bounding box center [603, 296] width 41 height 19
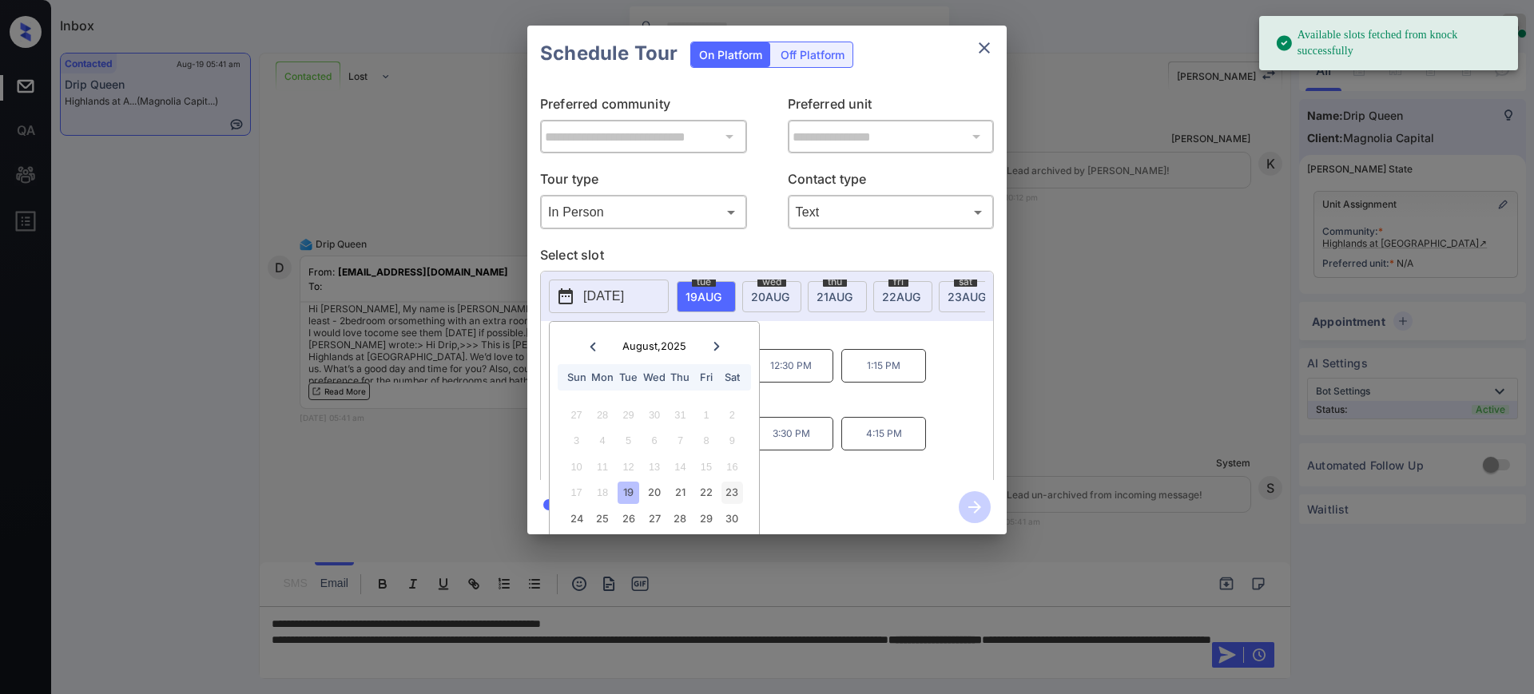
drag, startPoint x: 721, startPoint y: 487, endPoint x: 736, endPoint y: 483, distance: 14.7
click at [724, 489] on div "23" at bounding box center [732, 493] width 22 height 22
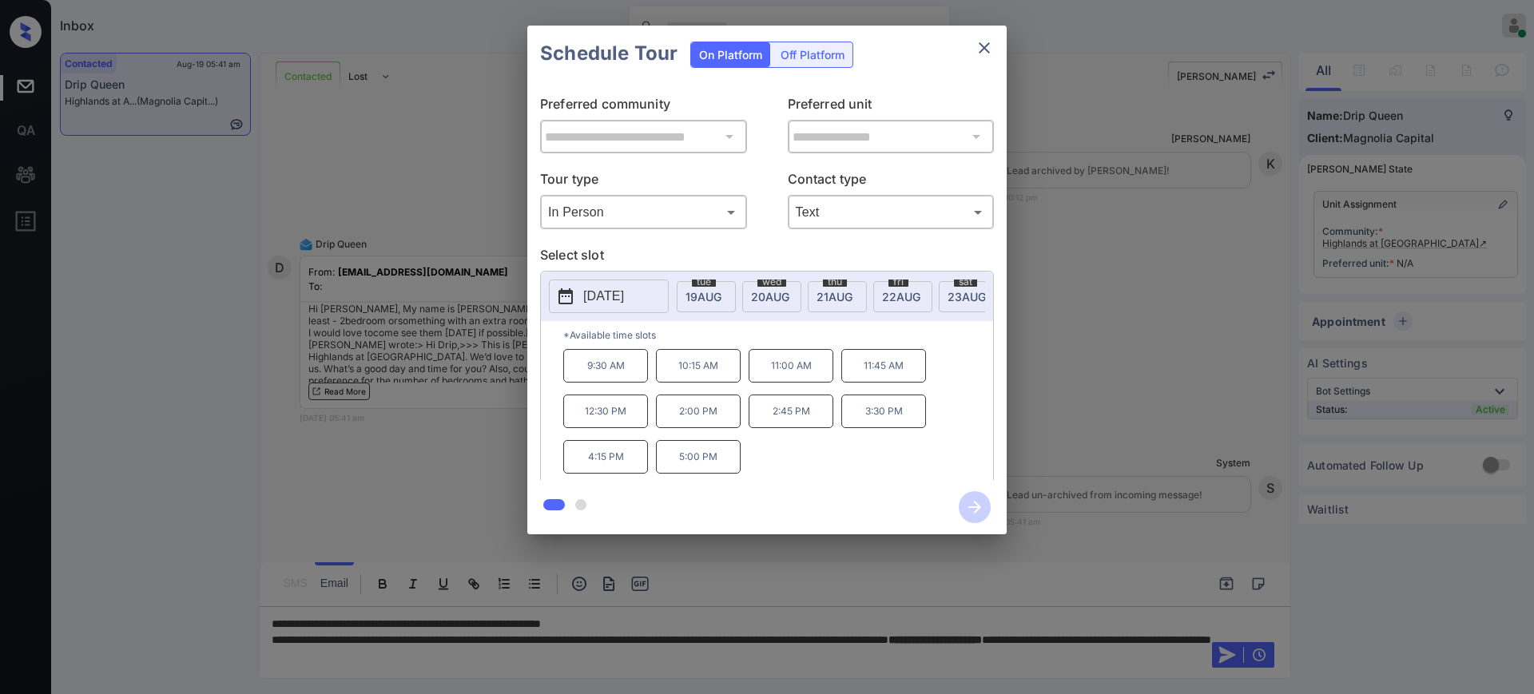
click at [844, 348] on p "*Available time slots" at bounding box center [778, 335] width 430 height 28
drag, startPoint x: 676, startPoint y: 425, endPoint x: 1005, endPoint y: 137, distance: 437.6
click at [725, 424] on p "2:00 PM" at bounding box center [698, 412] width 85 height 34
copy p "2:00 PM"
click at [986, 47] on icon "close" at bounding box center [984, 47] width 19 height 19
